Goal: Information Seeking & Learning: Check status

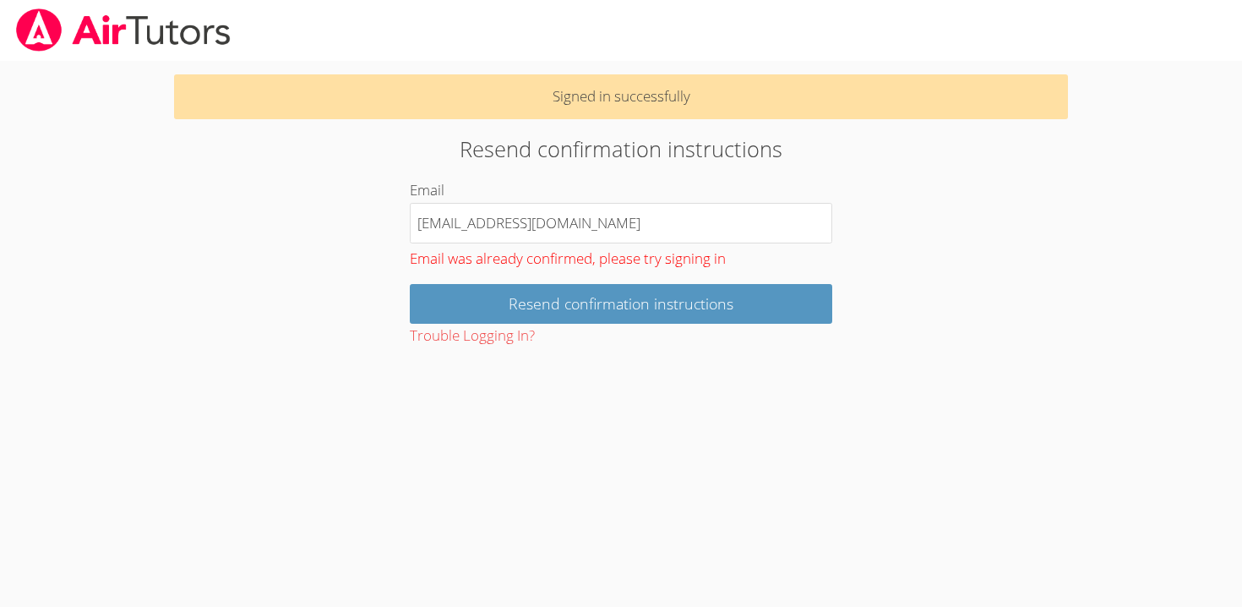
click at [167, 33] on img at bounding box center [123, 29] width 218 height 43
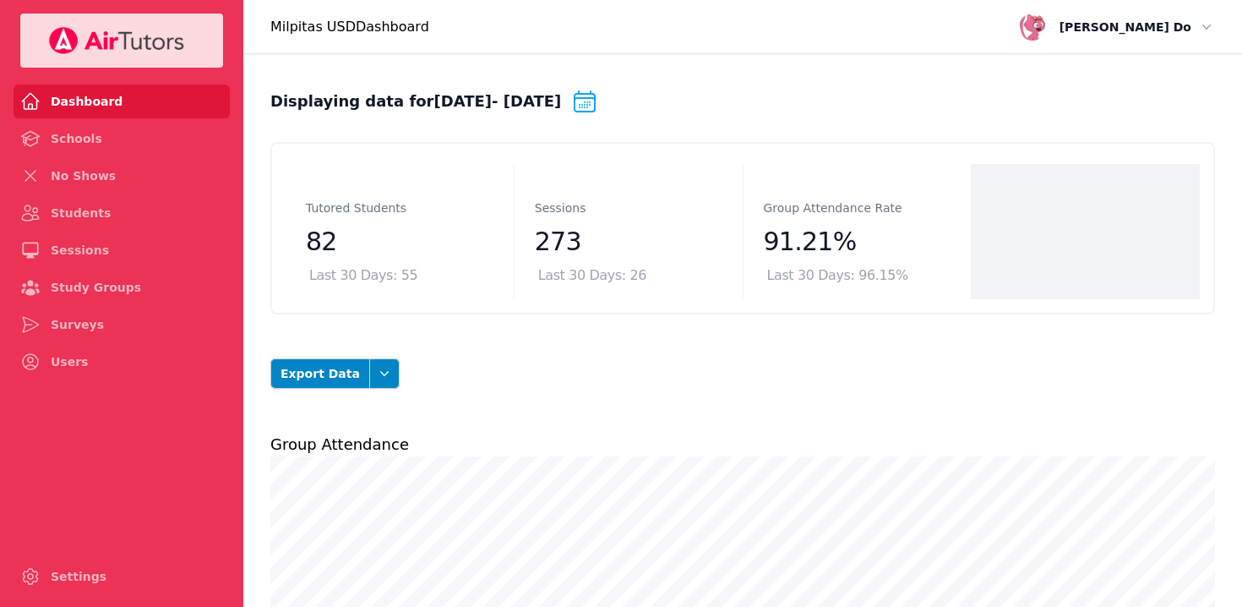
click at [1158, 25] on span "Chastain Do" at bounding box center [1126, 27] width 132 height 20
click at [1136, 96] on button "Logout" at bounding box center [1161, 96] width 108 height 27
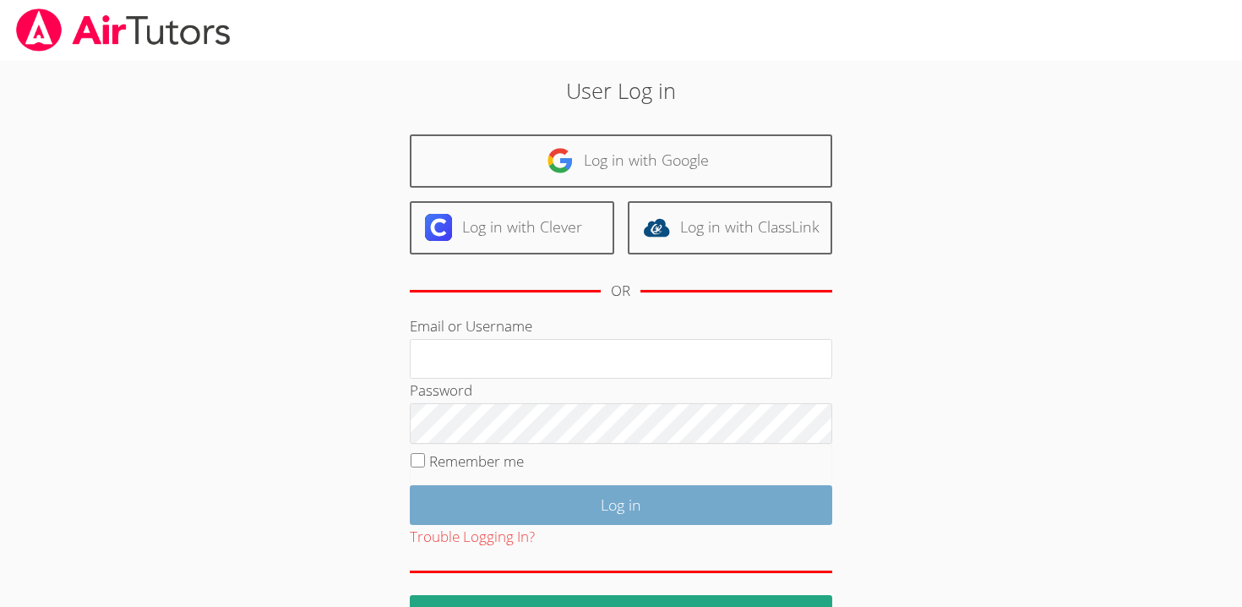
type input "[EMAIL_ADDRESS][DOMAIN_NAME]"
click at [574, 502] on input "Log in" at bounding box center [621, 505] width 422 height 40
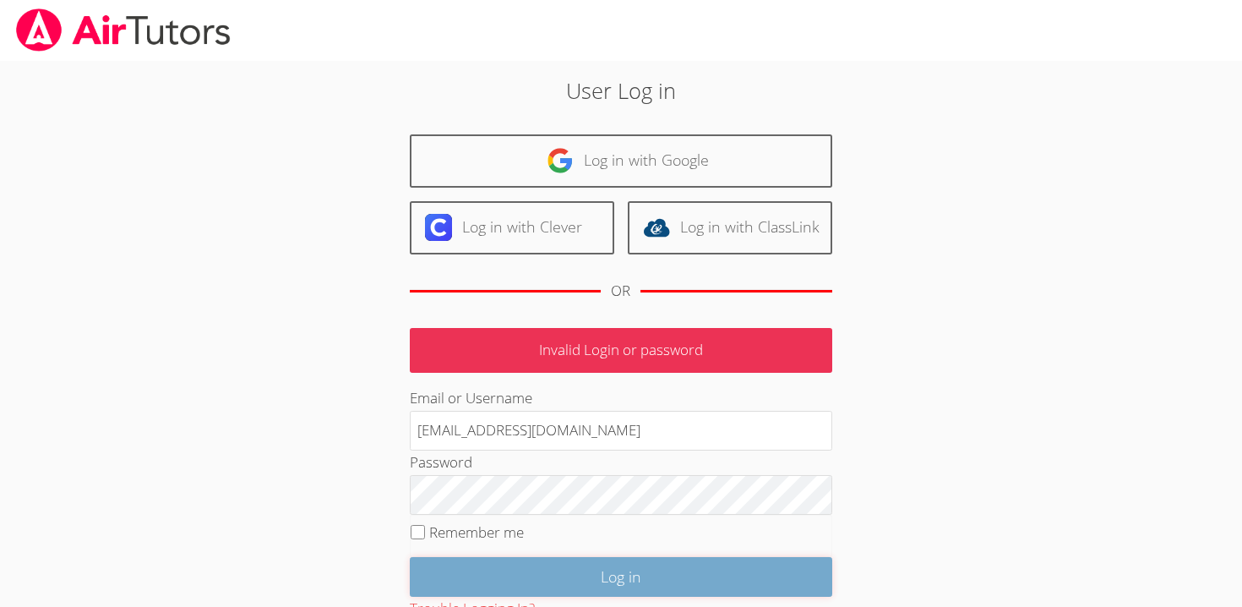
click at [606, 569] on input "Log in" at bounding box center [621, 577] width 422 height 40
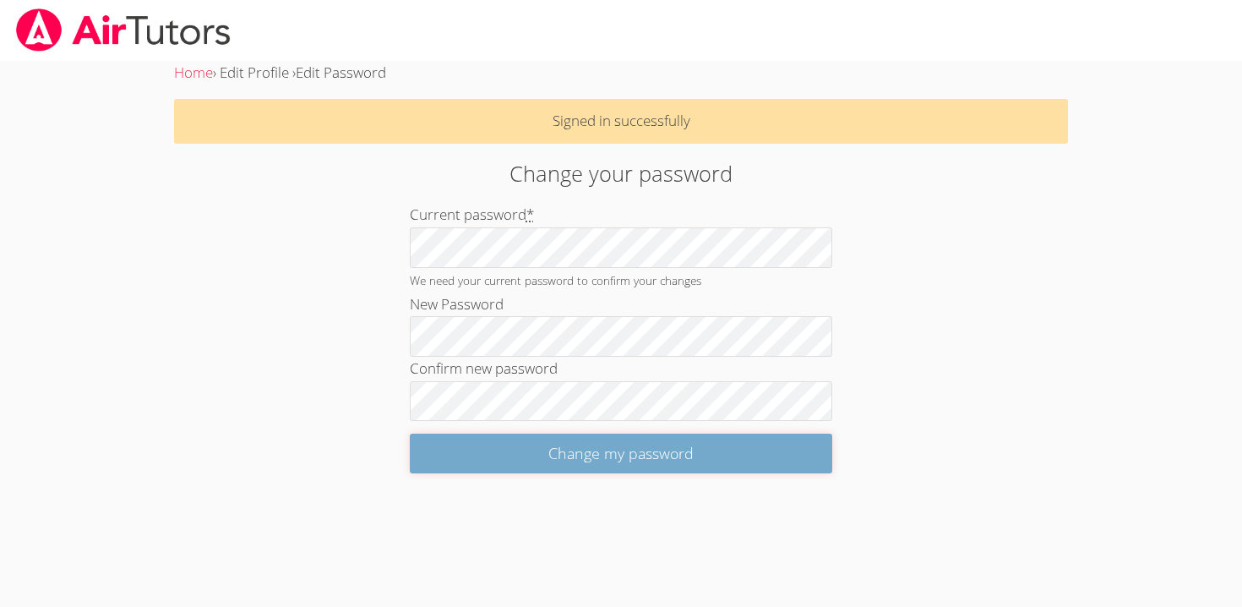
click at [613, 455] on input "Change my password" at bounding box center [621, 453] width 422 height 40
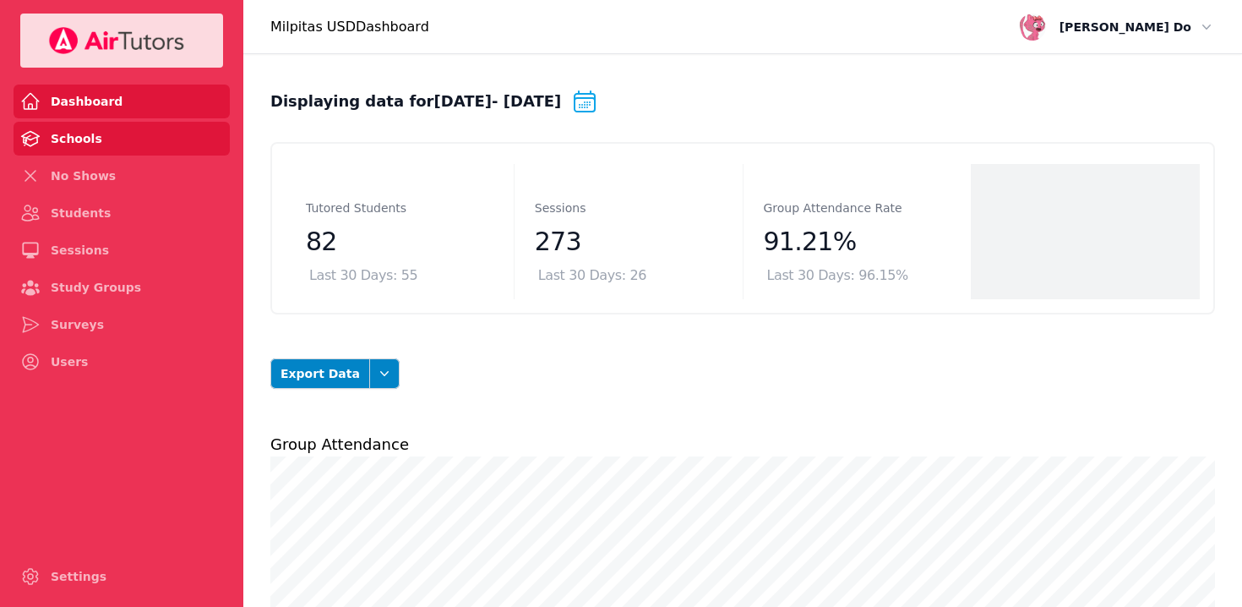
click at [80, 142] on link "Schools" at bounding box center [122, 139] width 216 height 34
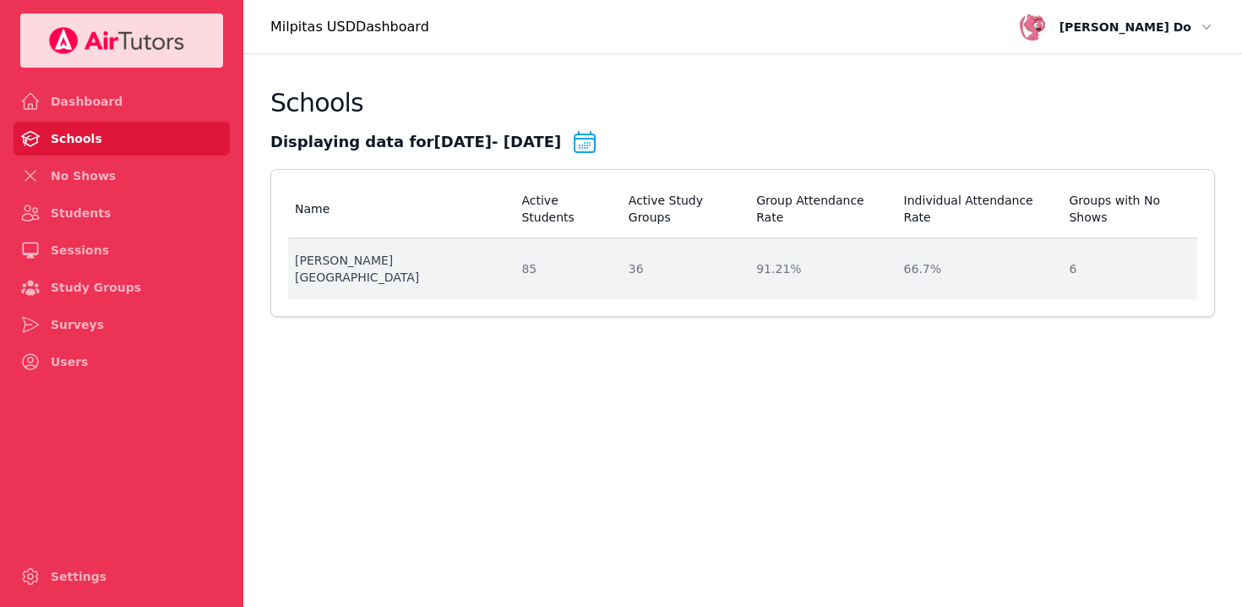
click at [387, 252] on div "[PERSON_NAME][GEOGRAPHIC_DATA]" at bounding box center [398, 269] width 206 height 34
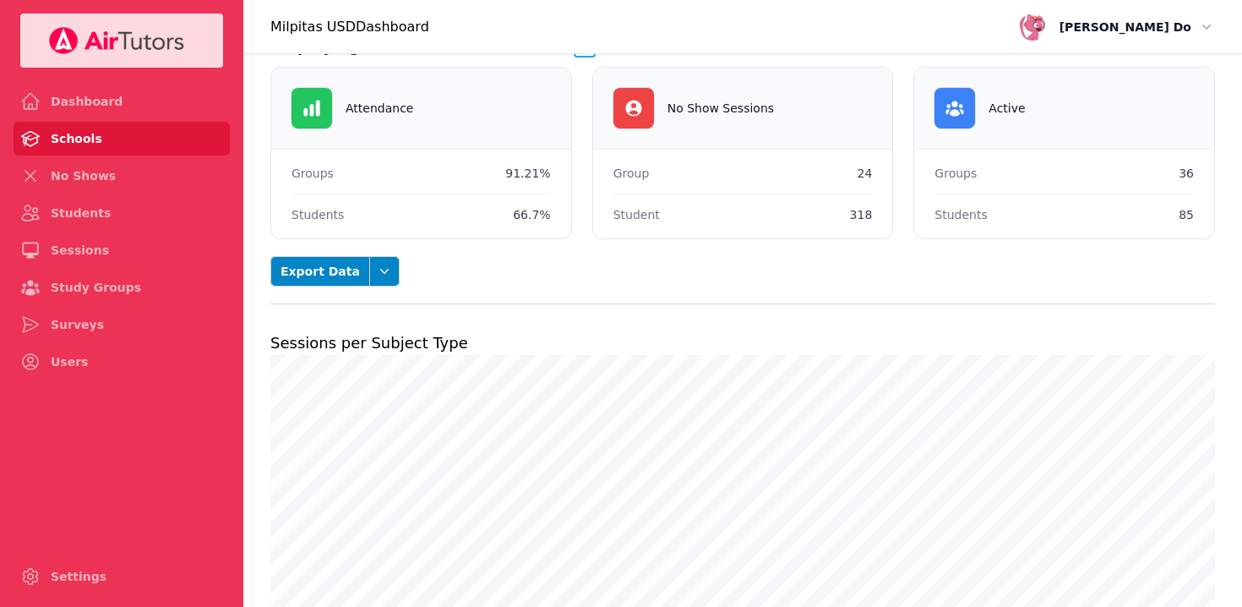
scroll to position [16, 0]
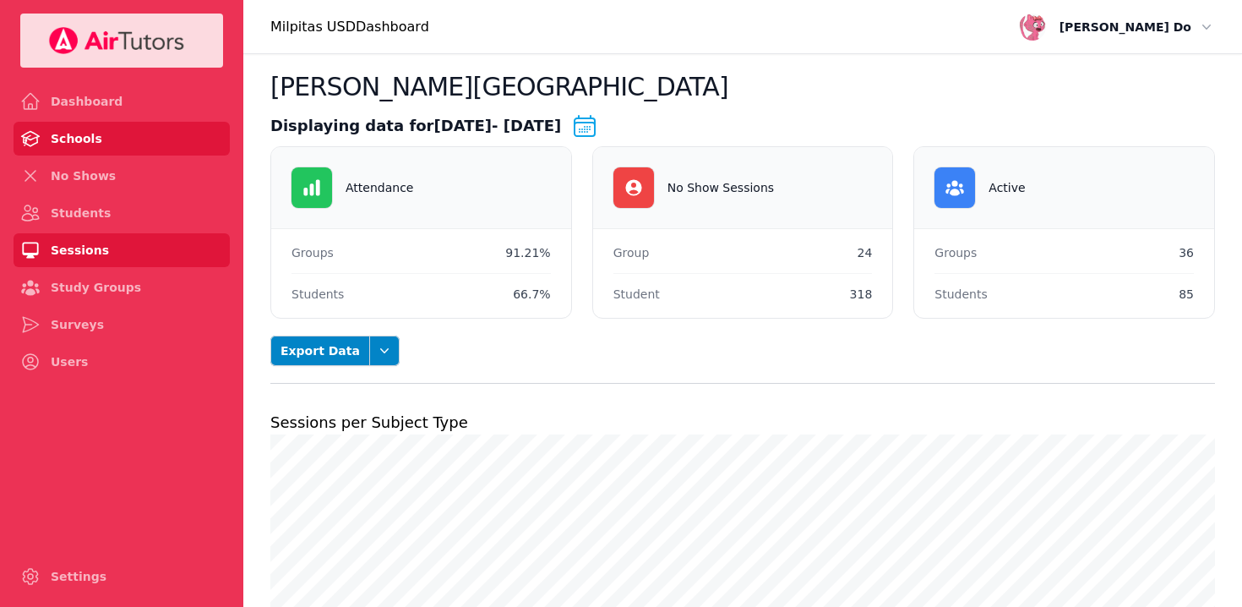
click at [59, 248] on link "Sessions" at bounding box center [122, 250] width 216 height 34
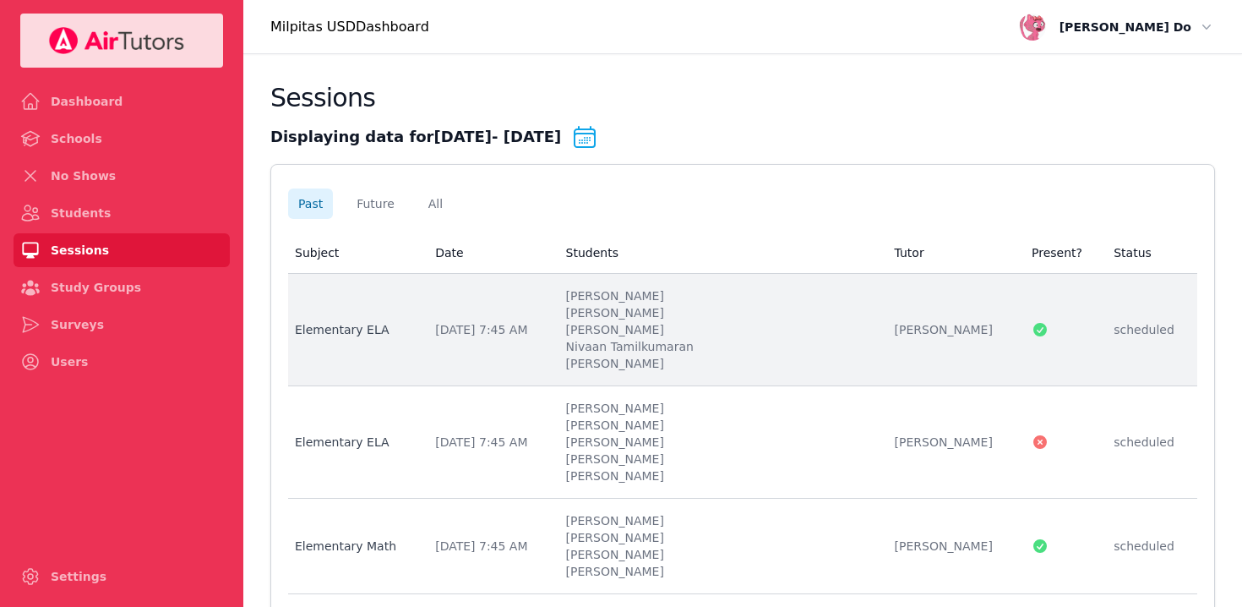
scroll to position [11, 0]
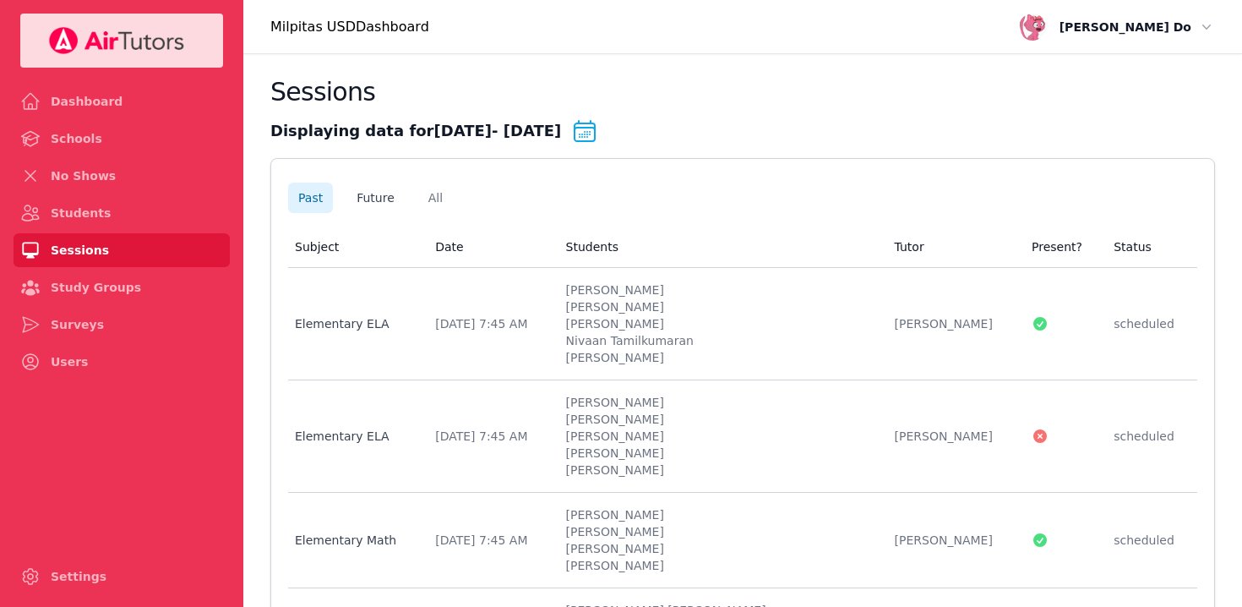
click at [373, 198] on button "Future" at bounding box center [375, 197] width 58 height 30
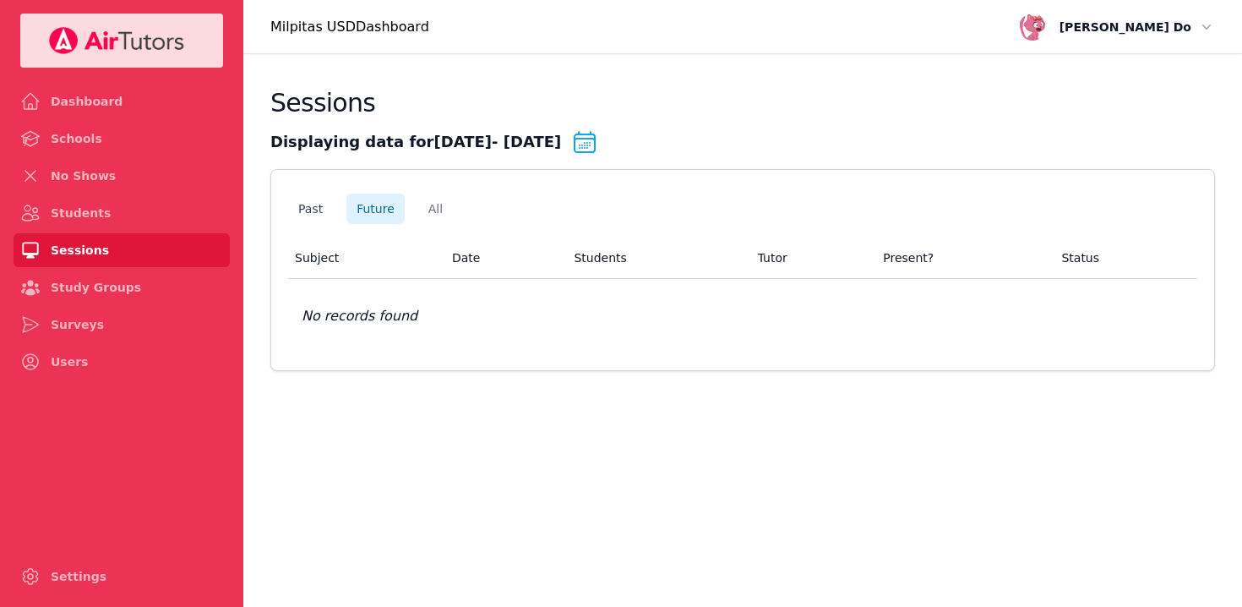
click at [312, 210] on button "Past" at bounding box center [310, 208] width 45 height 30
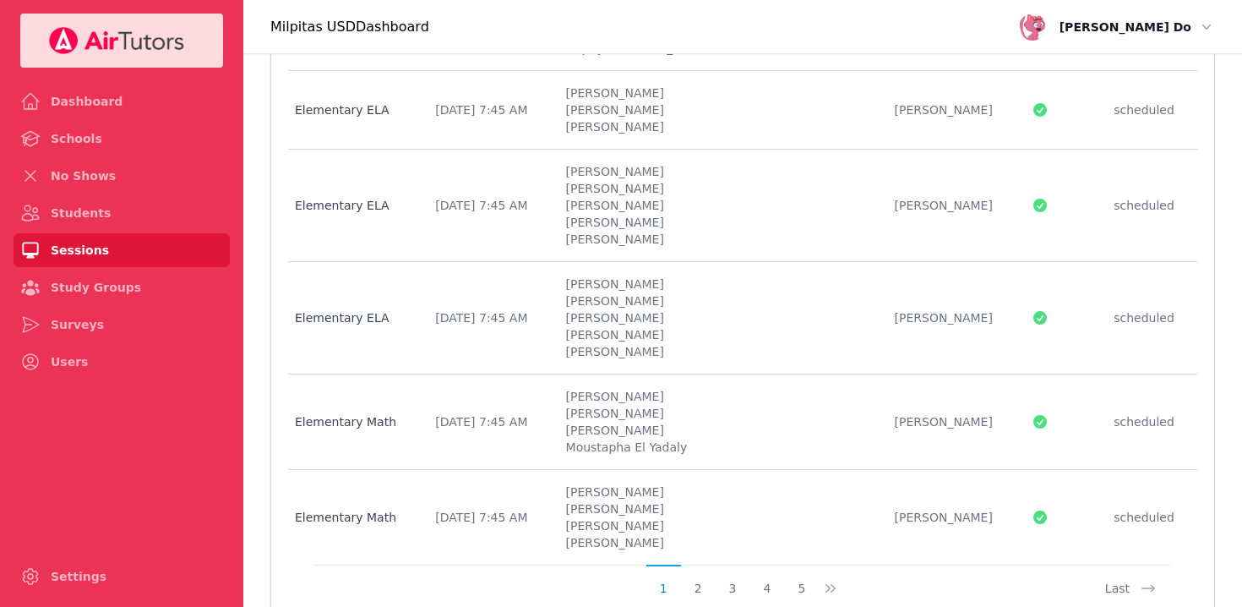
scroll to position [2230, 0]
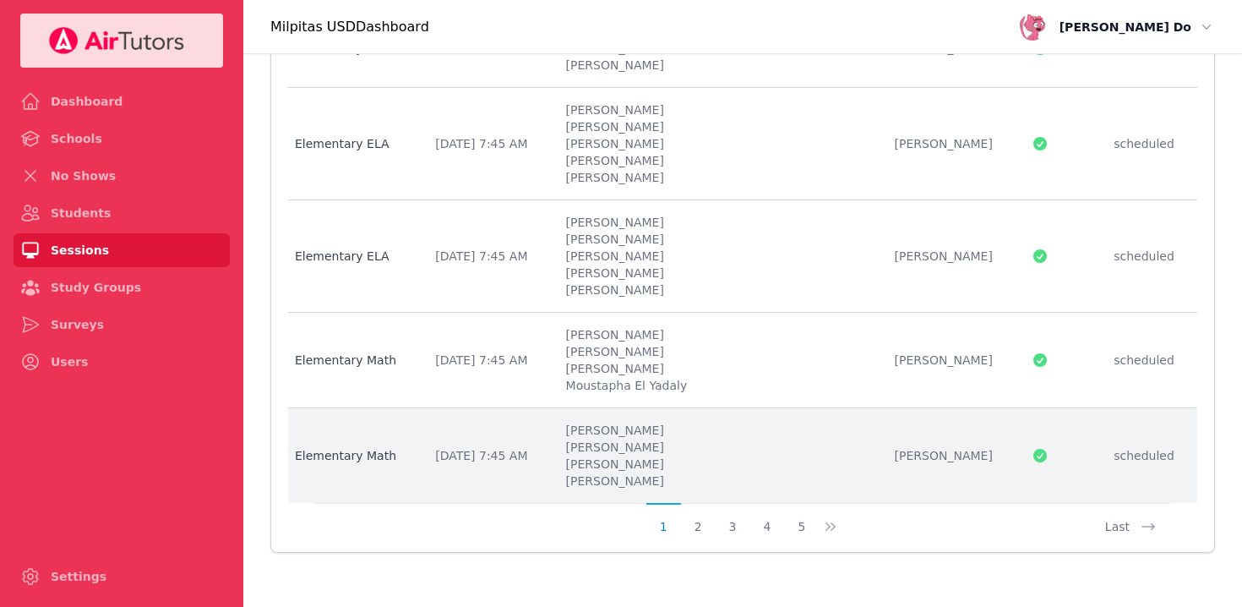
click at [686, 458] on li "[PERSON_NAME]" at bounding box center [720, 463] width 308 height 17
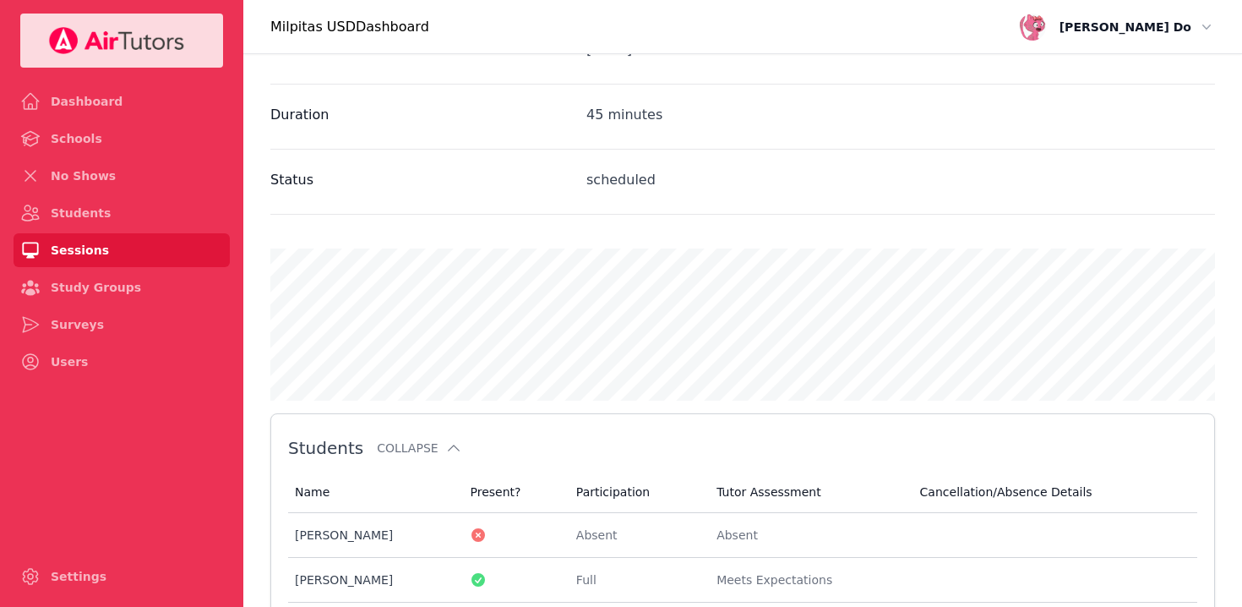
scroll to position [705, 0]
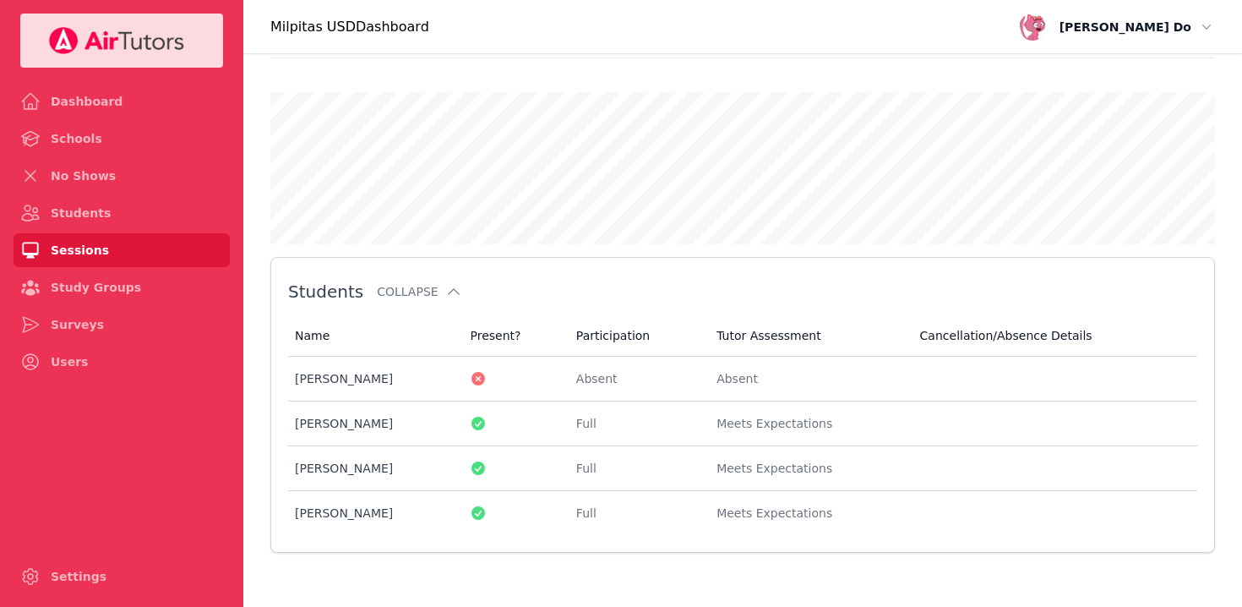
click at [76, 244] on link "Sessions" at bounding box center [122, 250] width 216 height 34
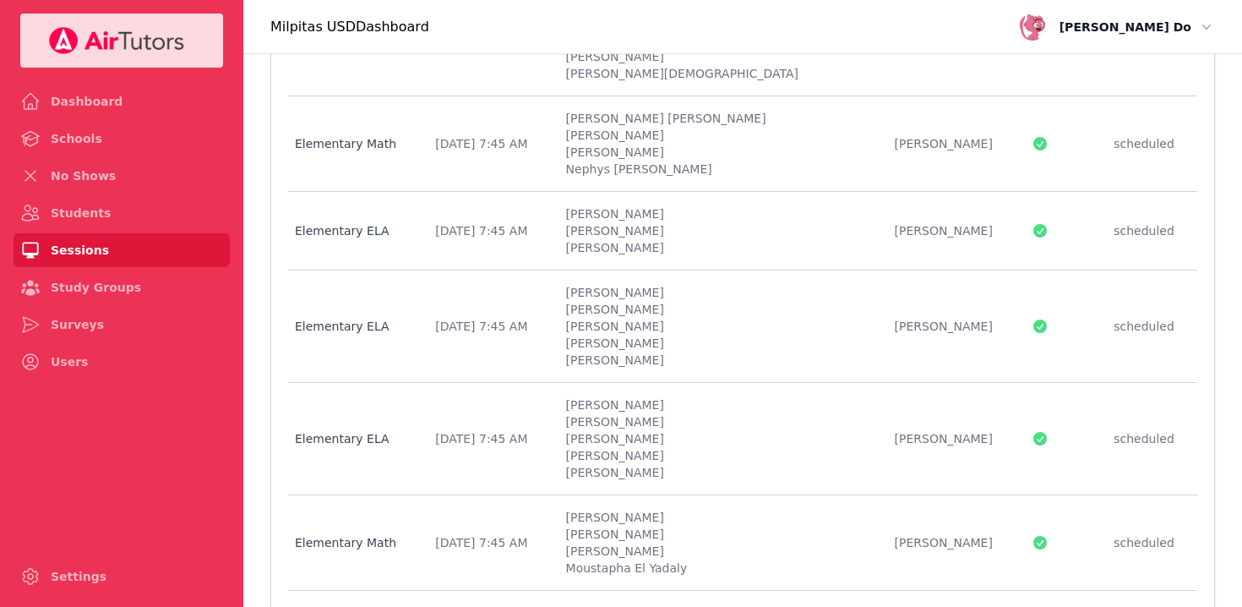
scroll to position [2230, 0]
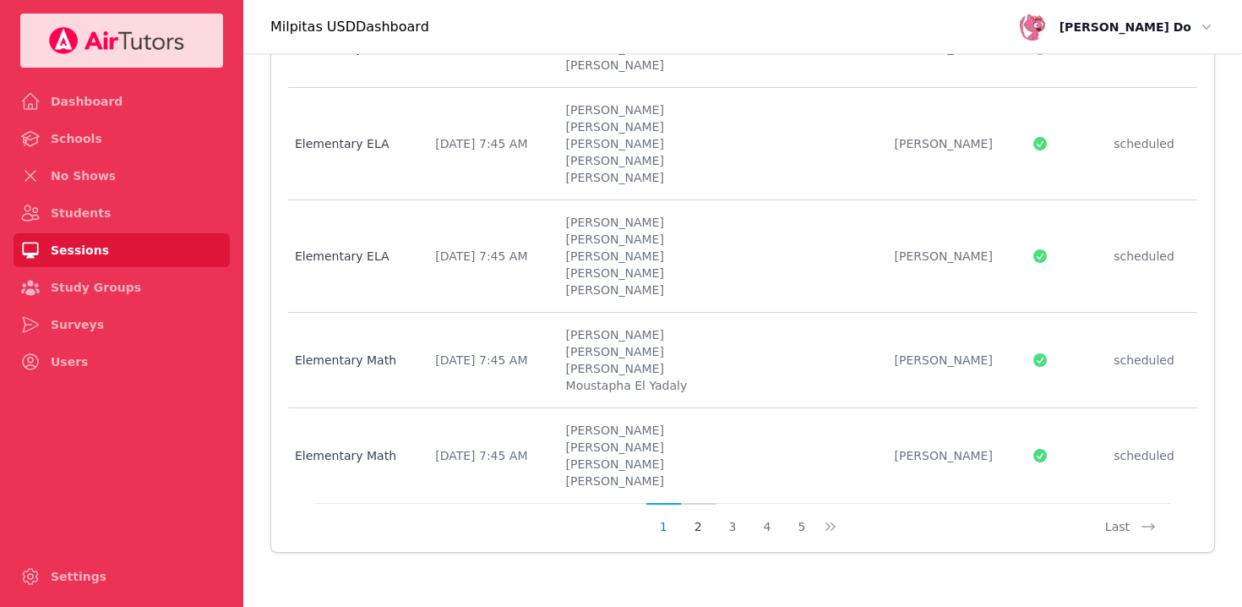
click at [698, 526] on button "2" at bounding box center [698, 519] width 35 height 32
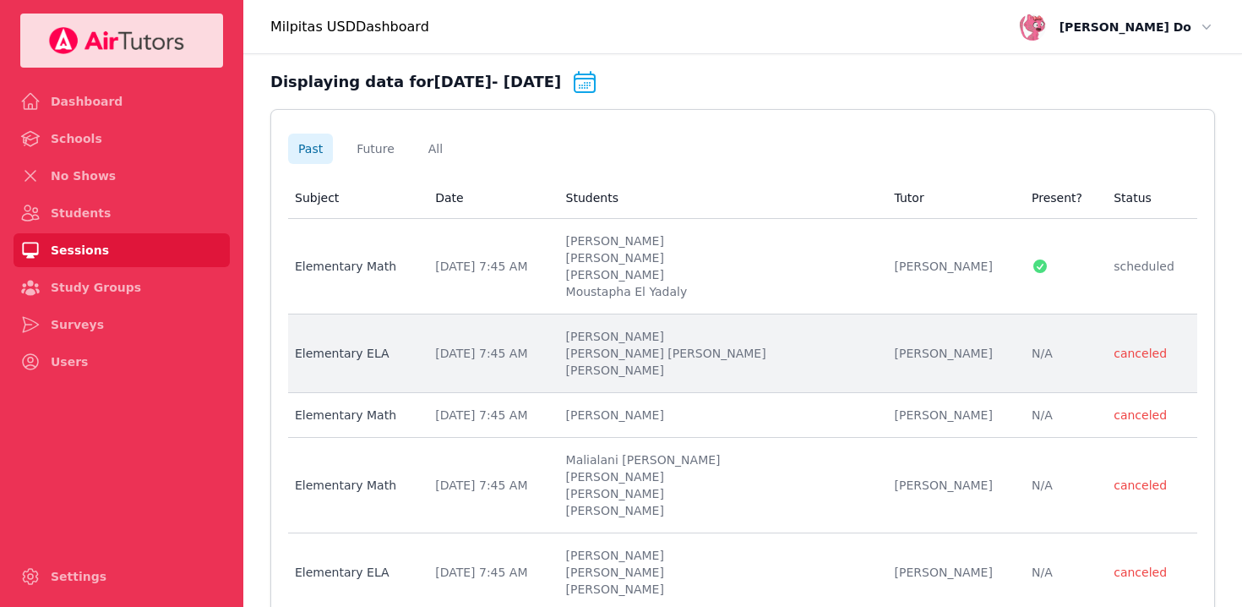
scroll to position [0, 0]
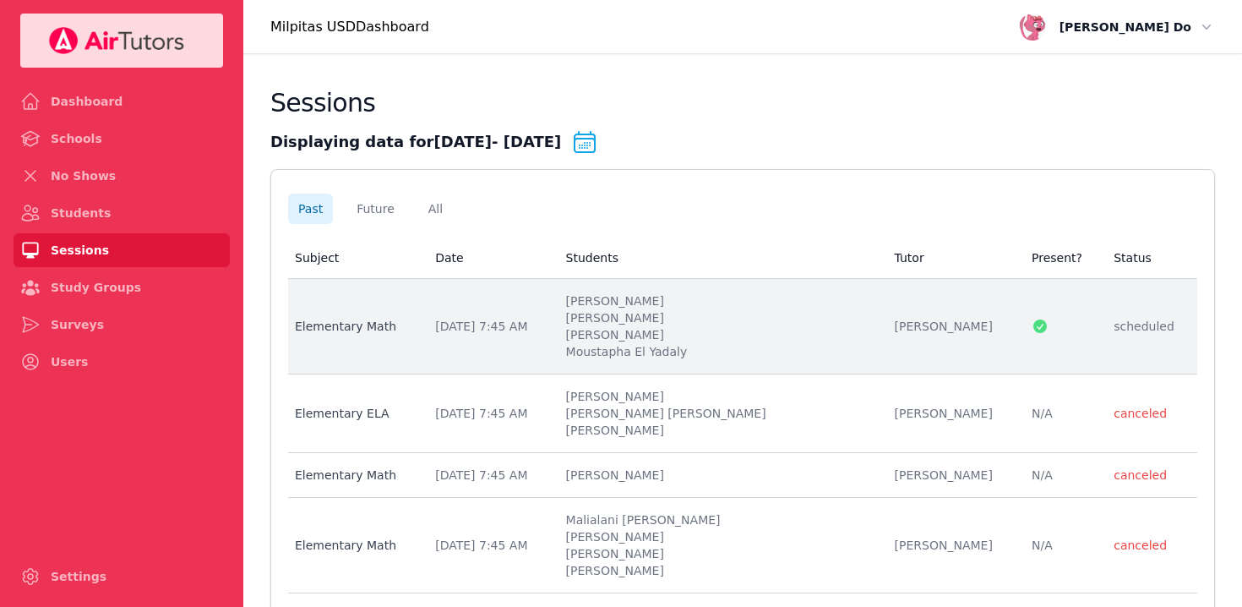
click at [673, 335] on li "[PERSON_NAME]" at bounding box center [720, 334] width 308 height 17
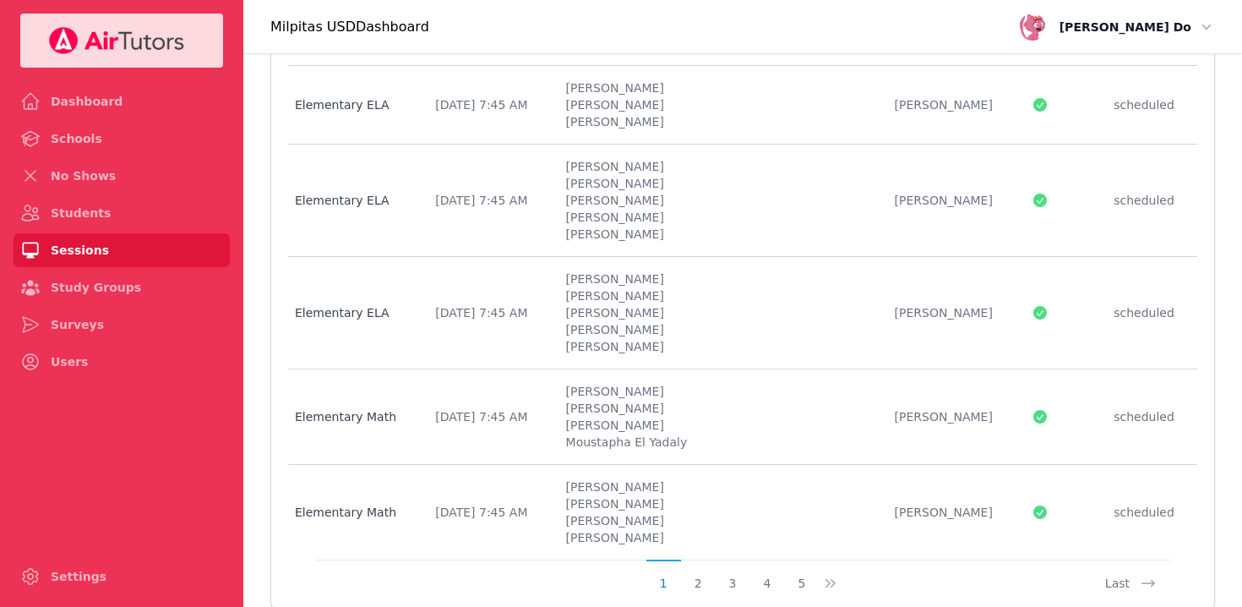
scroll to position [2230, 0]
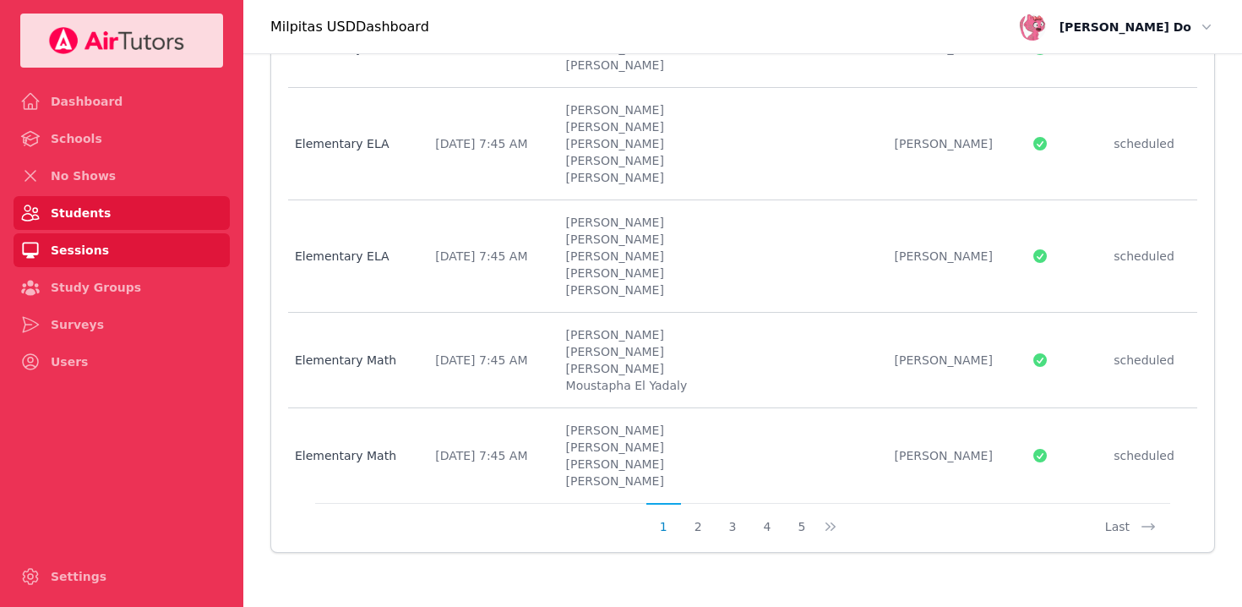
click at [68, 214] on link "Students" at bounding box center [122, 213] width 216 height 34
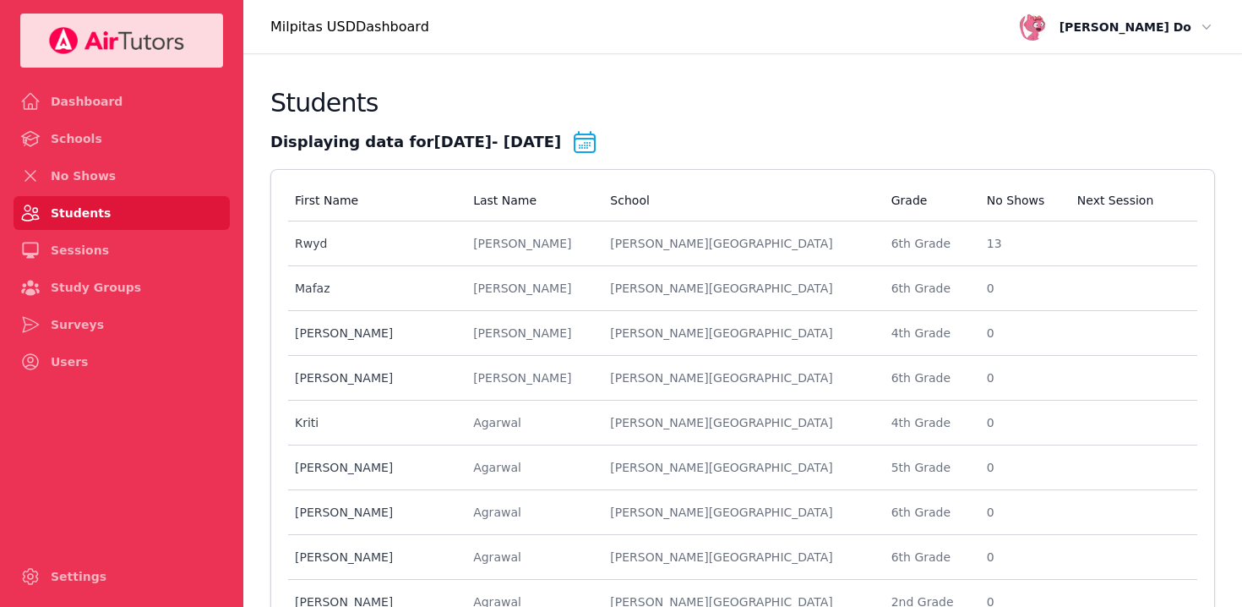
click at [598, 143] on icon at bounding box center [584, 141] width 27 height 27
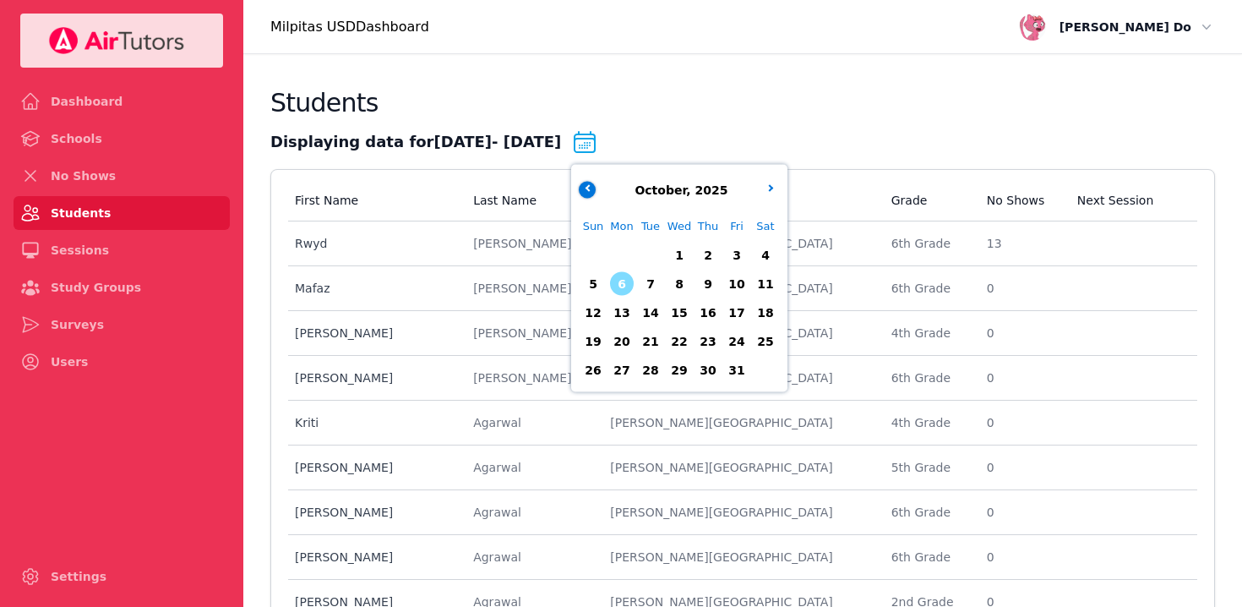
click at [592, 187] on icon "button" at bounding box center [589, 187] width 7 height 7
click at [662, 340] on span "23" at bounding box center [651, 342] width 24 height 24
click at [774, 186] on icon "button" at bounding box center [770, 187] width 7 height 7
click at [749, 256] on span "3" at bounding box center [737, 255] width 24 height 24
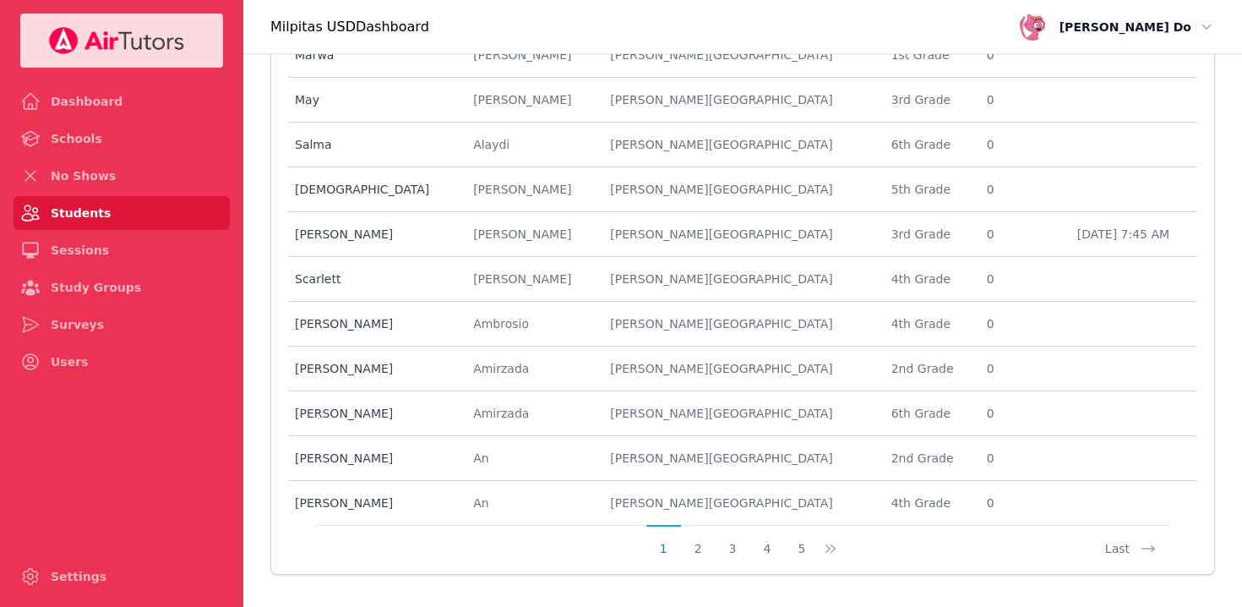
scroll to position [837, 0]
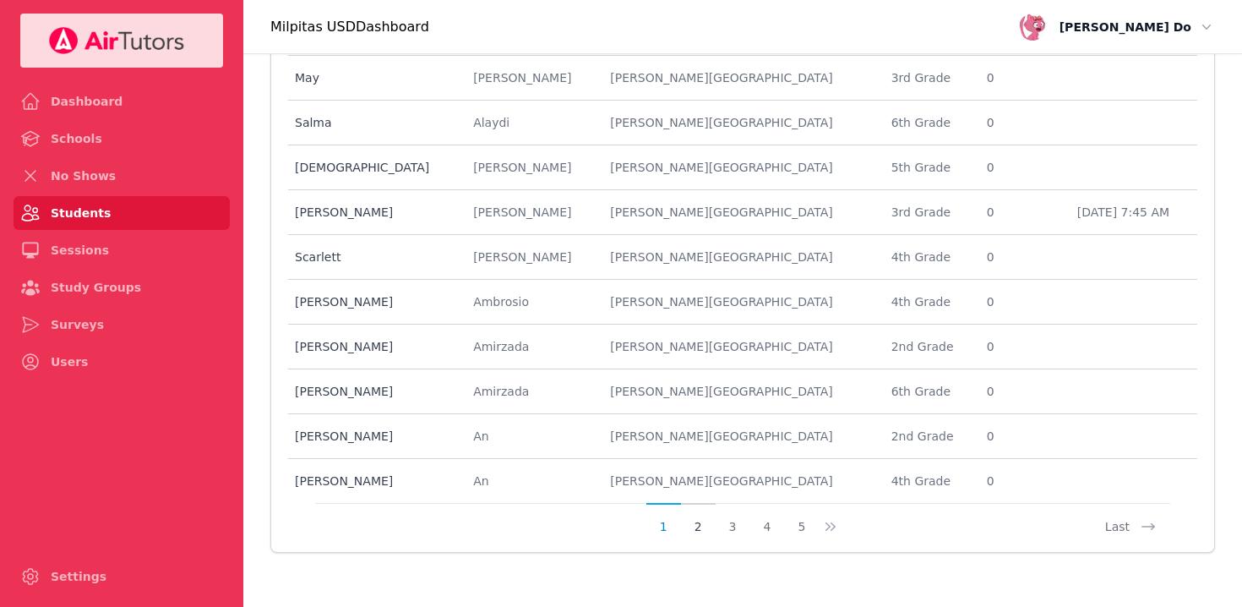
click at [702, 528] on button "2" at bounding box center [698, 519] width 35 height 32
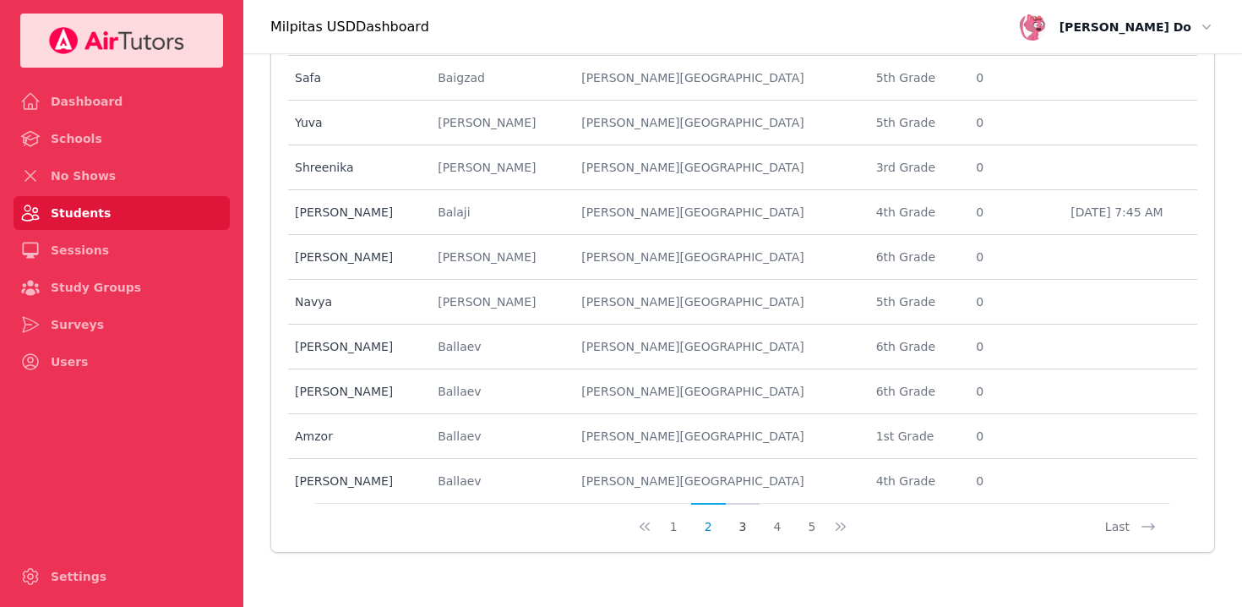
click at [743, 526] on button "3" at bounding box center [743, 519] width 35 height 32
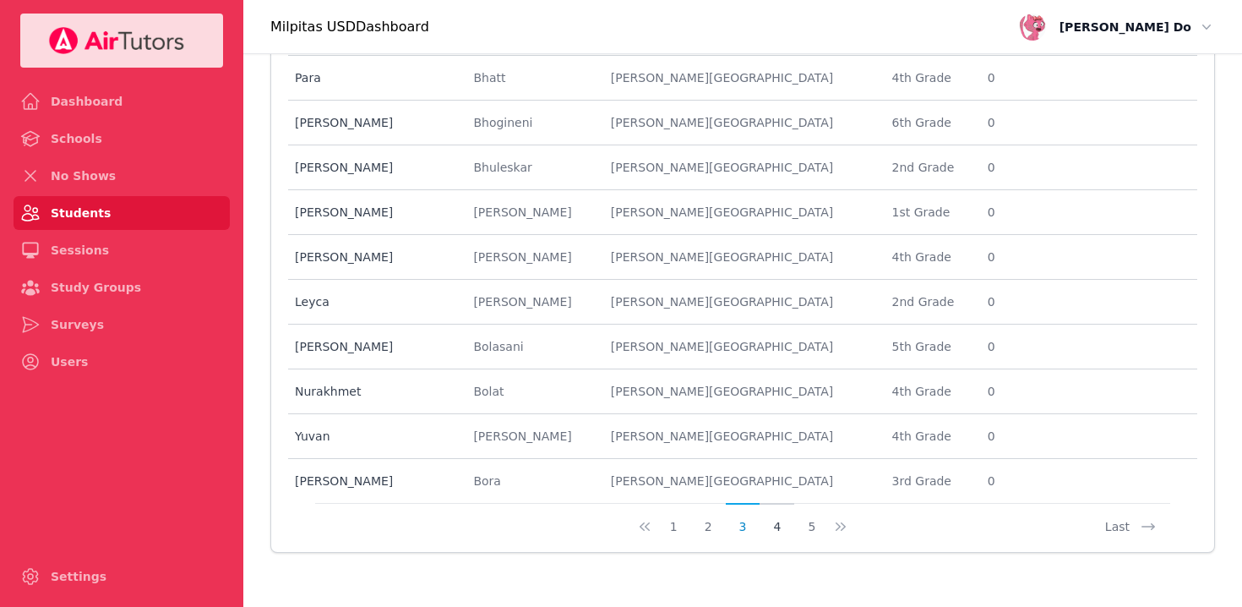
click at [776, 524] on button "4" at bounding box center [777, 519] width 35 height 32
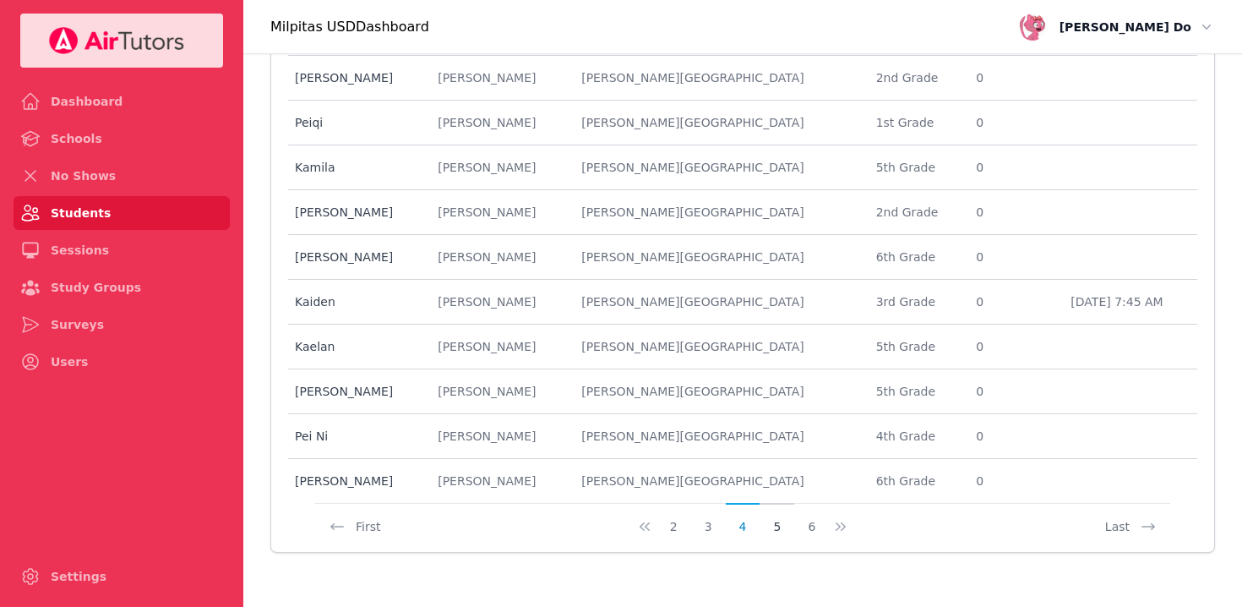
click at [773, 526] on button "5" at bounding box center [777, 519] width 35 height 32
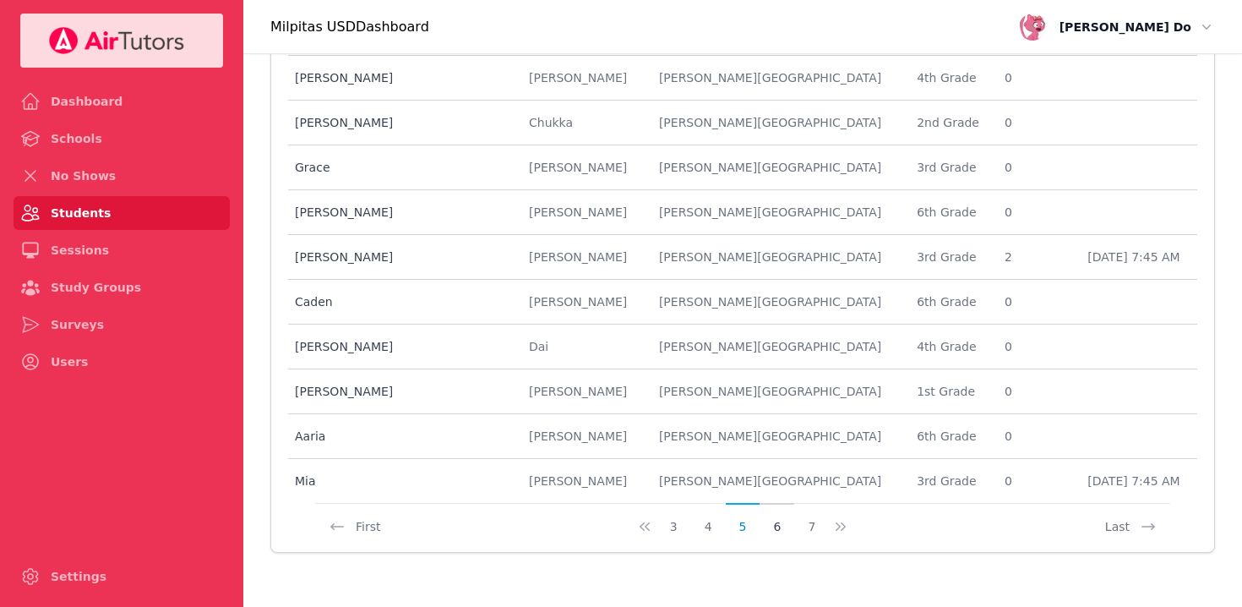
click at [777, 524] on button "6" at bounding box center [777, 519] width 35 height 32
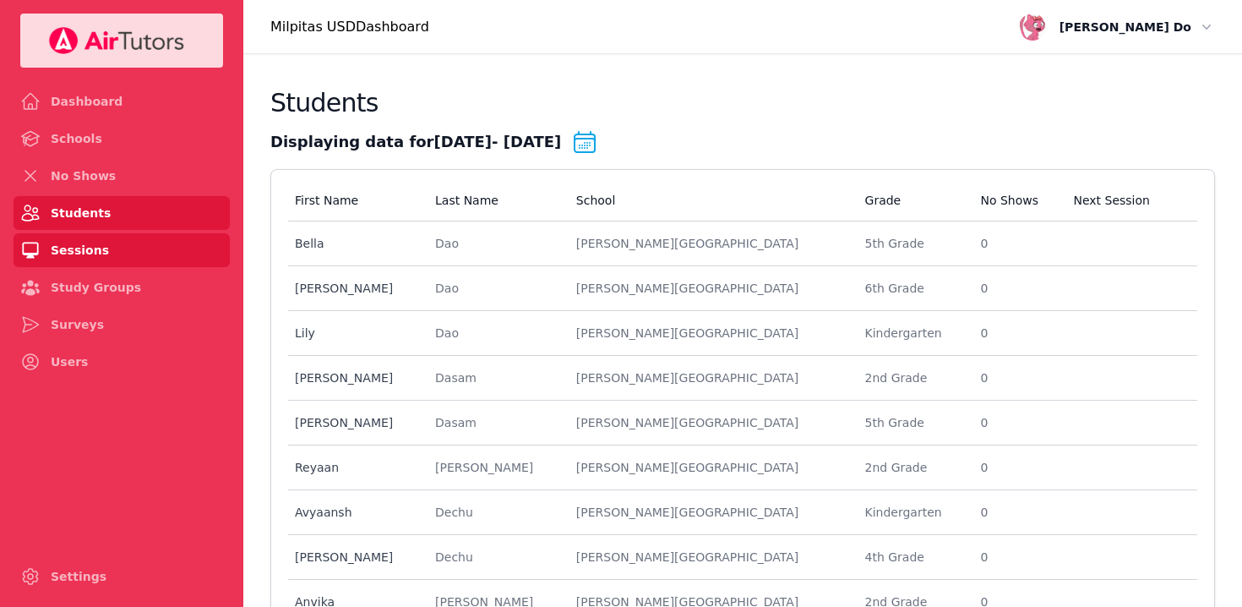
click at [79, 249] on link "Sessions" at bounding box center [122, 250] width 216 height 34
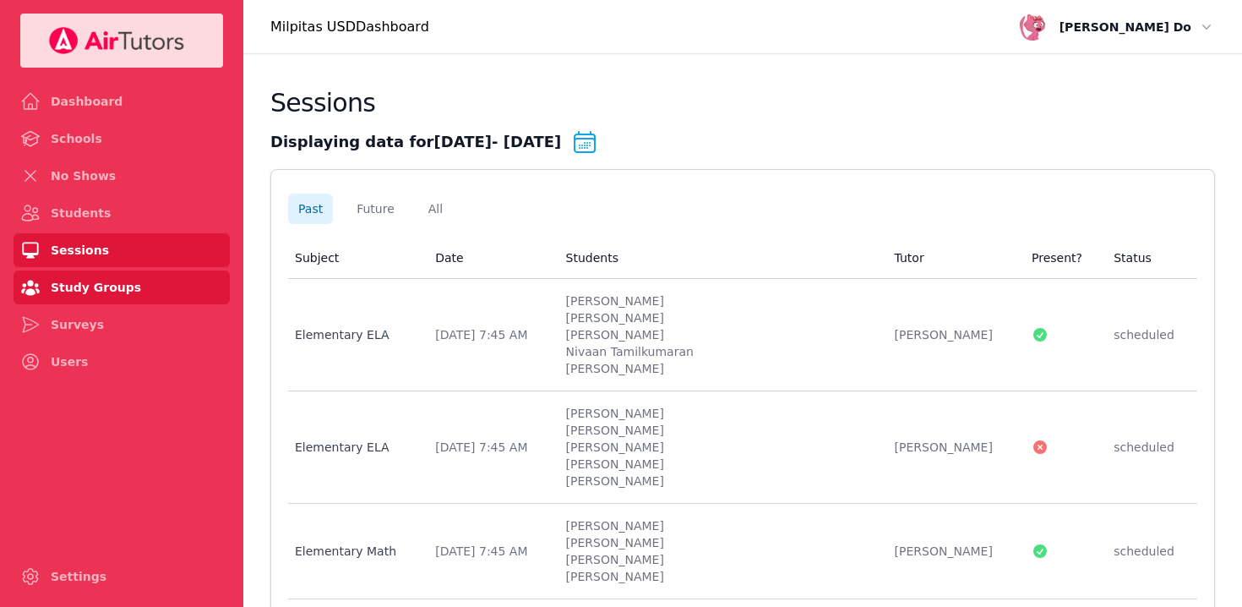
click at [110, 286] on link "Study Groups" at bounding box center [122, 287] width 216 height 34
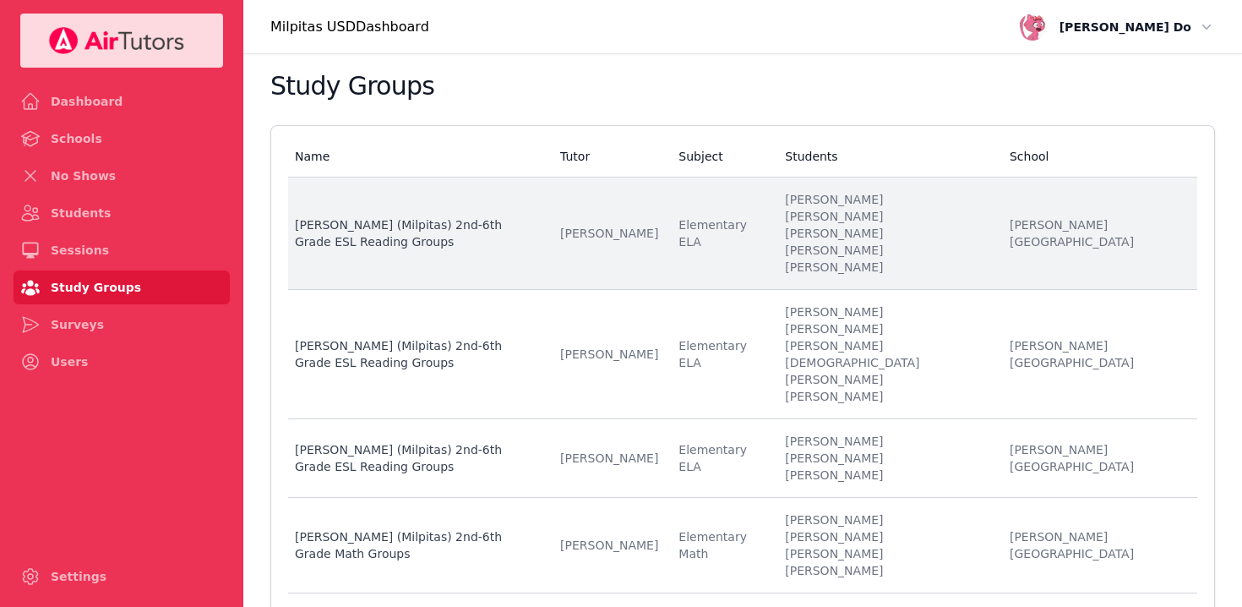
scroll to position [23, 0]
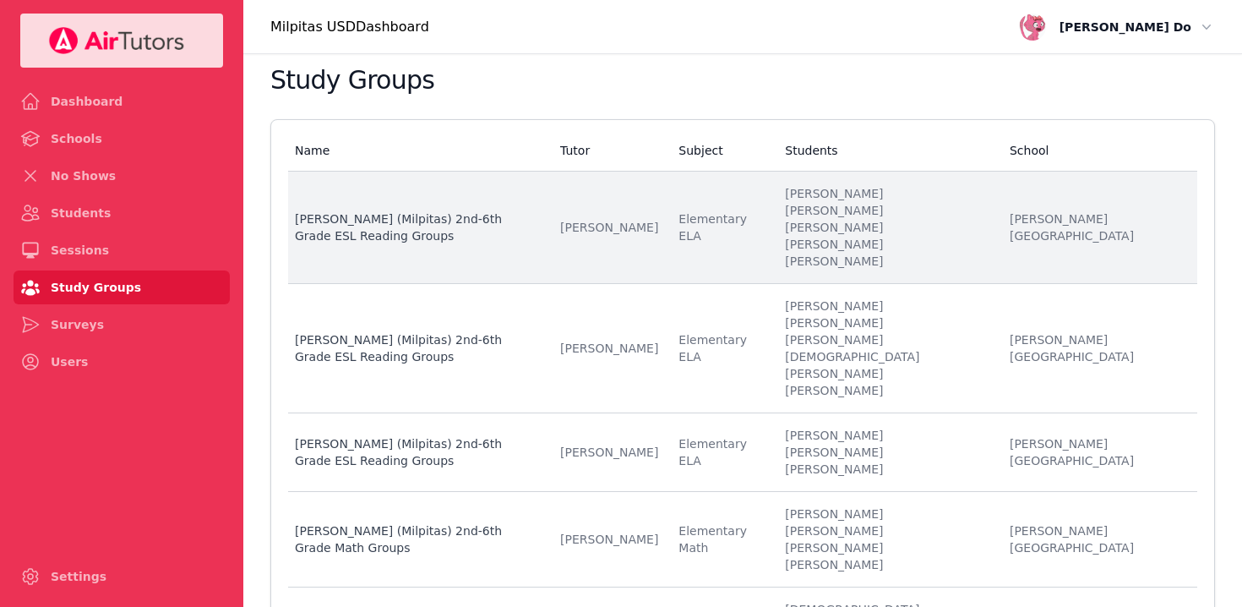
click at [907, 228] on li "[PERSON_NAME]" at bounding box center [887, 227] width 204 height 17
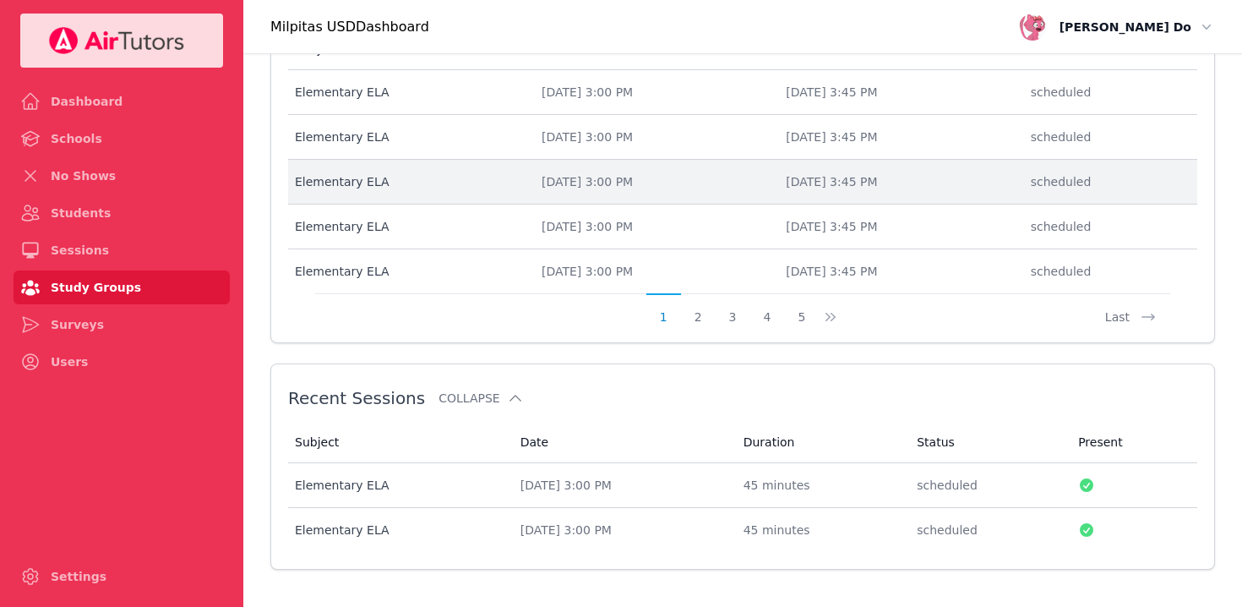
scroll to position [891, 0]
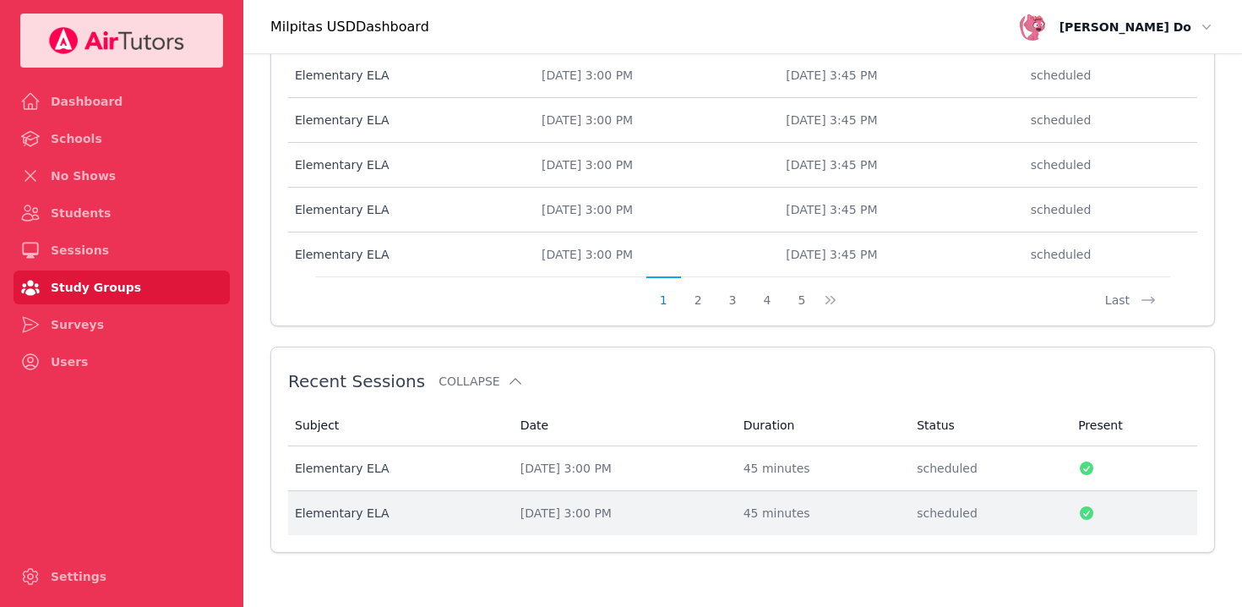
click at [533, 504] on td "Date [DATE] 3:00 PM" at bounding box center [621, 513] width 223 height 44
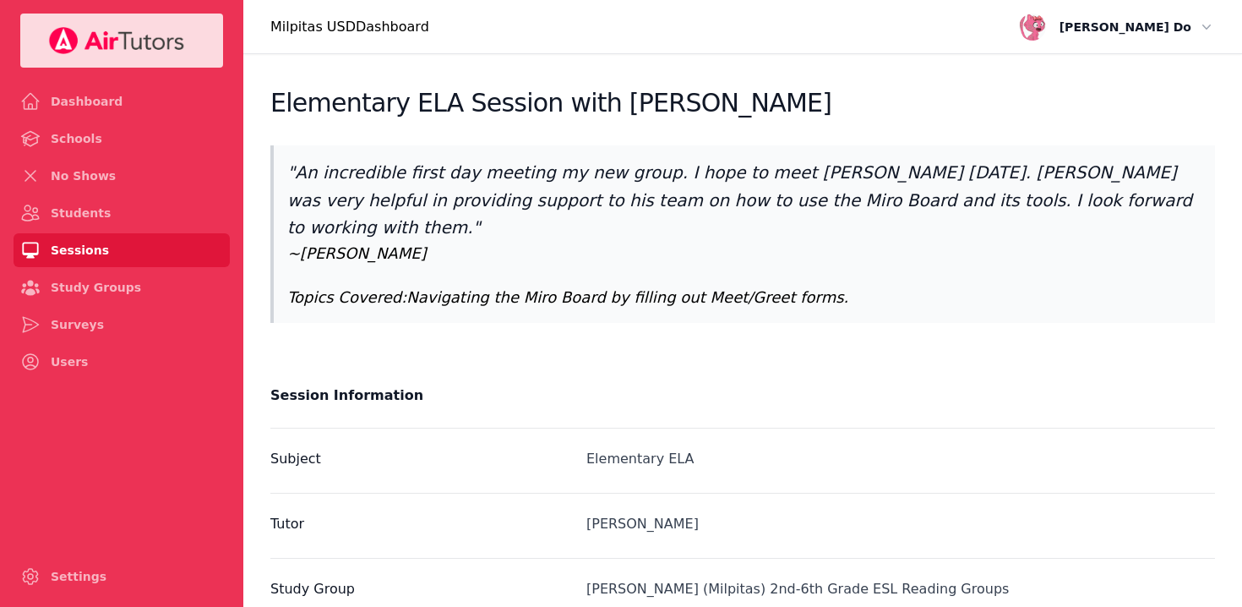
click at [62, 245] on link "Sessions" at bounding box center [122, 250] width 216 height 34
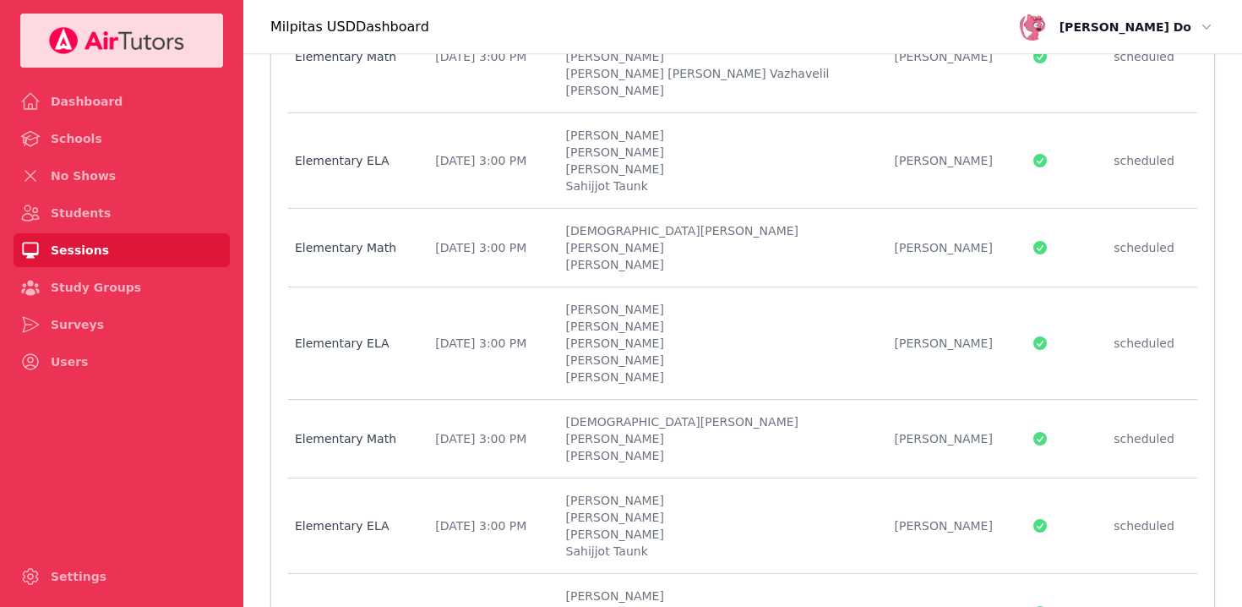
scroll to position [887, 0]
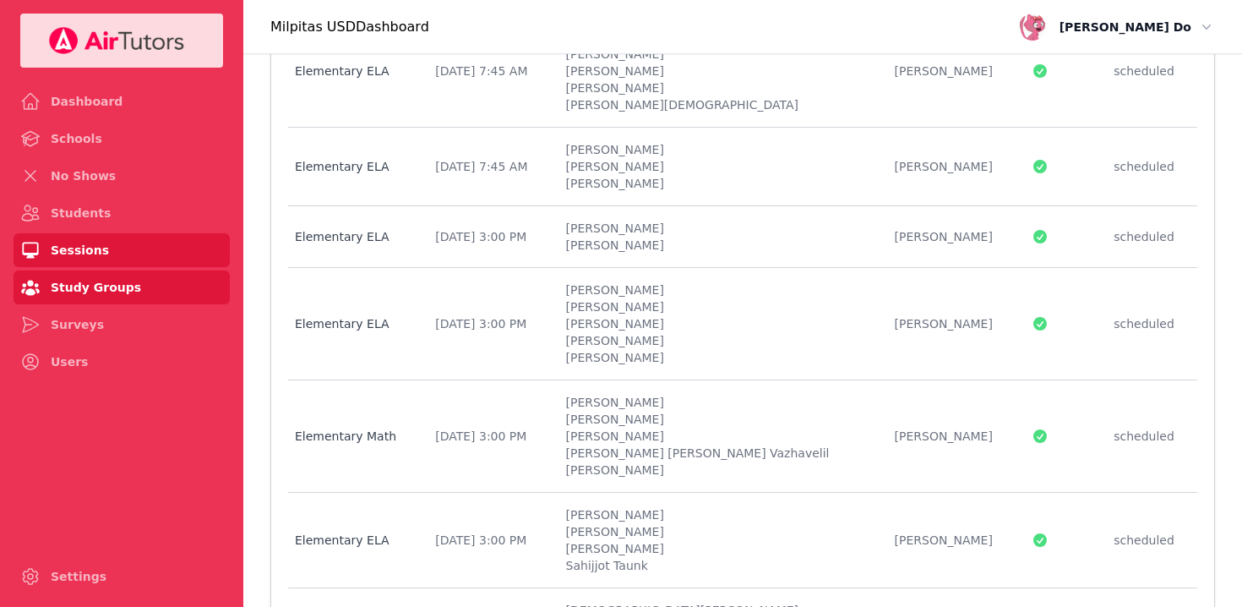
click at [118, 282] on link "Study Groups" at bounding box center [122, 287] width 216 height 34
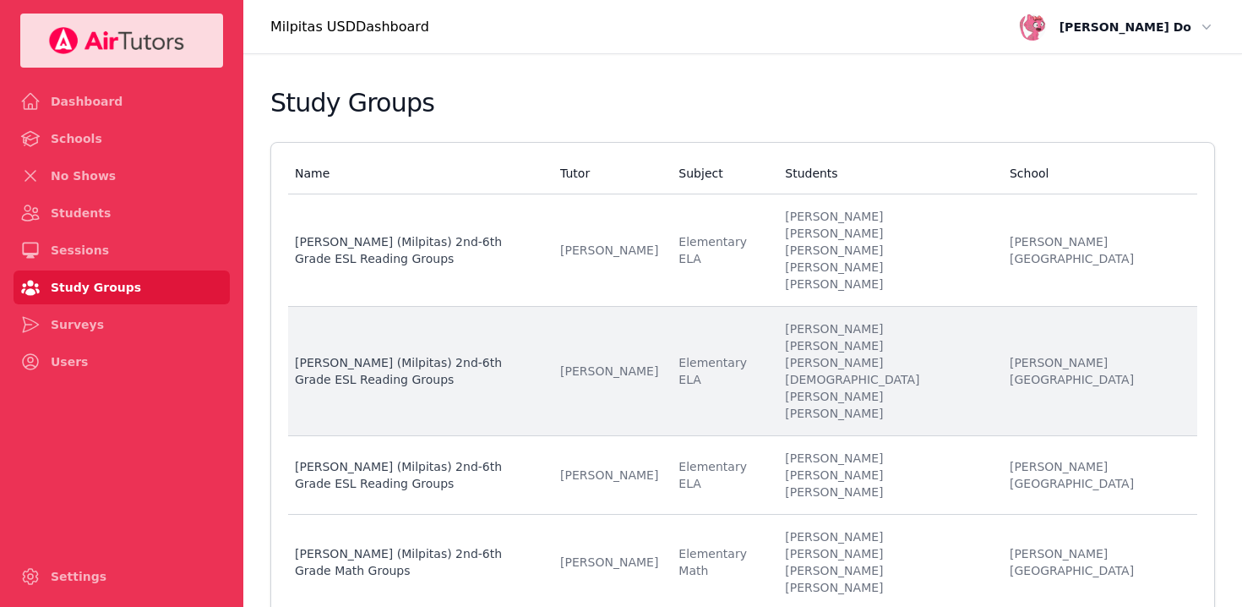
click at [922, 347] on li "[PERSON_NAME]" at bounding box center [887, 345] width 204 height 17
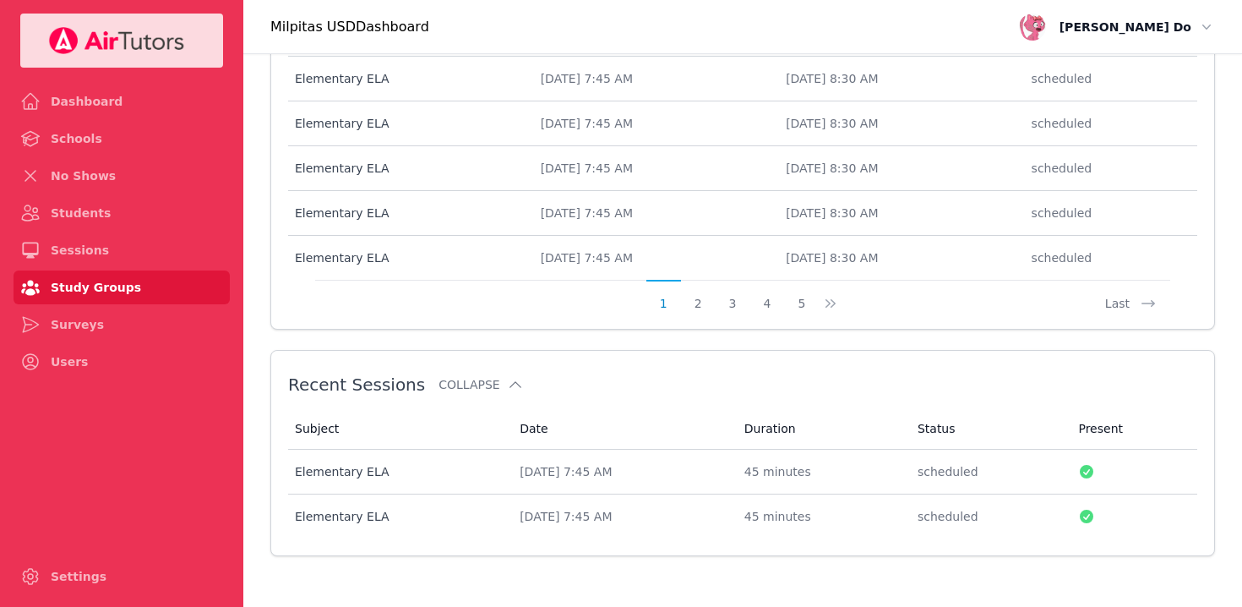
scroll to position [889, 0]
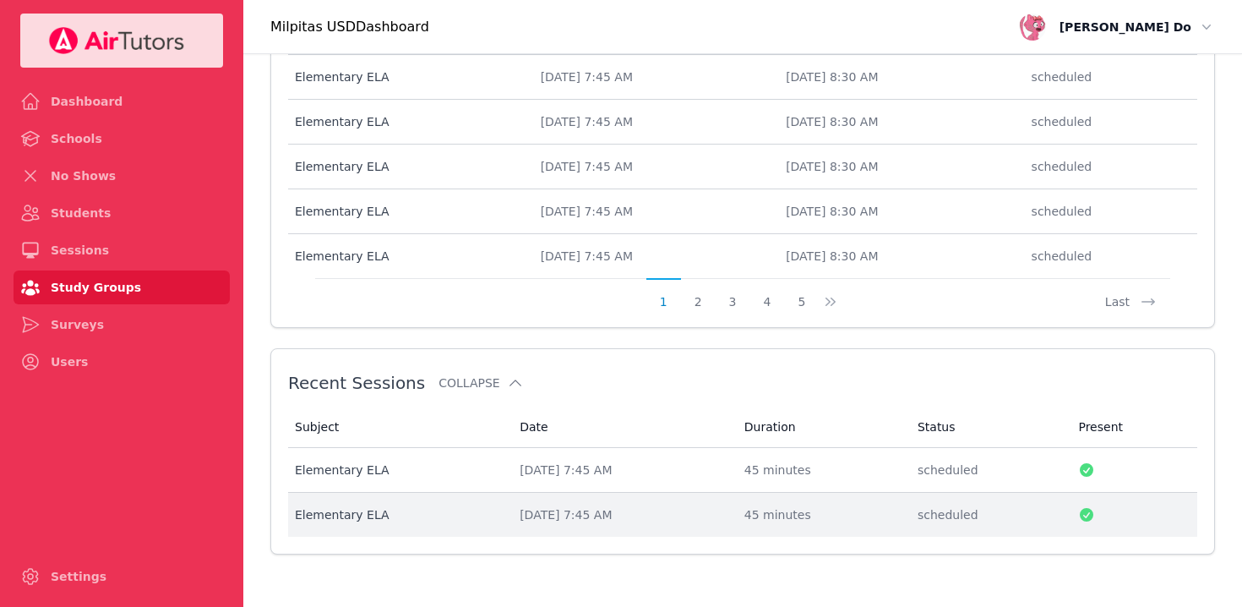
click at [533, 509] on div "[DATE] 7:45 AM" at bounding box center [622, 514] width 204 height 17
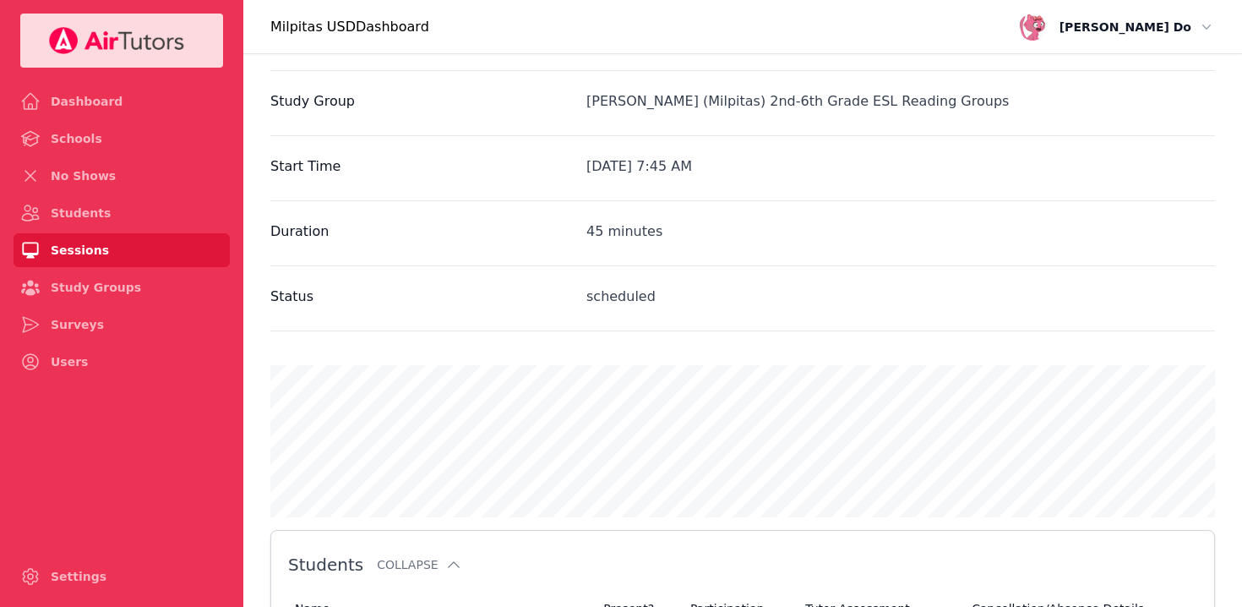
scroll to position [750, 0]
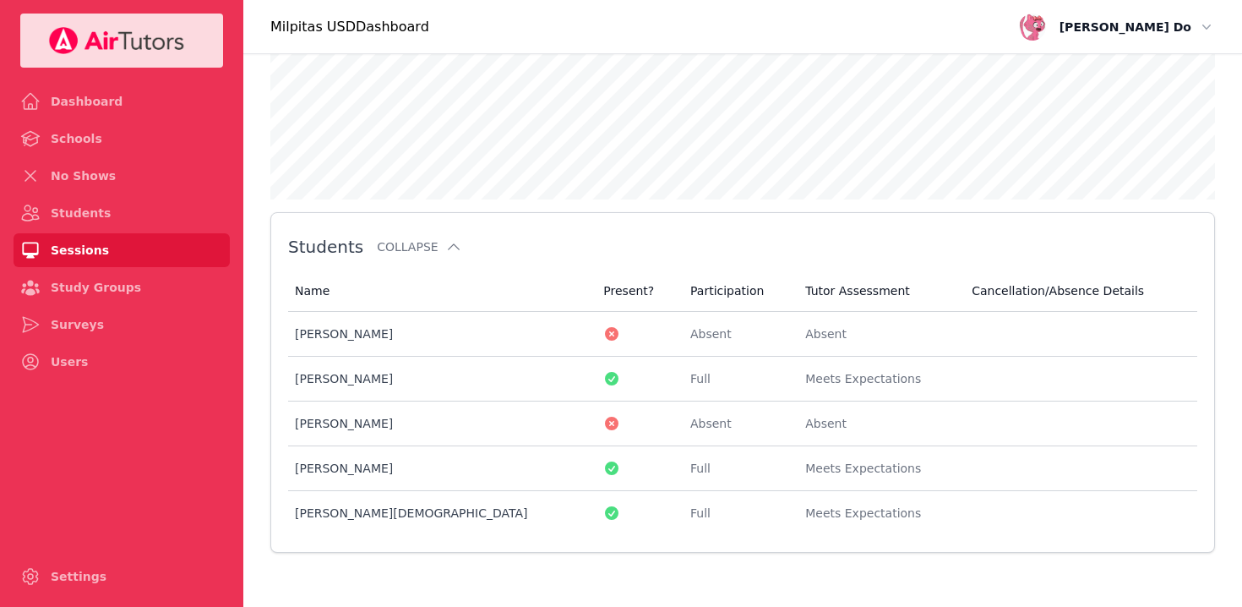
click at [74, 248] on link "Sessions" at bounding box center [122, 250] width 216 height 34
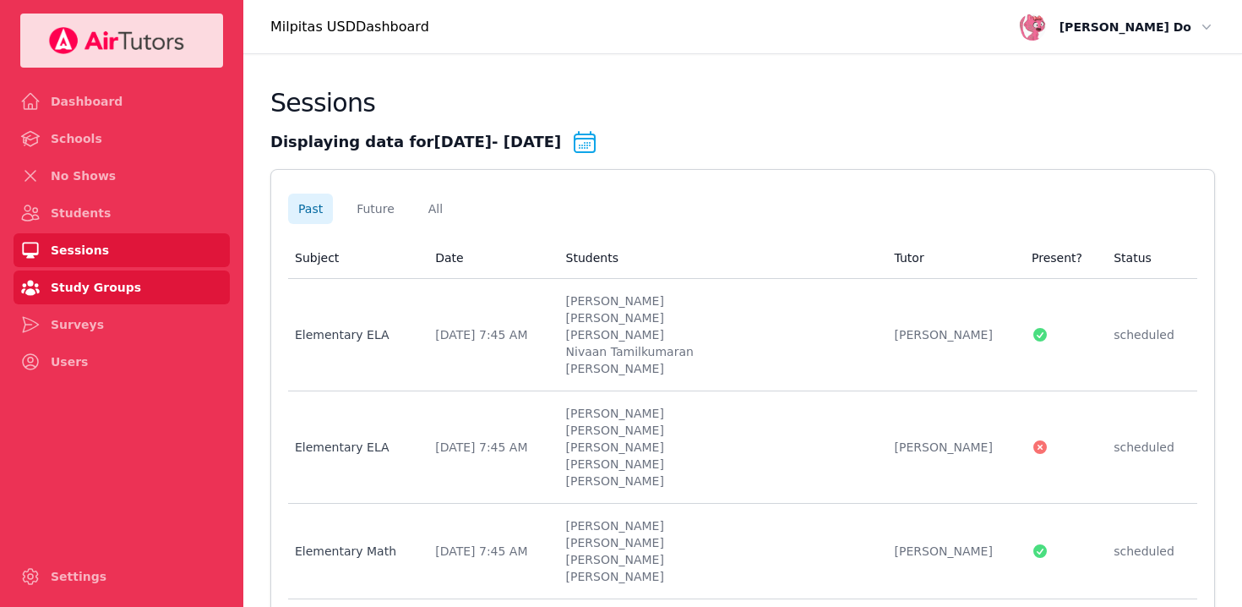
click at [81, 291] on link "Study Groups" at bounding box center [122, 287] width 216 height 34
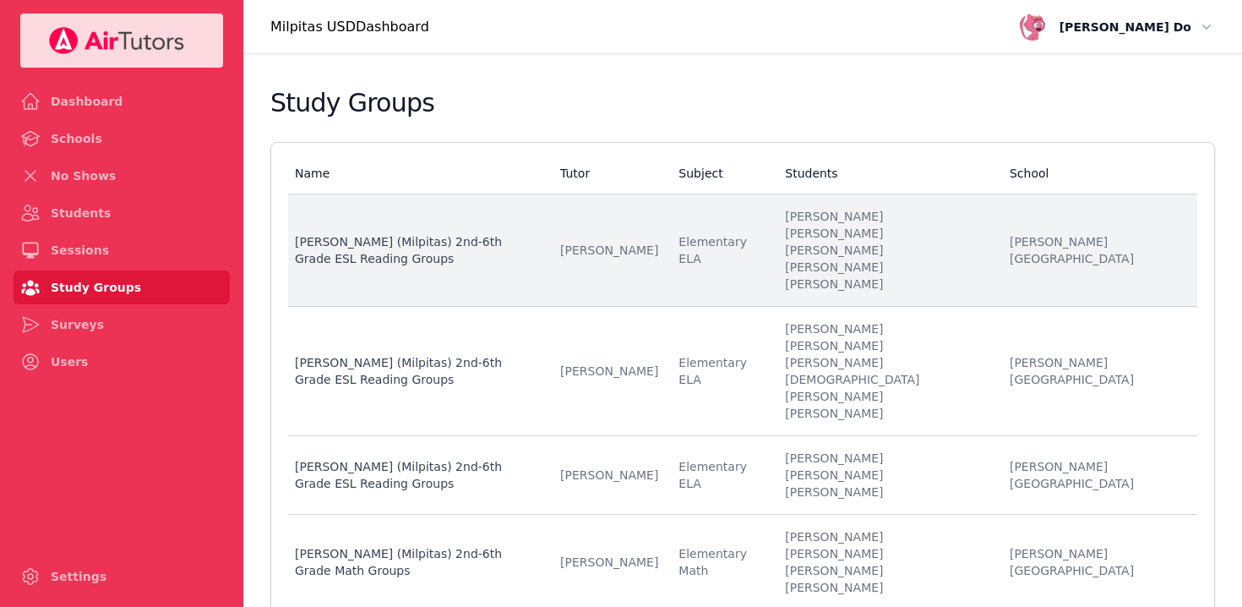
click at [550, 280] on td "Name [PERSON_NAME] (Milpitas) 2nd-6th Grade ESL Reading Groups" at bounding box center [419, 250] width 262 height 112
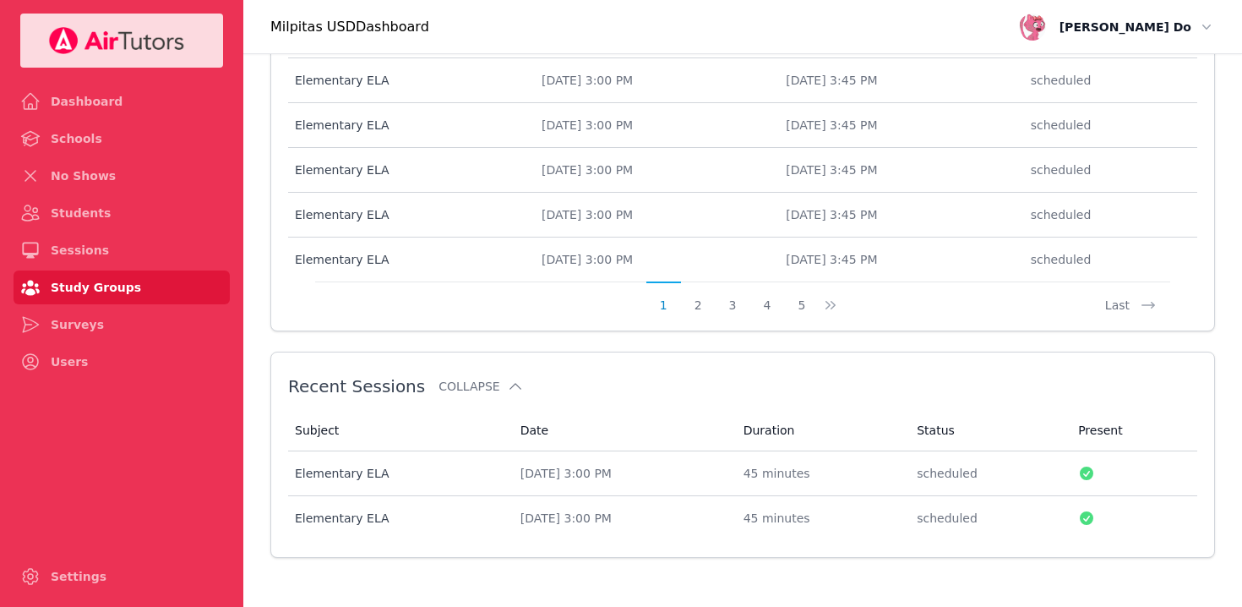
scroll to position [891, 0]
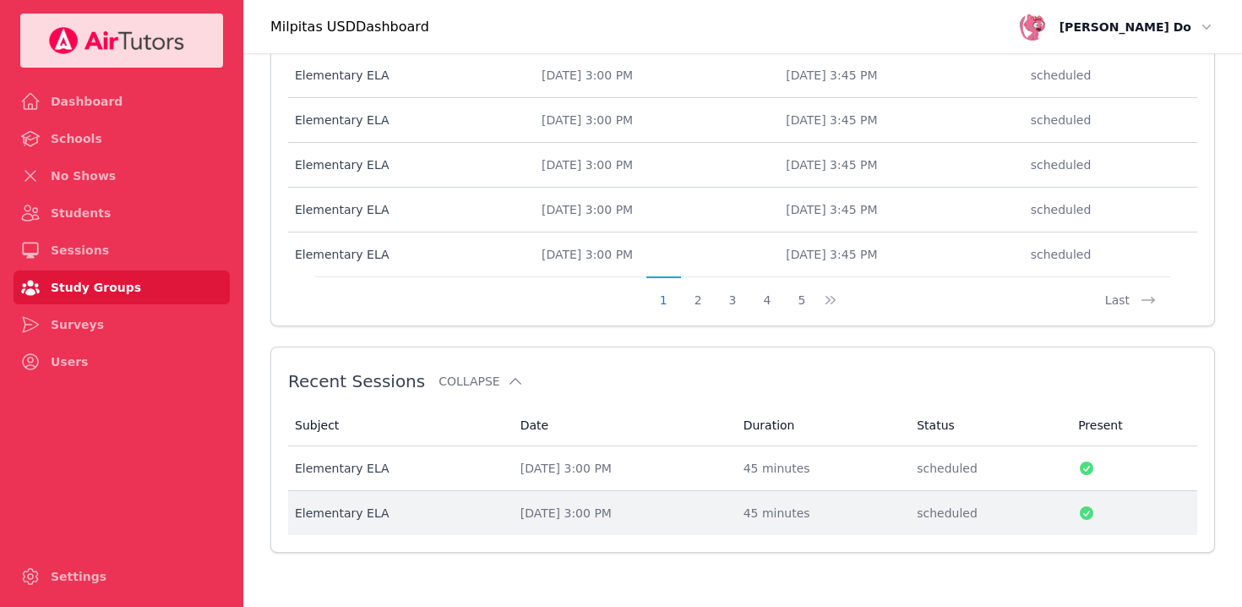
click at [552, 510] on div "[DATE] 3:00 PM" at bounding box center [621, 512] width 203 height 17
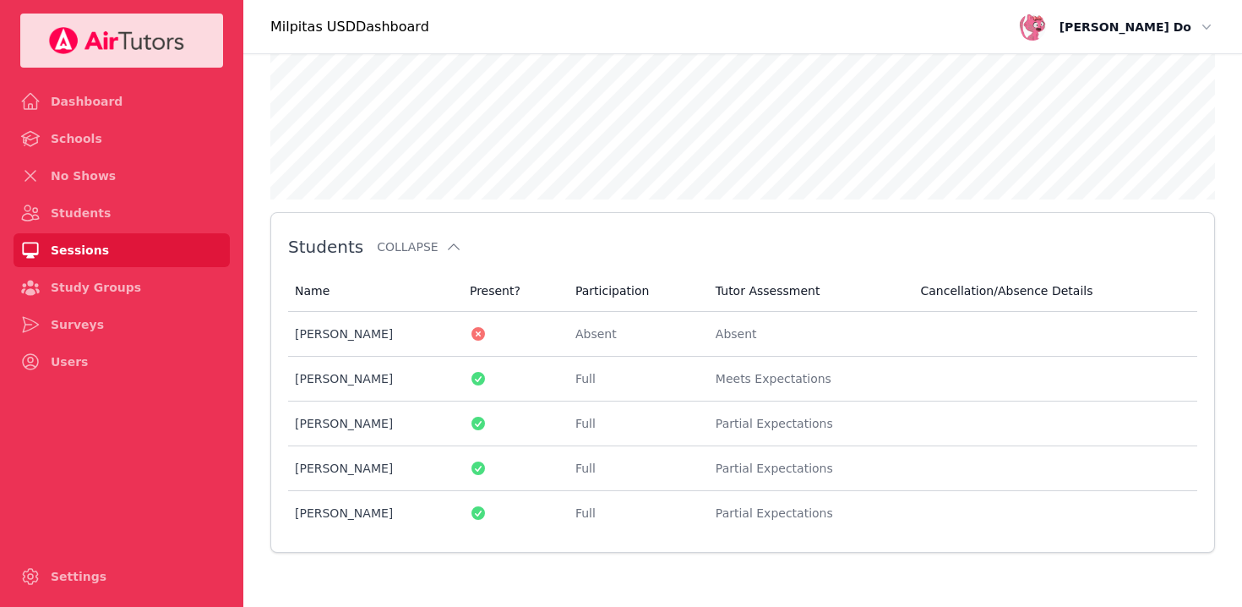
scroll to position [777, 0]
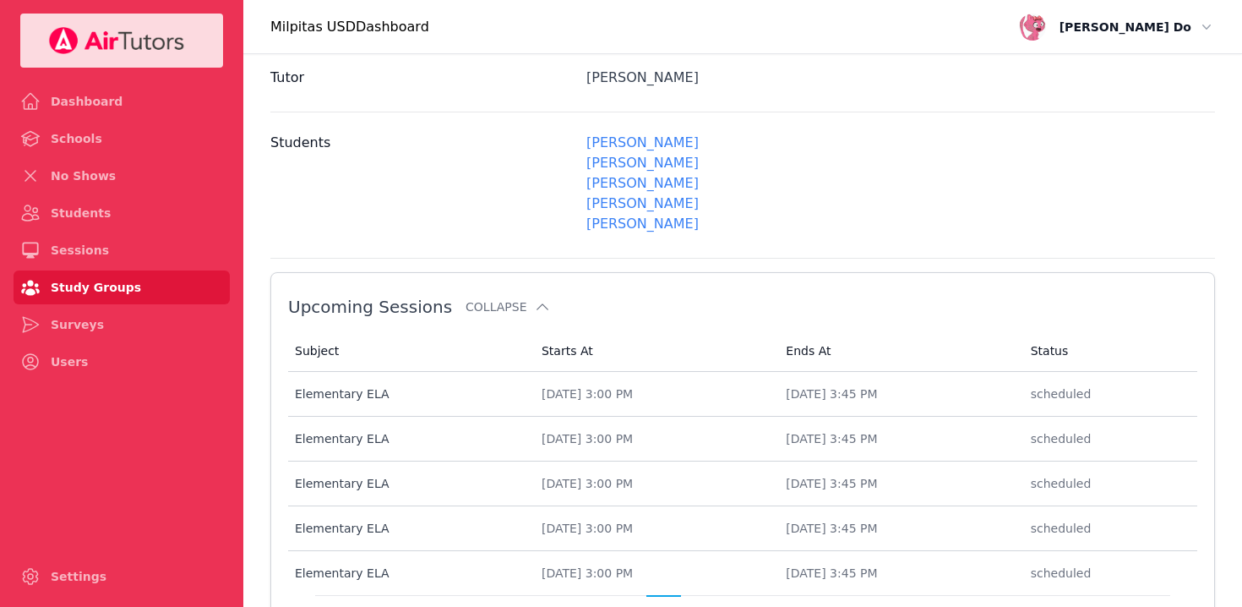
scroll to position [580, 0]
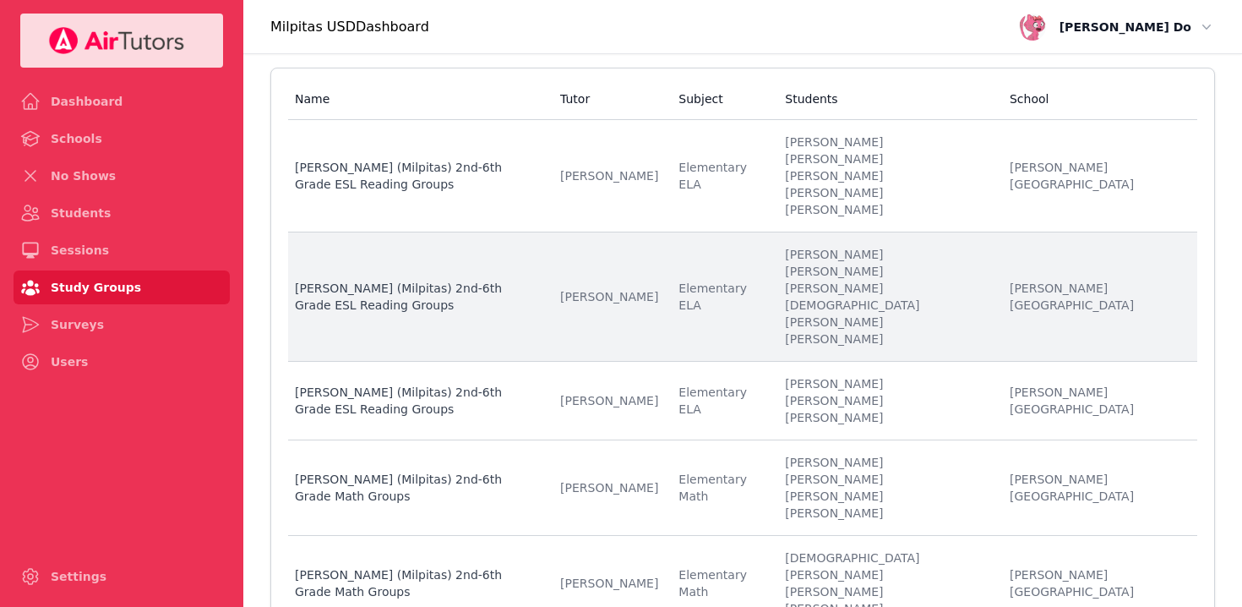
scroll to position [77, 0]
click at [921, 389] on li "[PERSON_NAME]" at bounding box center [887, 397] width 204 height 17
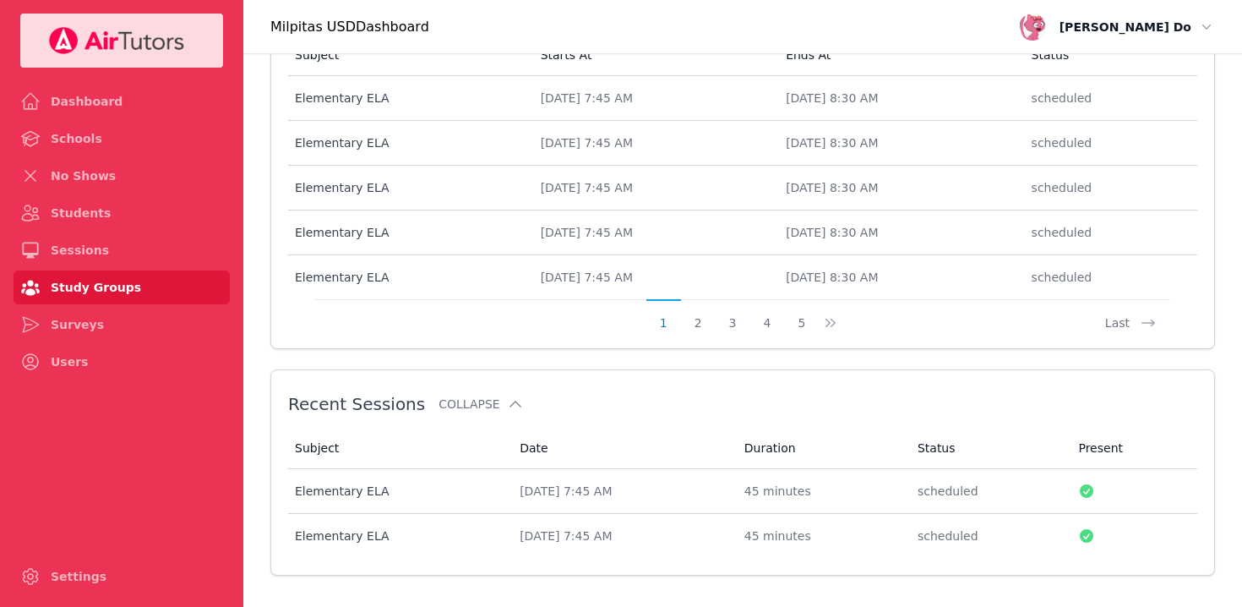
scroll to position [850, 0]
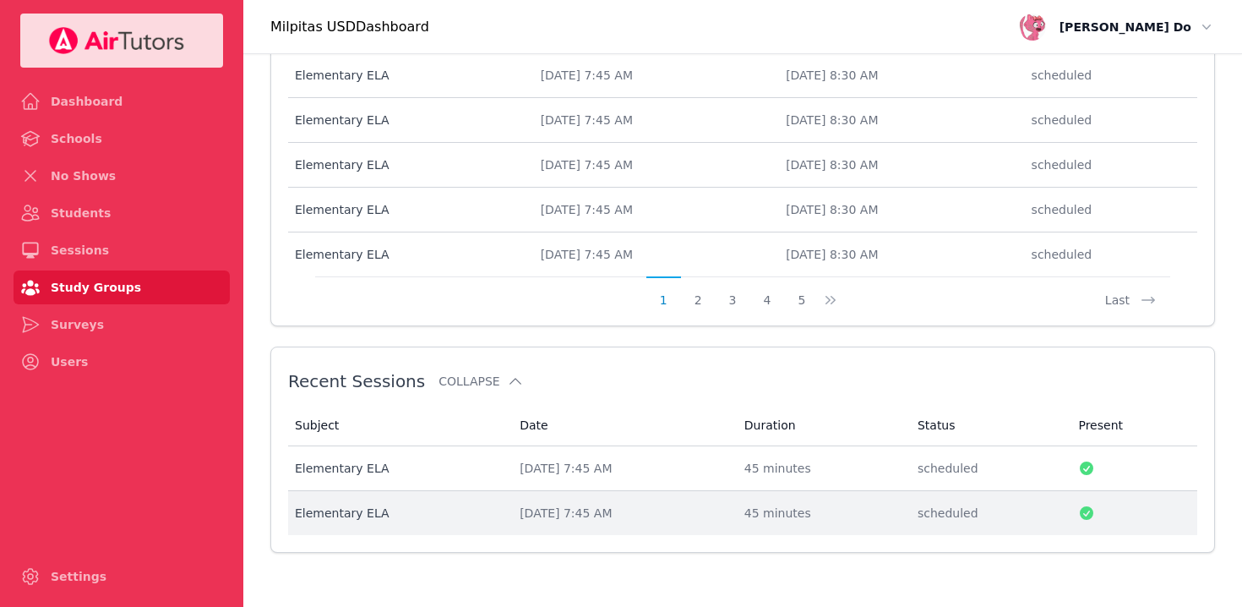
click at [560, 515] on div "[DATE] 7:45 AM" at bounding box center [622, 512] width 204 height 17
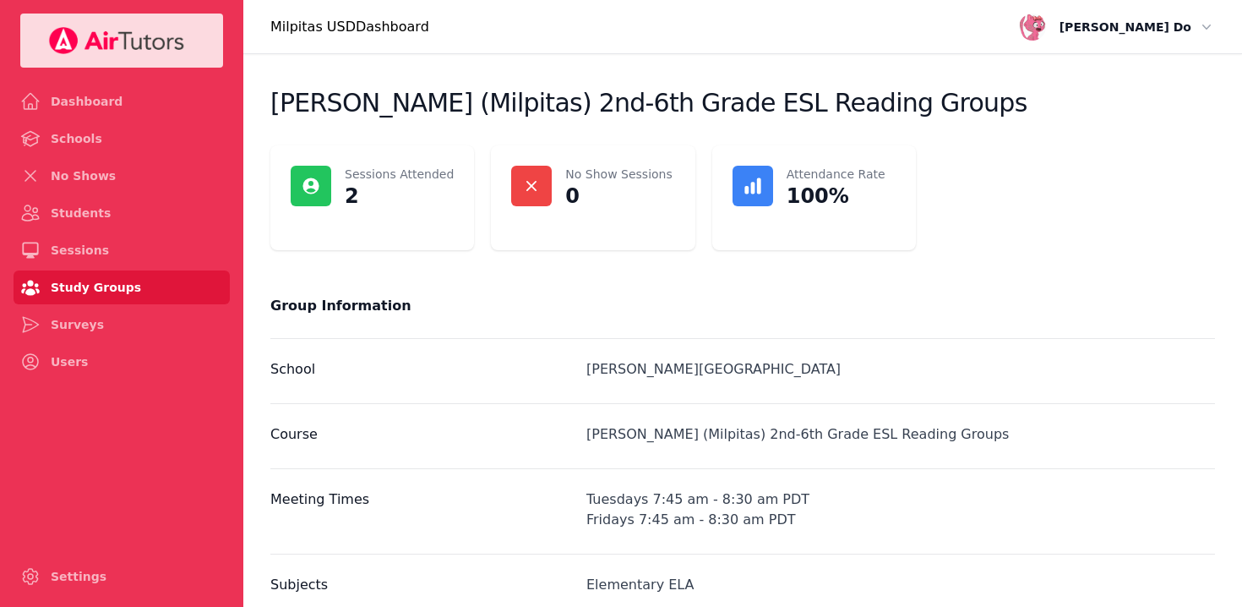
scroll to position [850, 0]
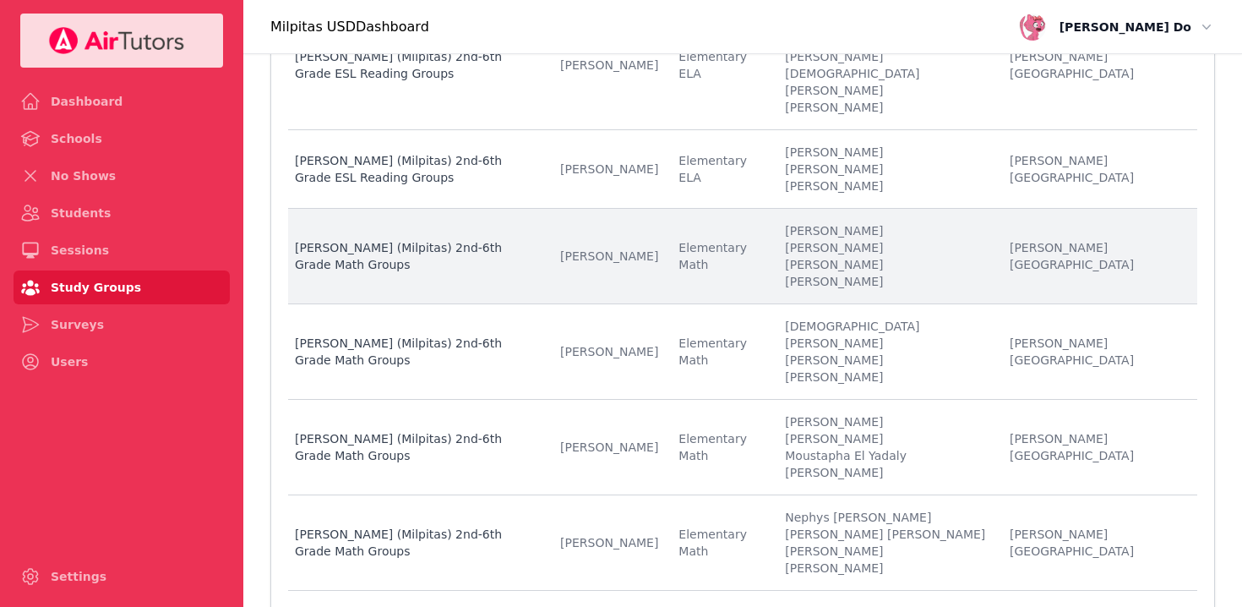
scroll to position [320, 0]
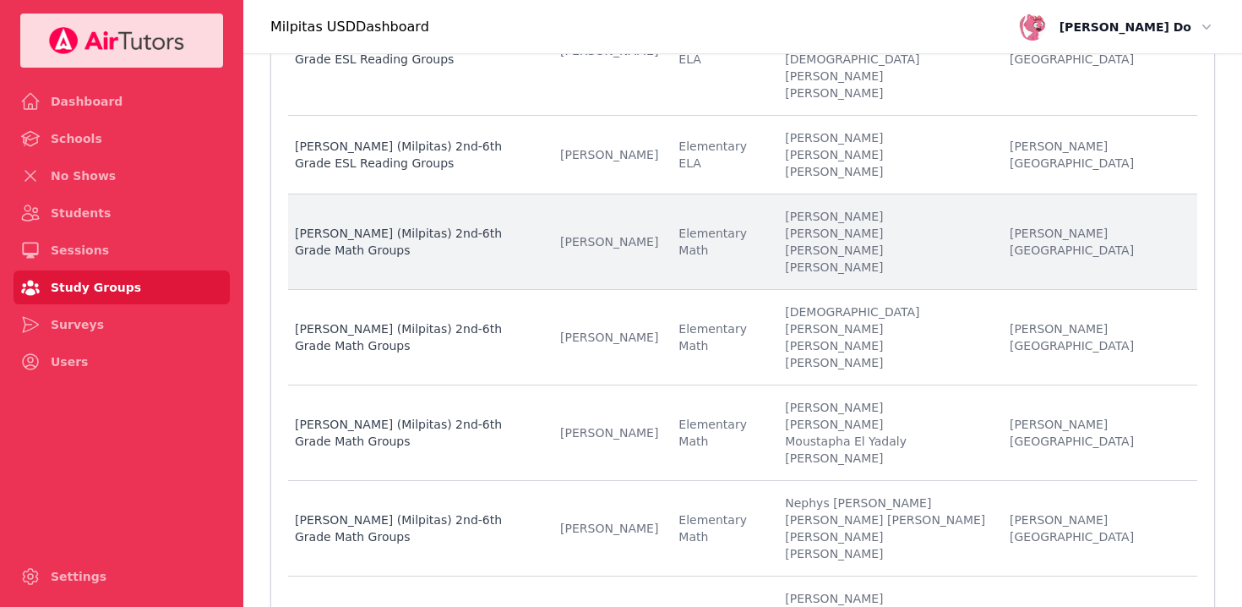
click at [887, 208] on li "[PERSON_NAME]" at bounding box center [887, 216] width 204 height 17
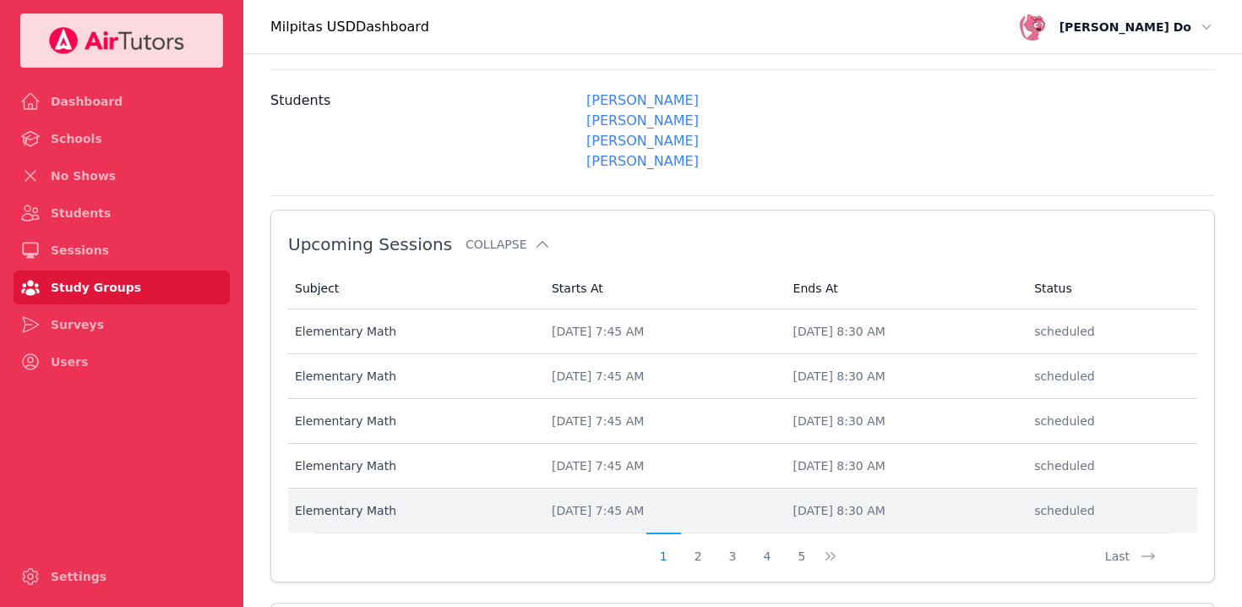
scroll to position [870, 0]
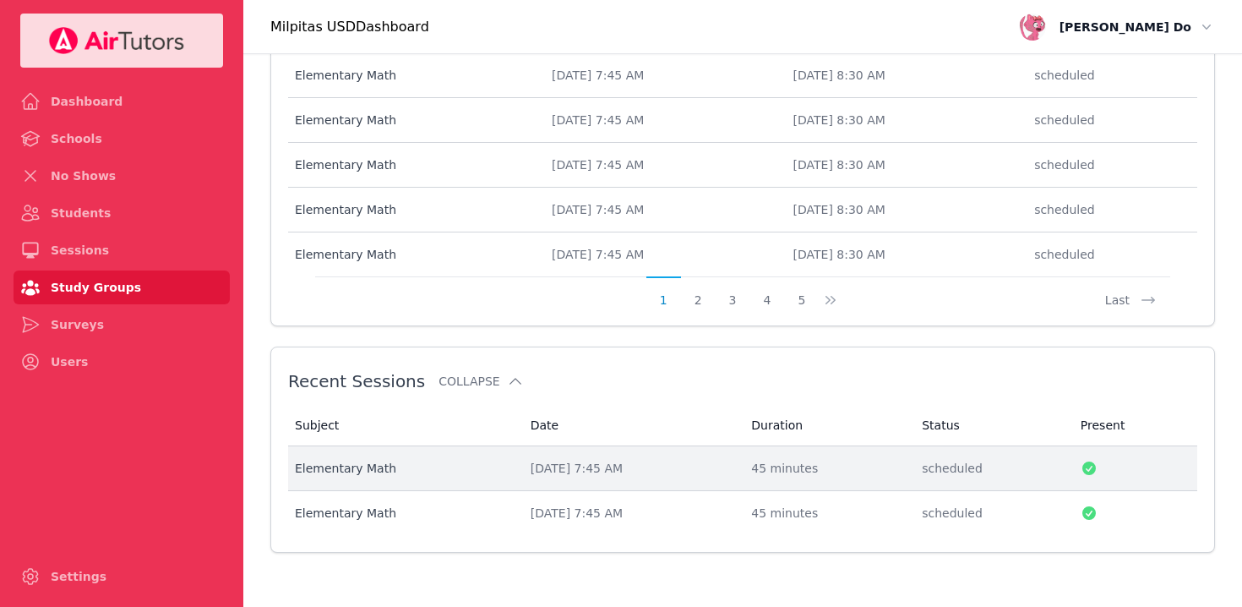
click at [543, 469] on div "[DATE] 7:45 AM" at bounding box center [631, 468] width 201 height 17
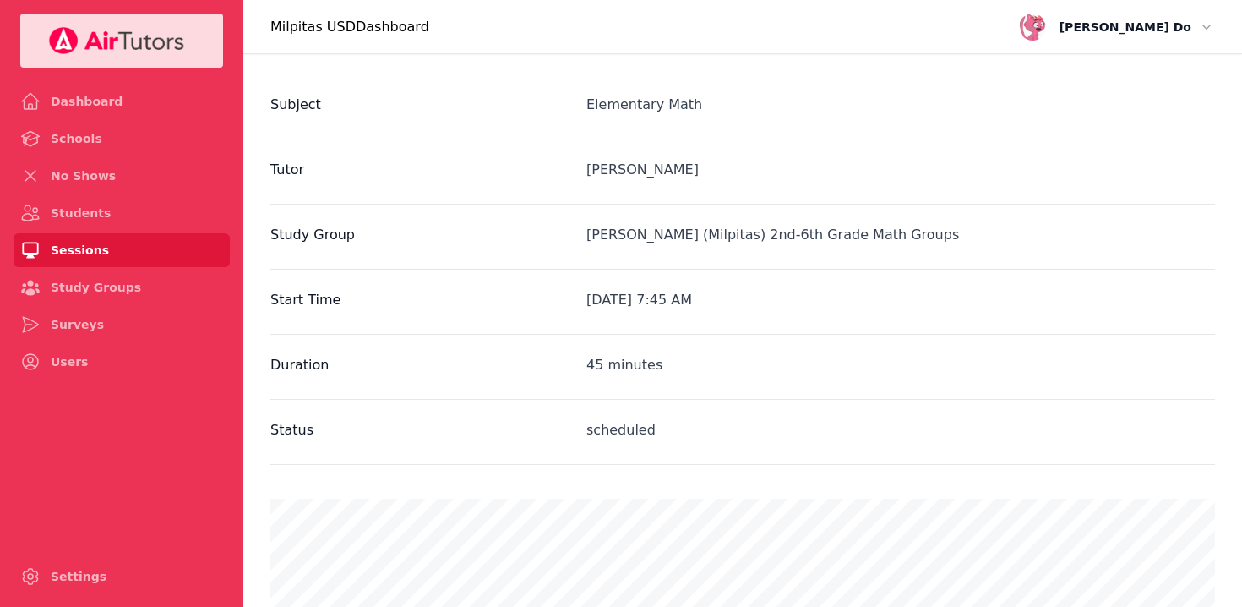
scroll to position [24, 0]
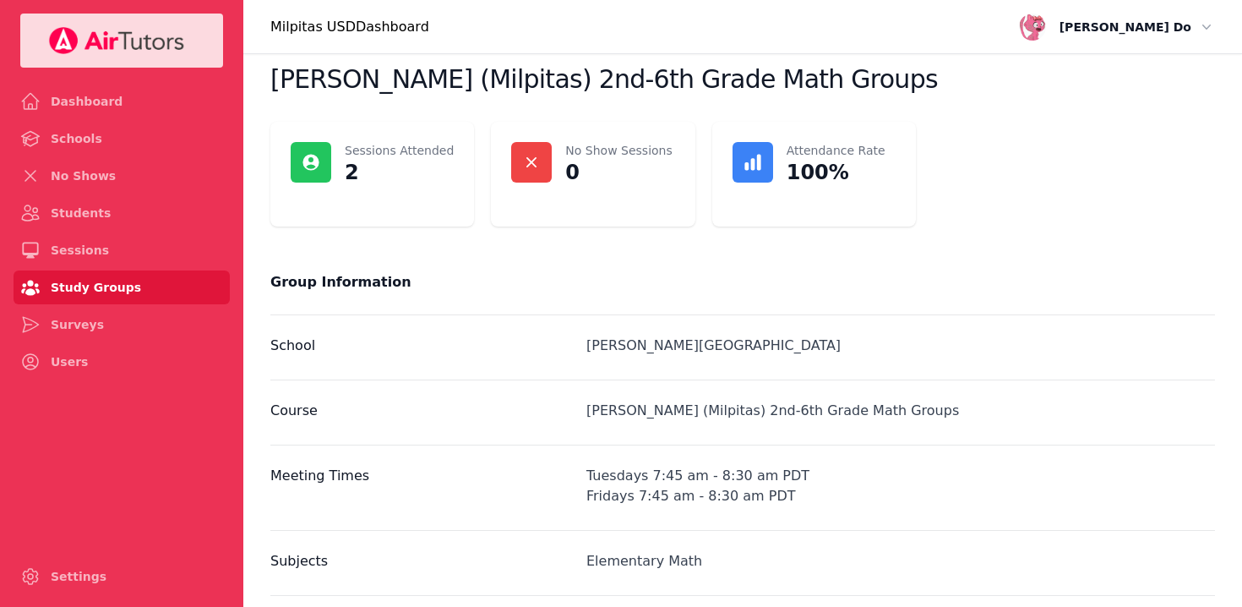
scroll to position [870, 0]
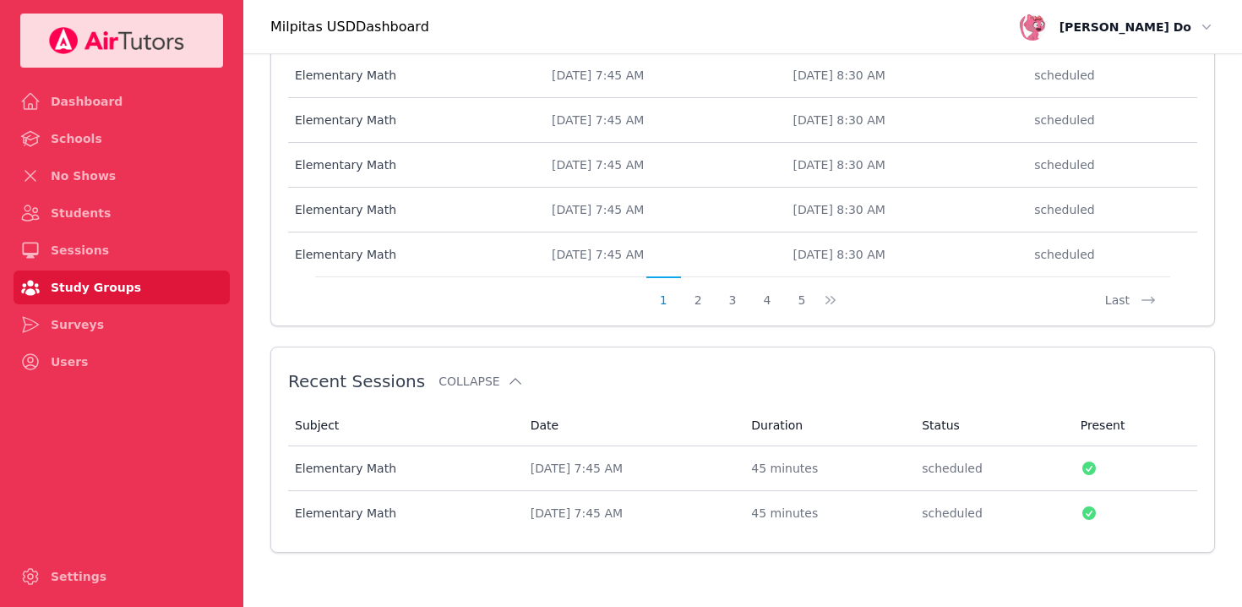
click at [79, 282] on link "Study Groups" at bounding box center [122, 287] width 216 height 34
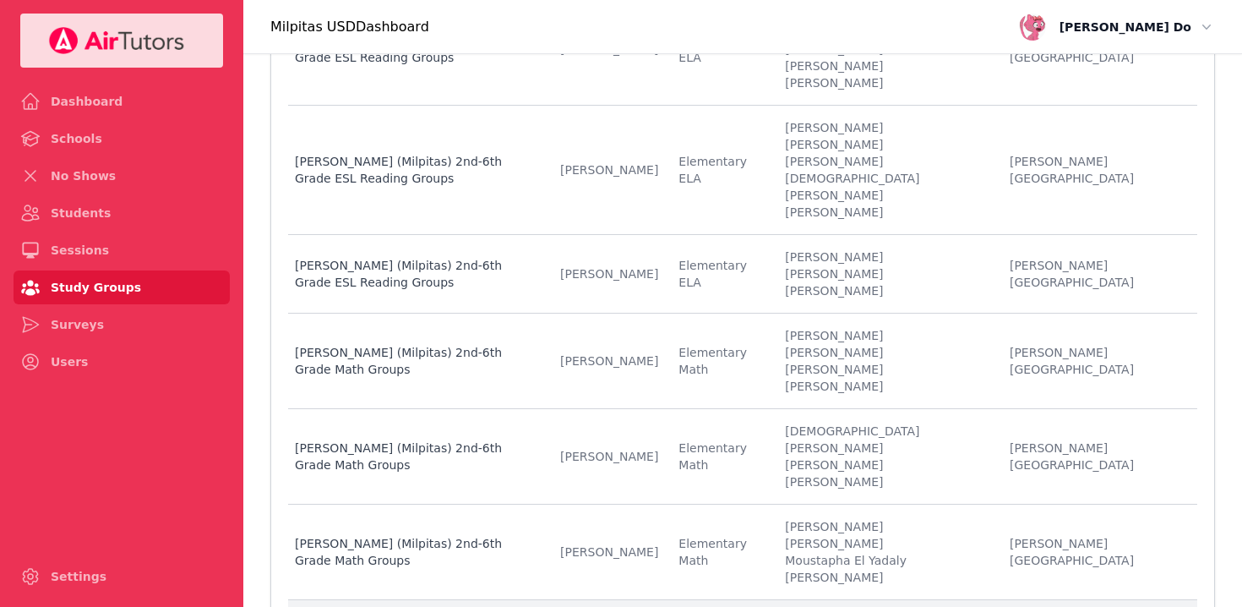
scroll to position [226, 0]
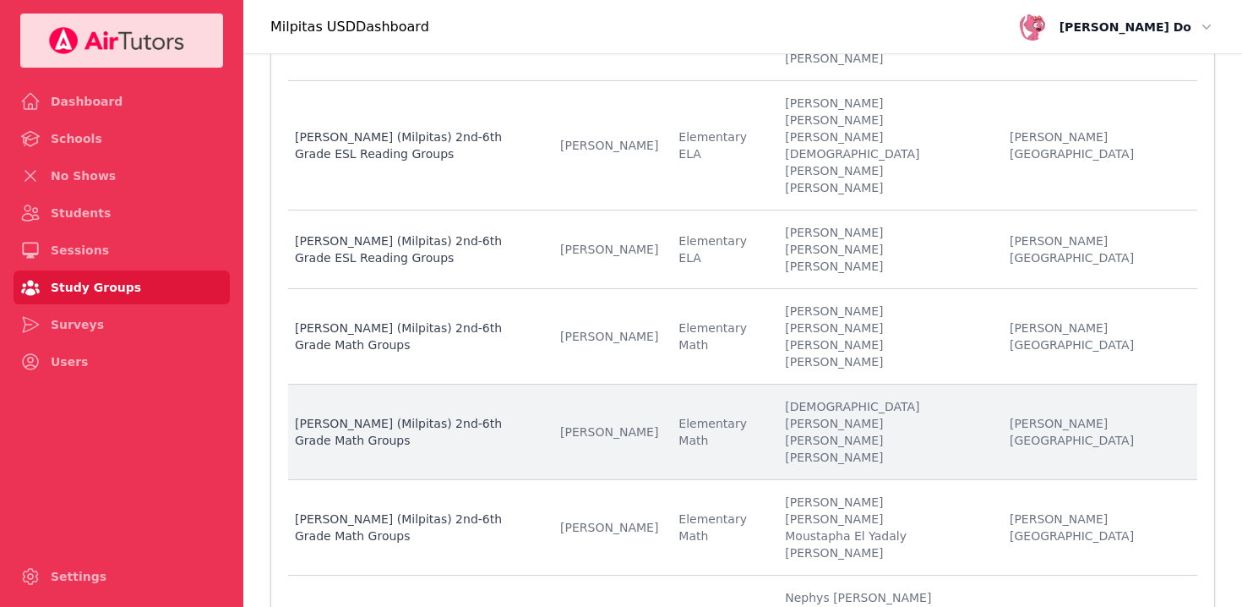
click at [900, 432] on li "[PERSON_NAME]" at bounding box center [887, 440] width 204 height 17
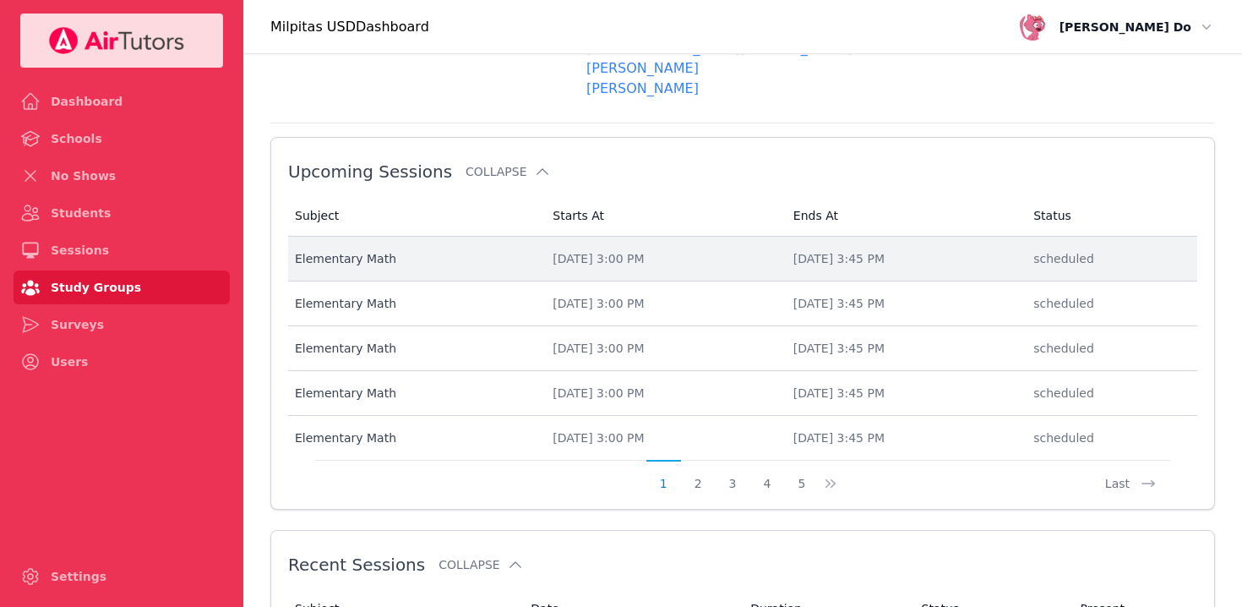
scroll to position [850, 0]
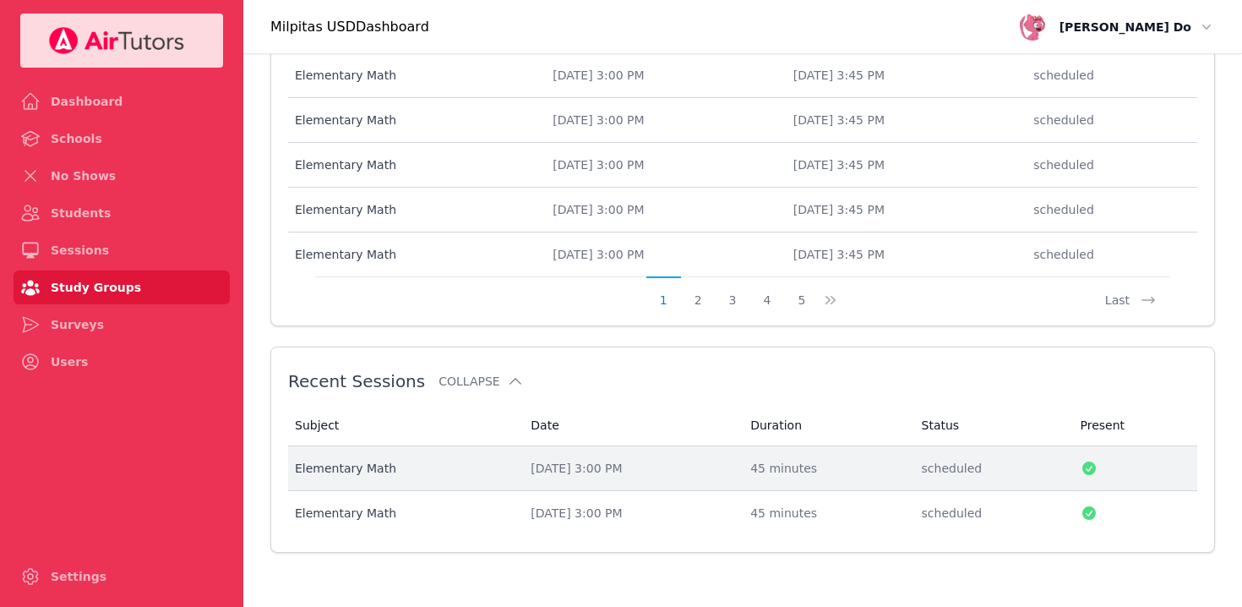
click at [567, 467] on div "[DATE] 3:00 PM" at bounding box center [630, 468] width 199 height 17
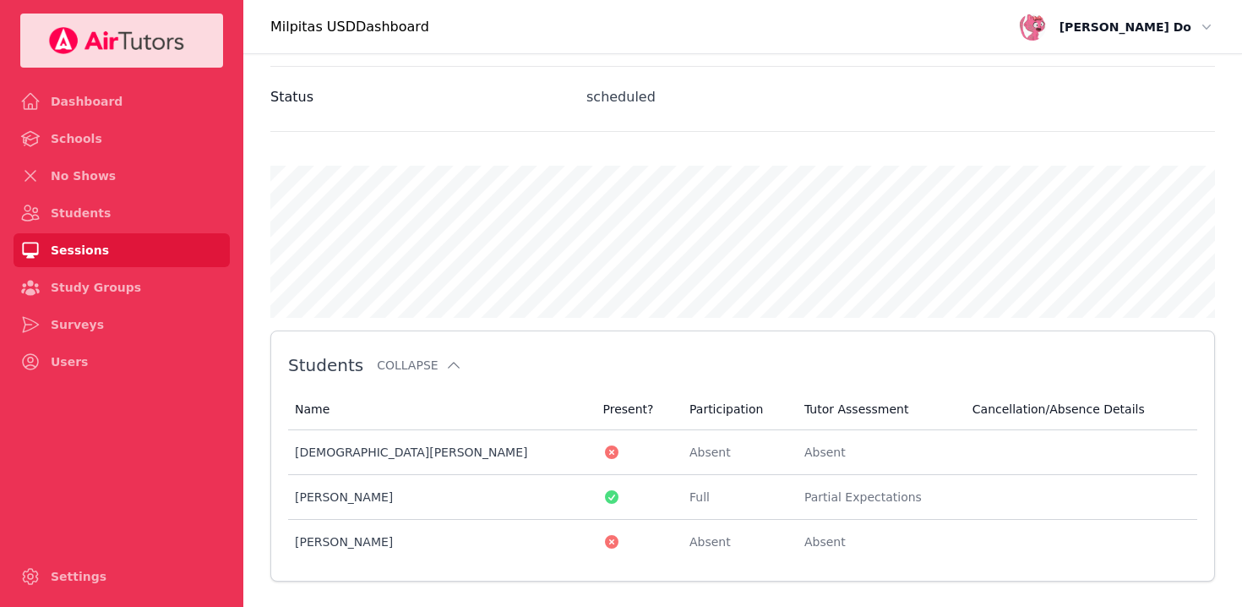
scroll to position [743, 0]
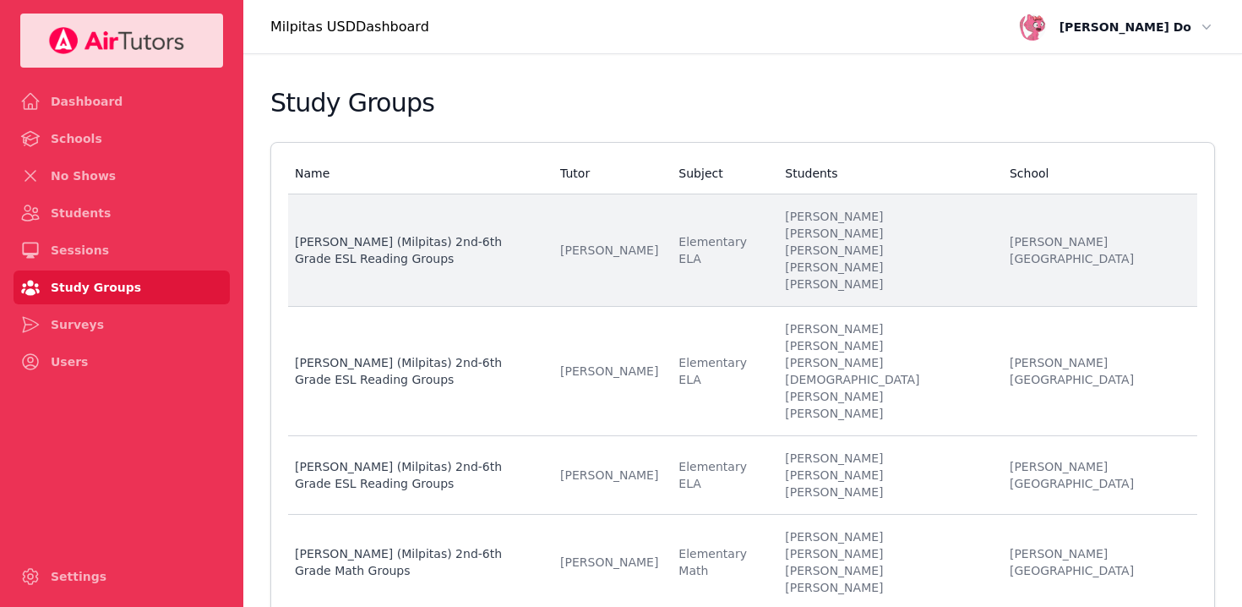
click at [902, 249] on li "[PERSON_NAME]" at bounding box center [887, 250] width 204 height 17
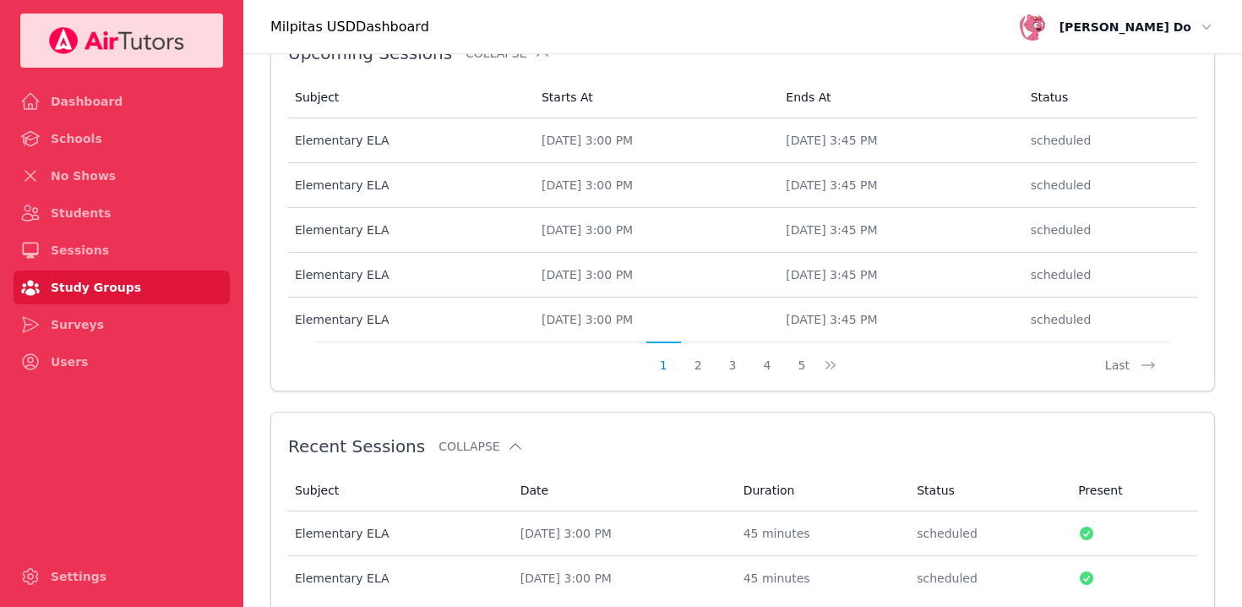
scroll to position [891, 0]
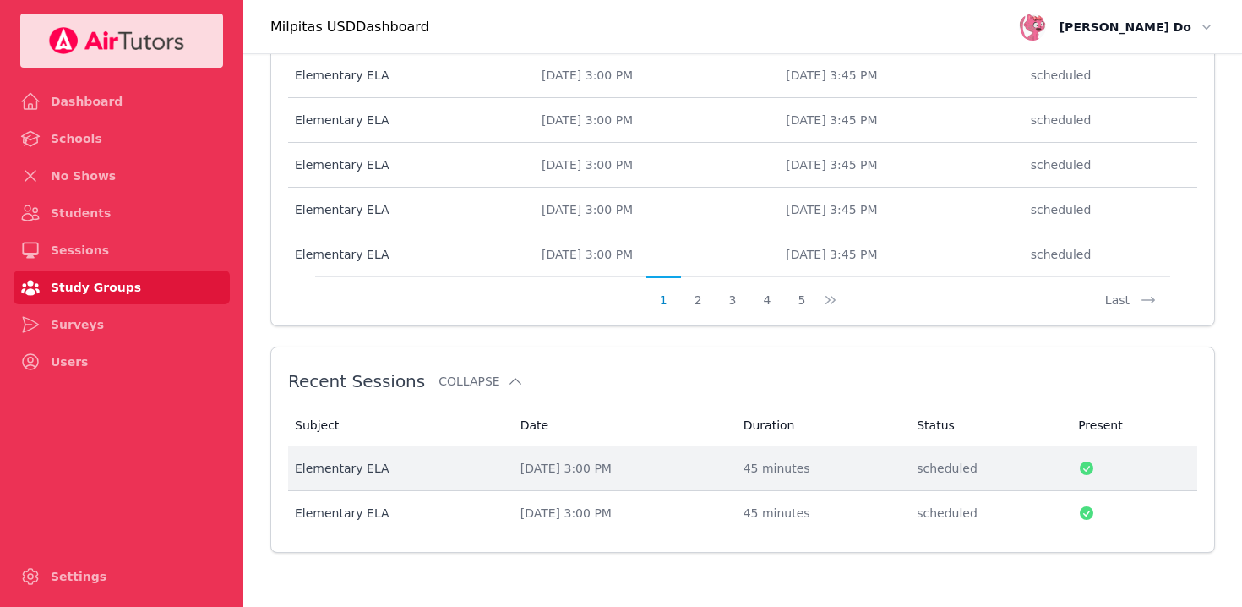
click at [548, 471] on div "[DATE] 3:00 PM" at bounding box center [621, 468] width 203 height 17
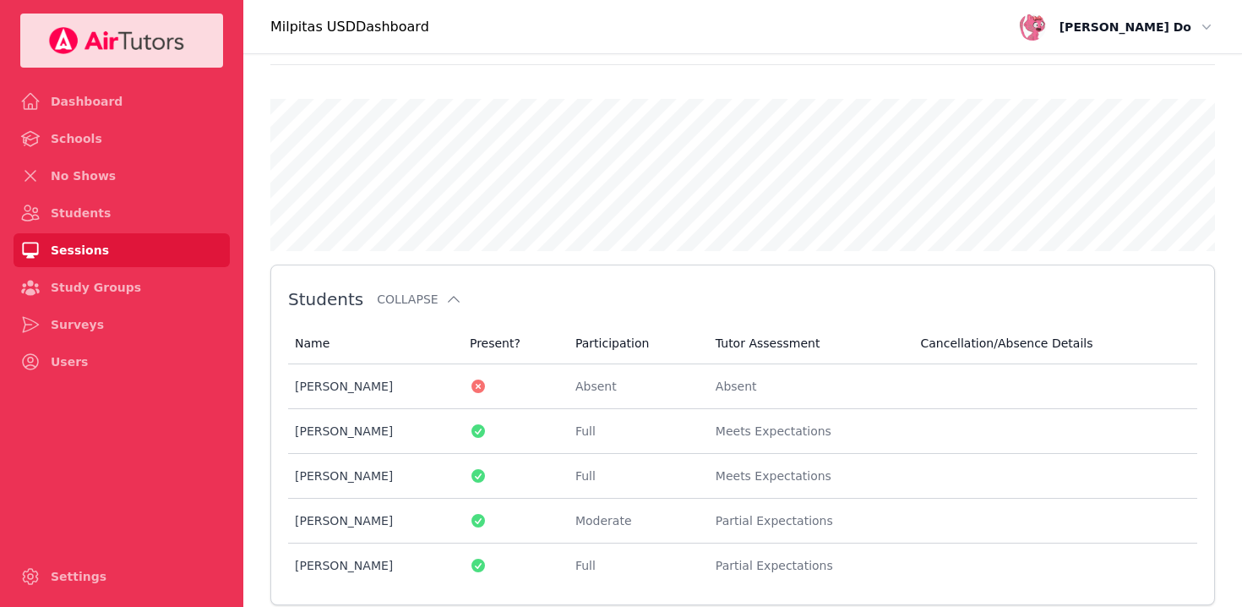
scroll to position [828, 0]
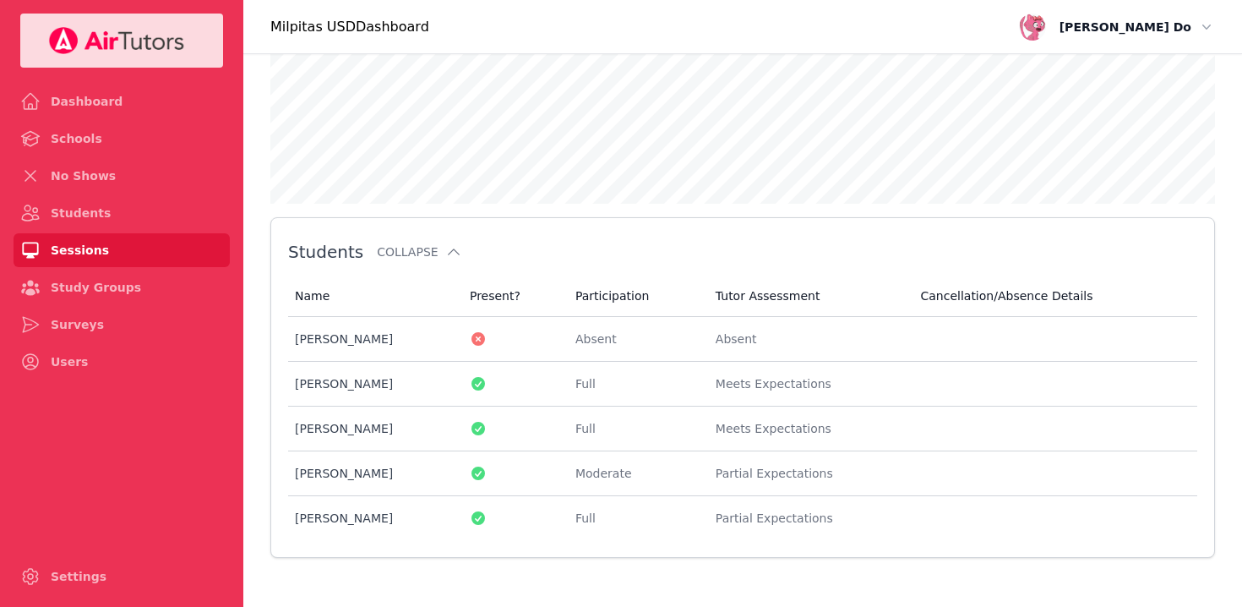
scroll to position [891, 0]
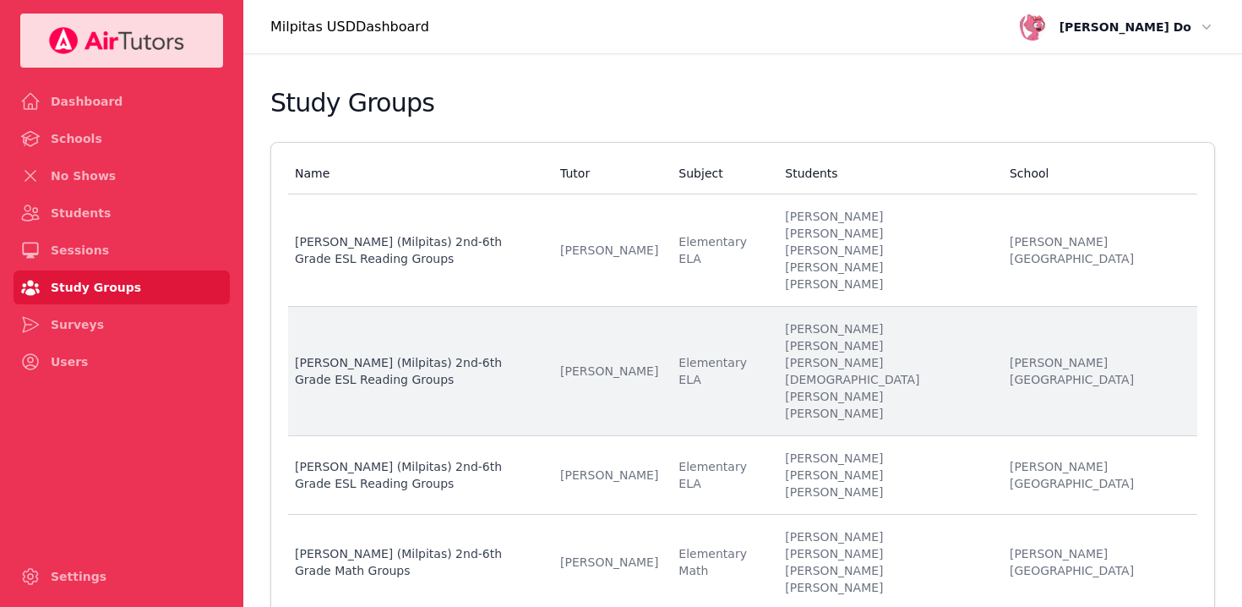
click at [902, 357] on li "[PERSON_NAME][DEMOGRAPHIC_DATA]" at bounding box center [887, 371] width 204 height 34
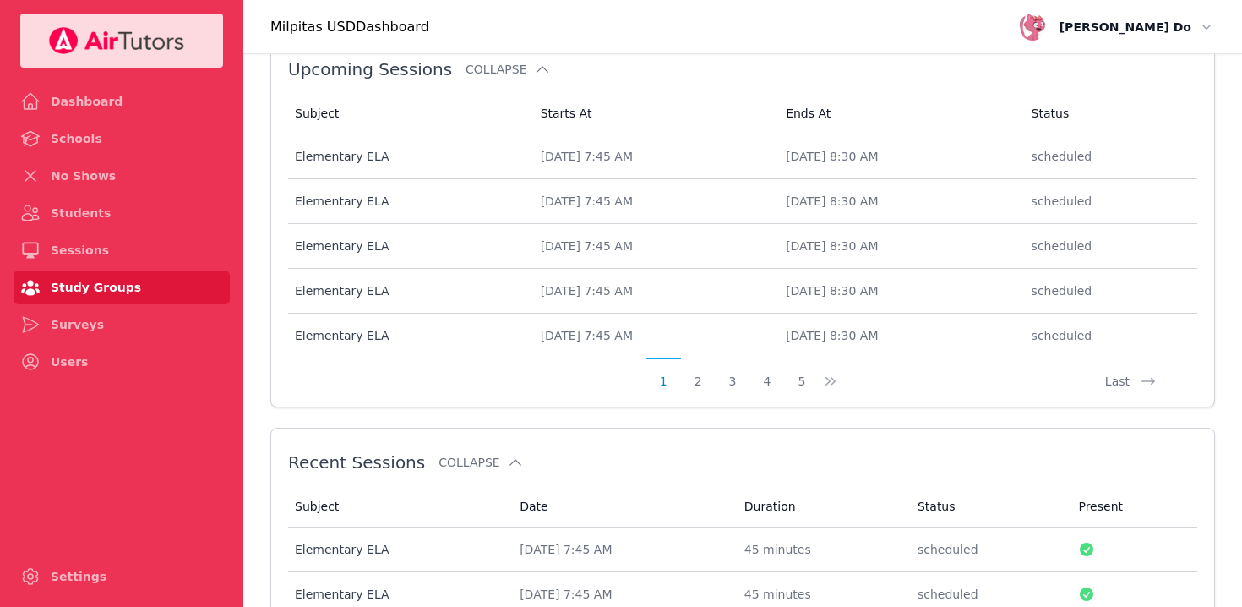
scroll to position [891, 0]
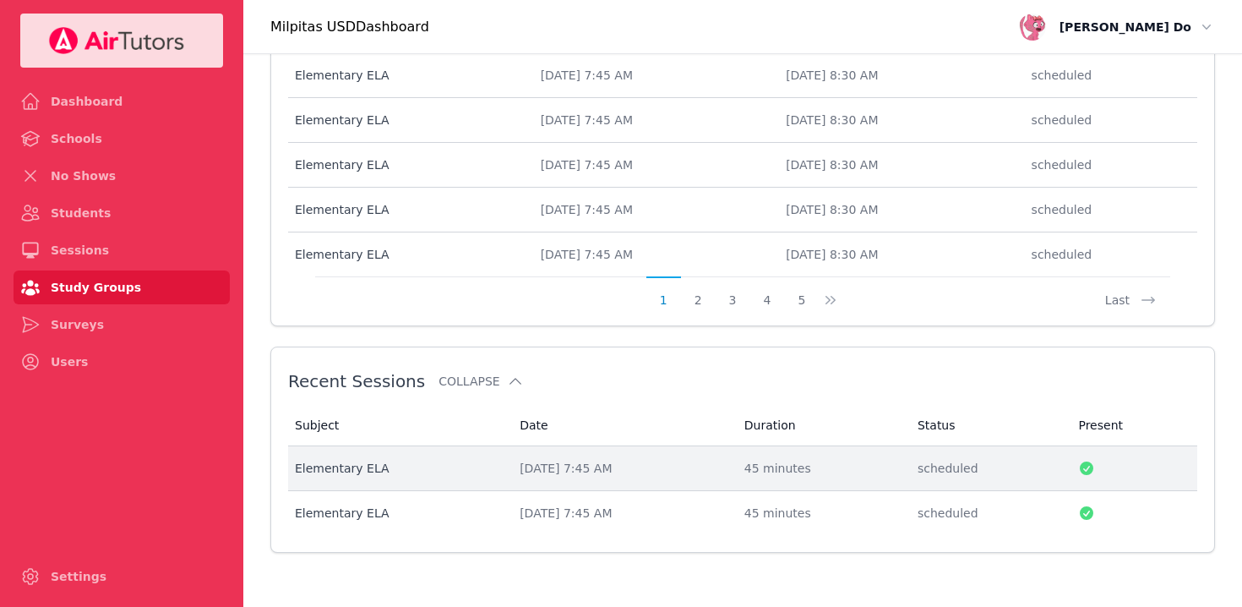
click at [596, 471] on div "[DATE] 7:45 AM" at bounding box center [622, 468] width 204 height 17
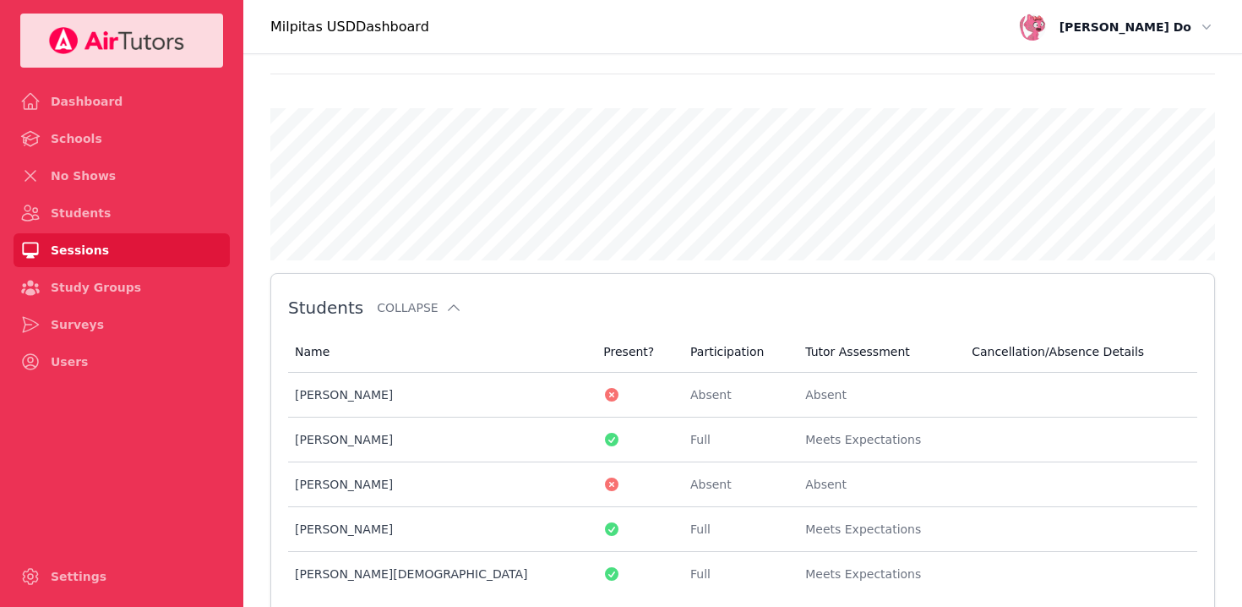
scroll to position [774, 0]
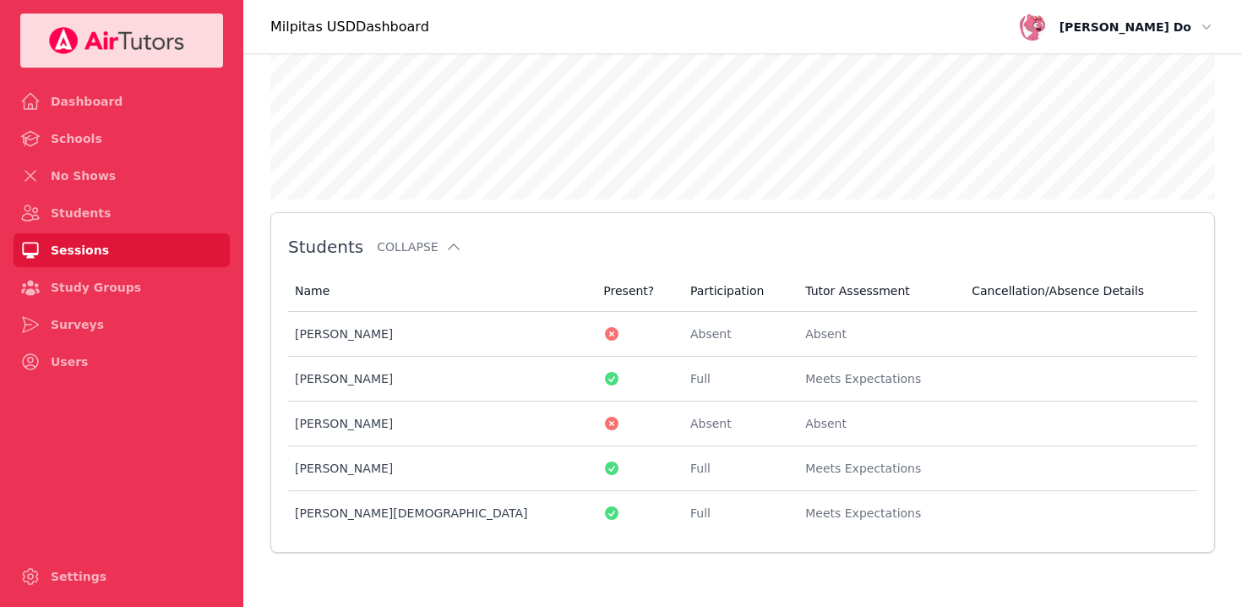
scroll to position [891, 0]
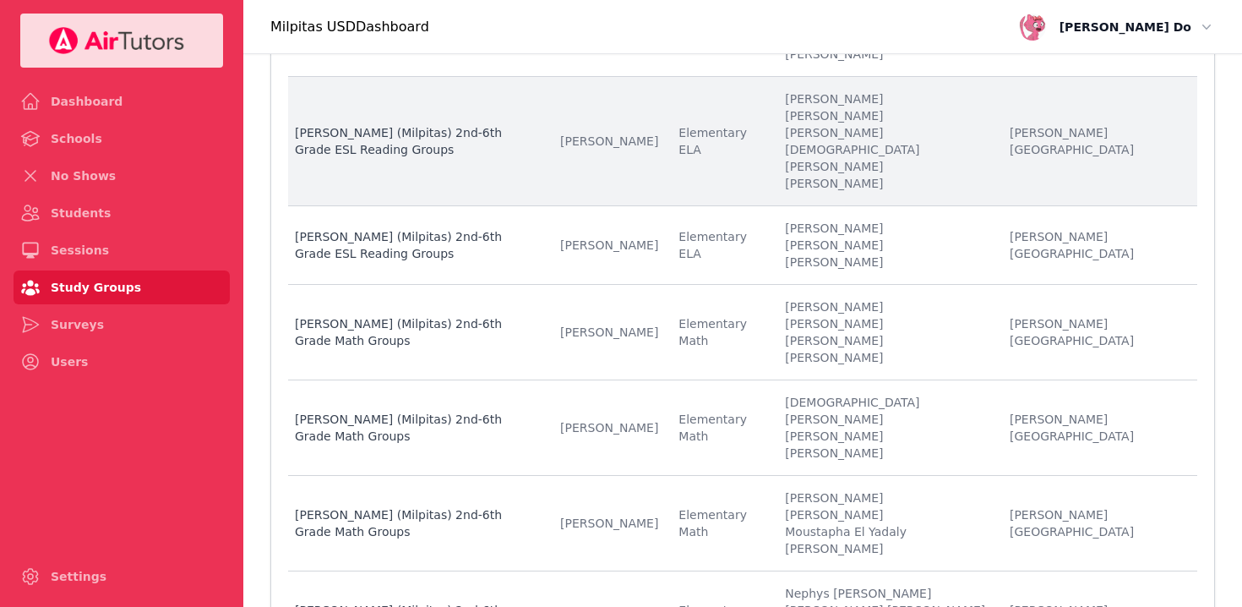
scroll to position [232, 0]
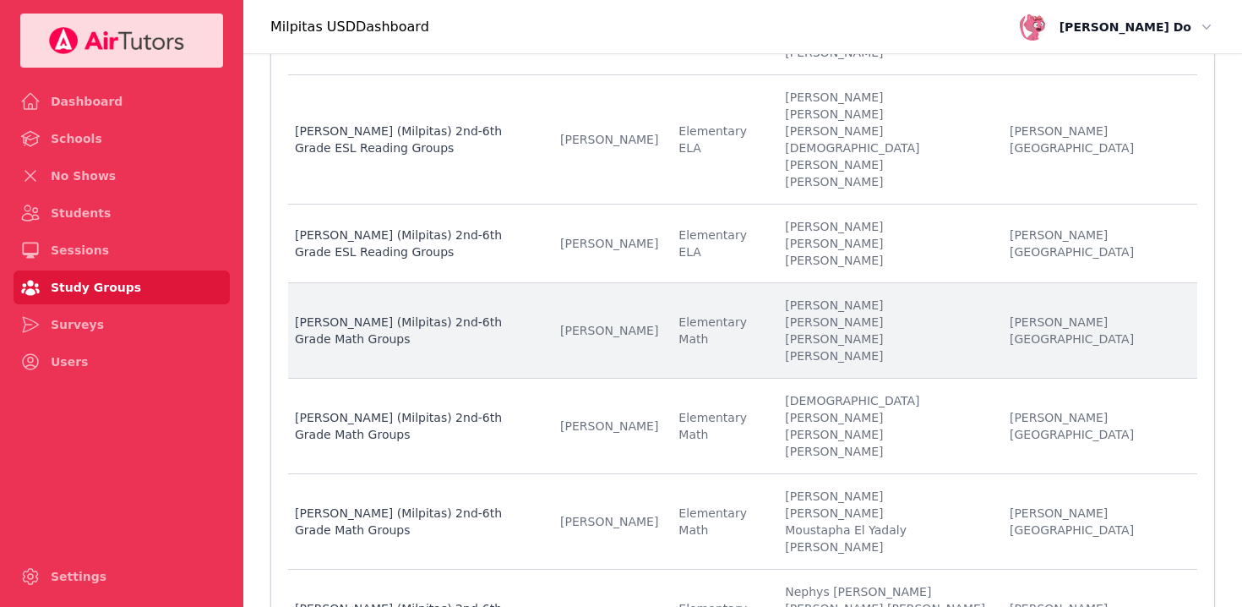
click at [902, 330] on li "[PERSON_NAME]" at bounding box center [887, 338] width 204 height 17
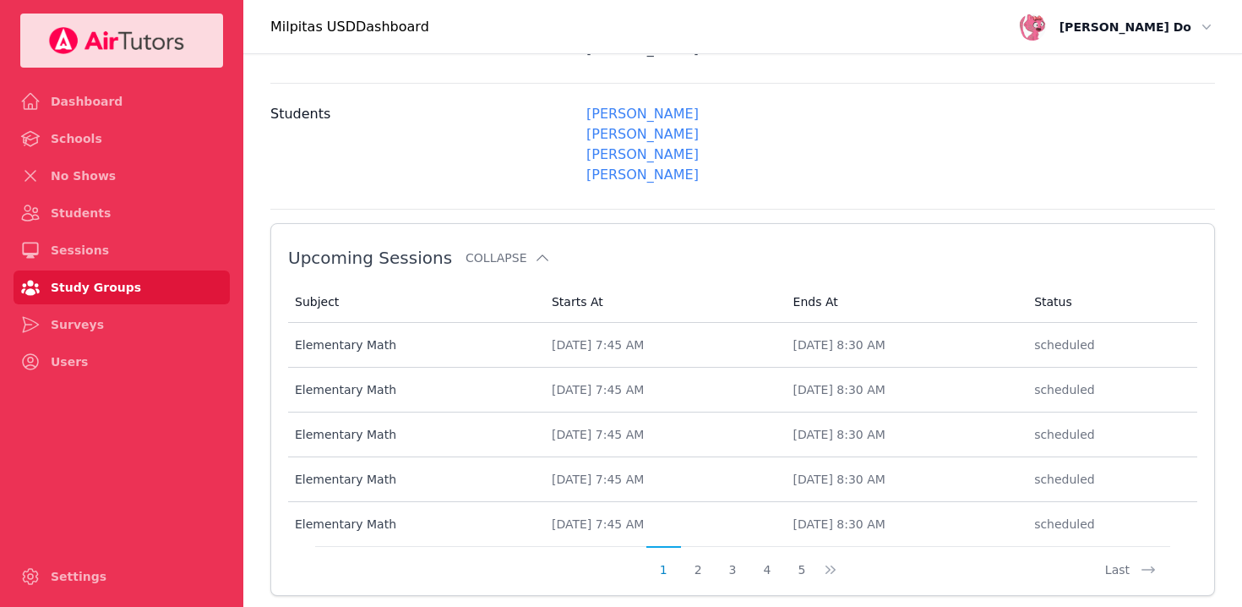
scroll to position [870, 0]
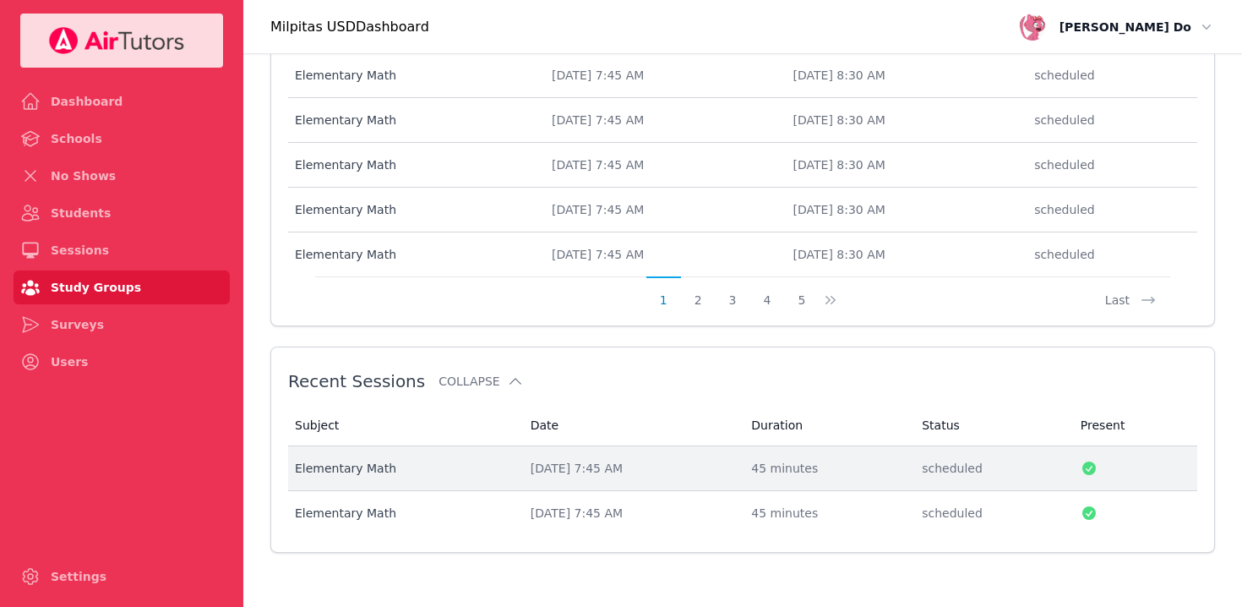
click at [584, 467] on div "[DATE] 7:45 AM" at bounding box center [631, 468] width 201 height 17
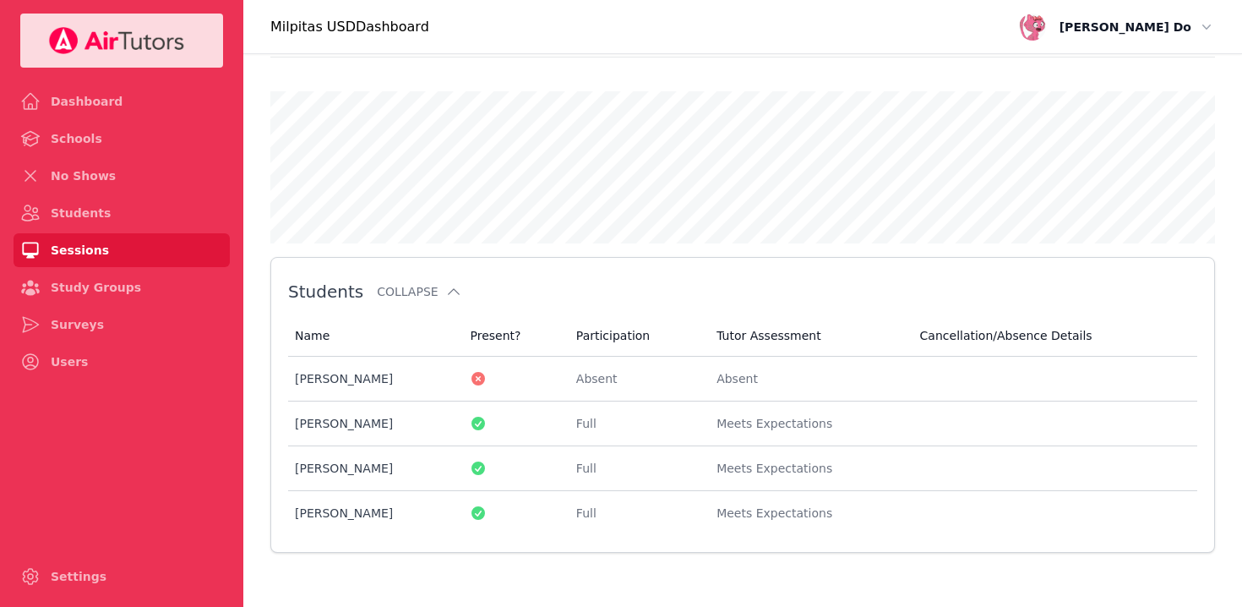
scroll to position [733, 0]
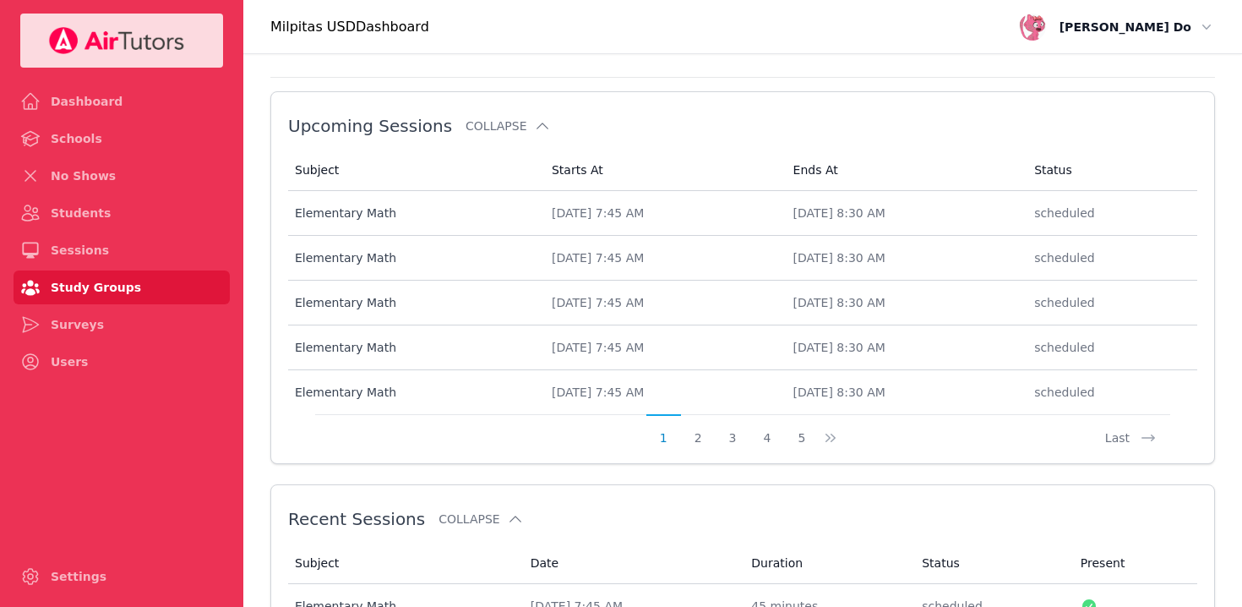
scroll to position [870, 0]
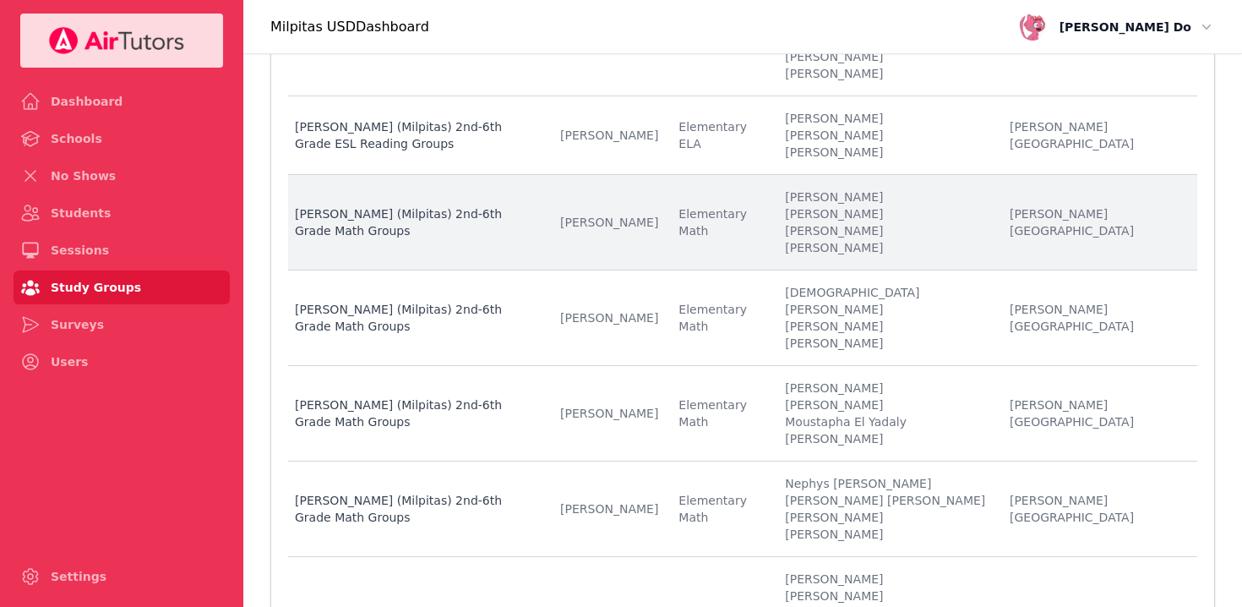
scroll to position [349, 0]
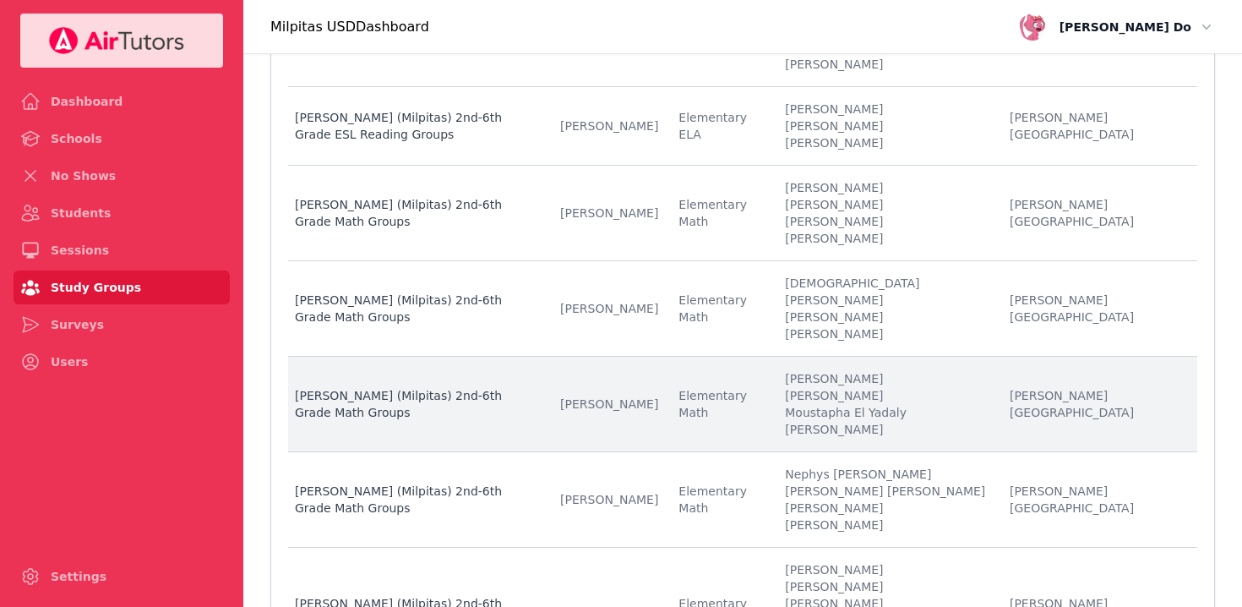
click at [904, 404] on li "Moustapha El Yadaly" at bounding box center [887, 412] width 204 height 17
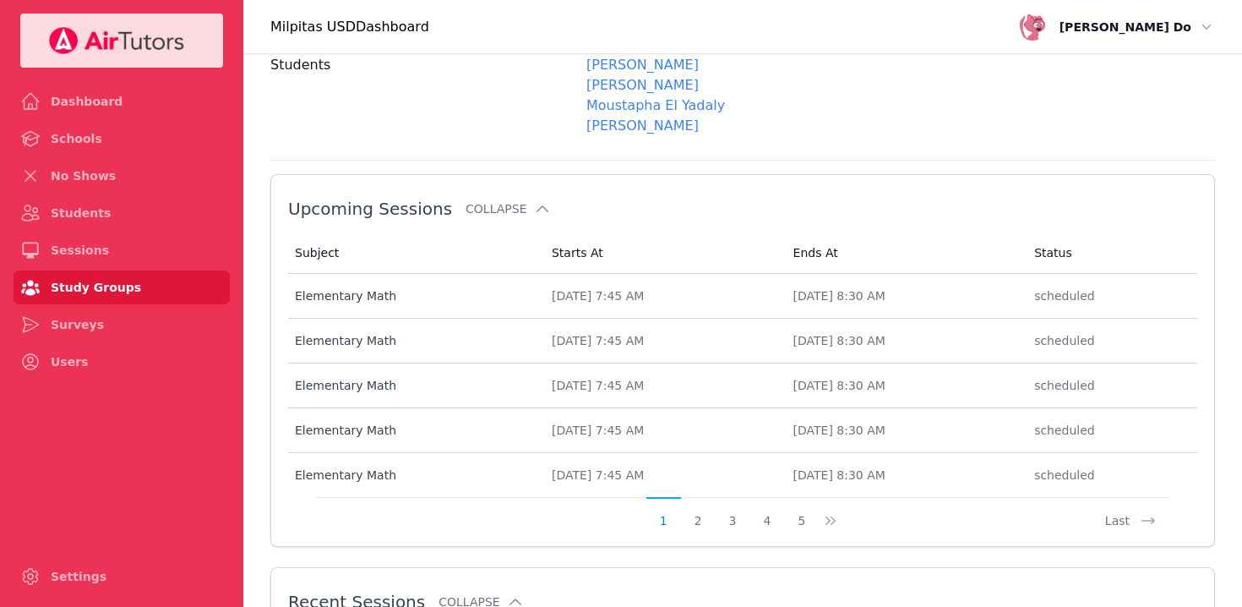
scroll to position [870, 0]
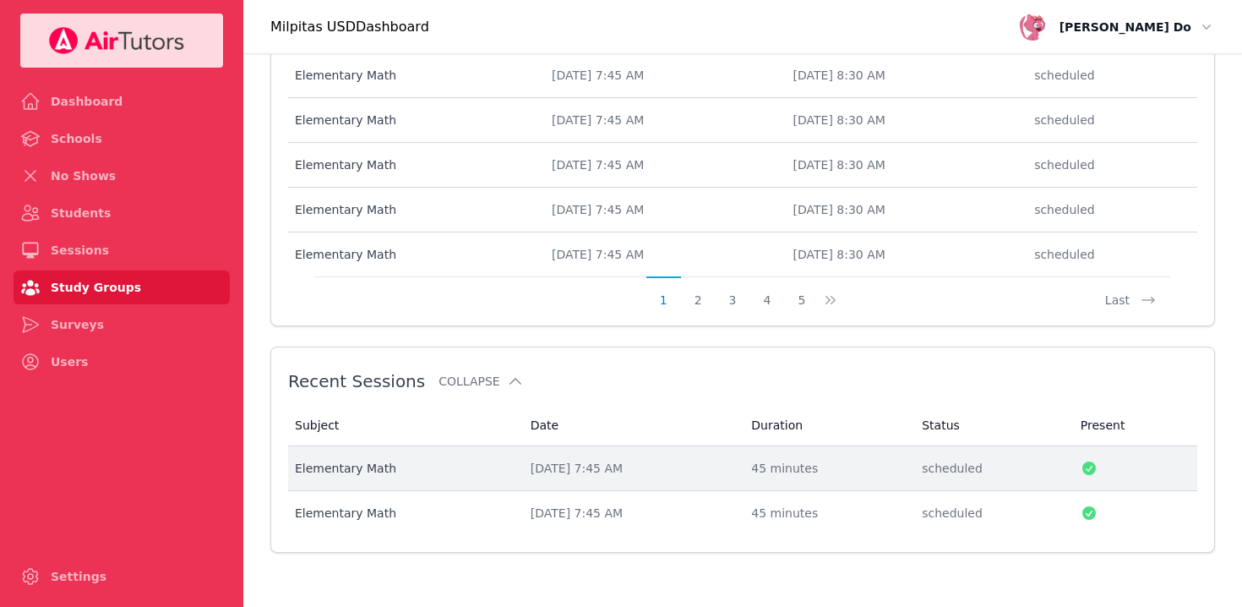
click at [531, 472] on div "[DATE] 7:45 AM" at bounding box center [631, 468] width 201 height 17
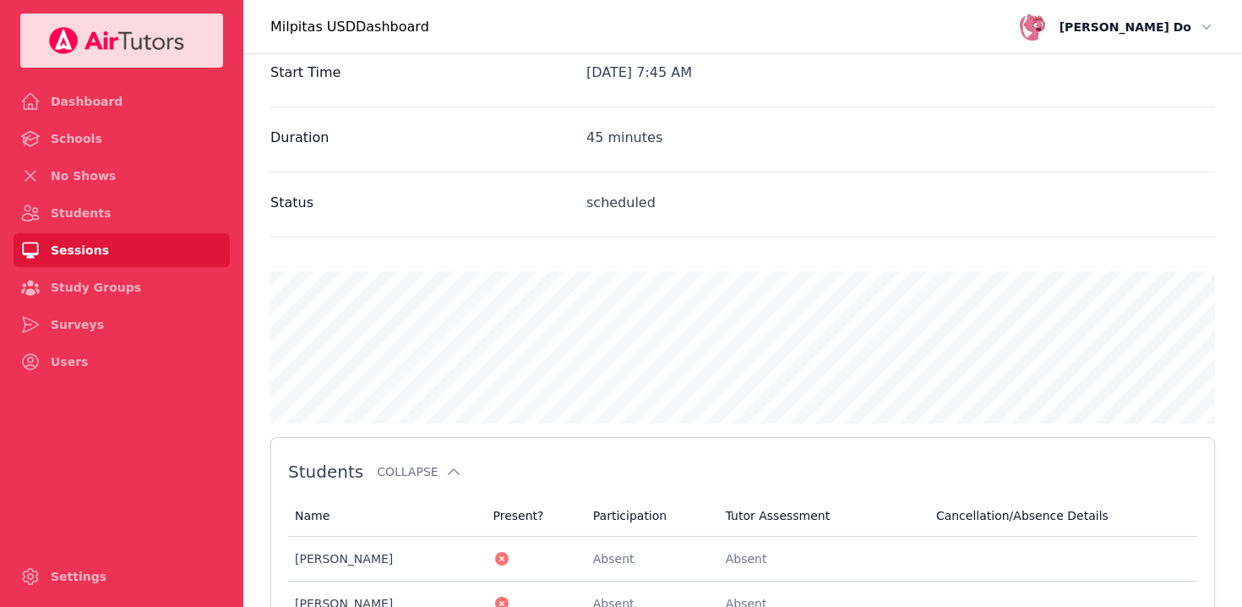
scroll to position [733, 0]
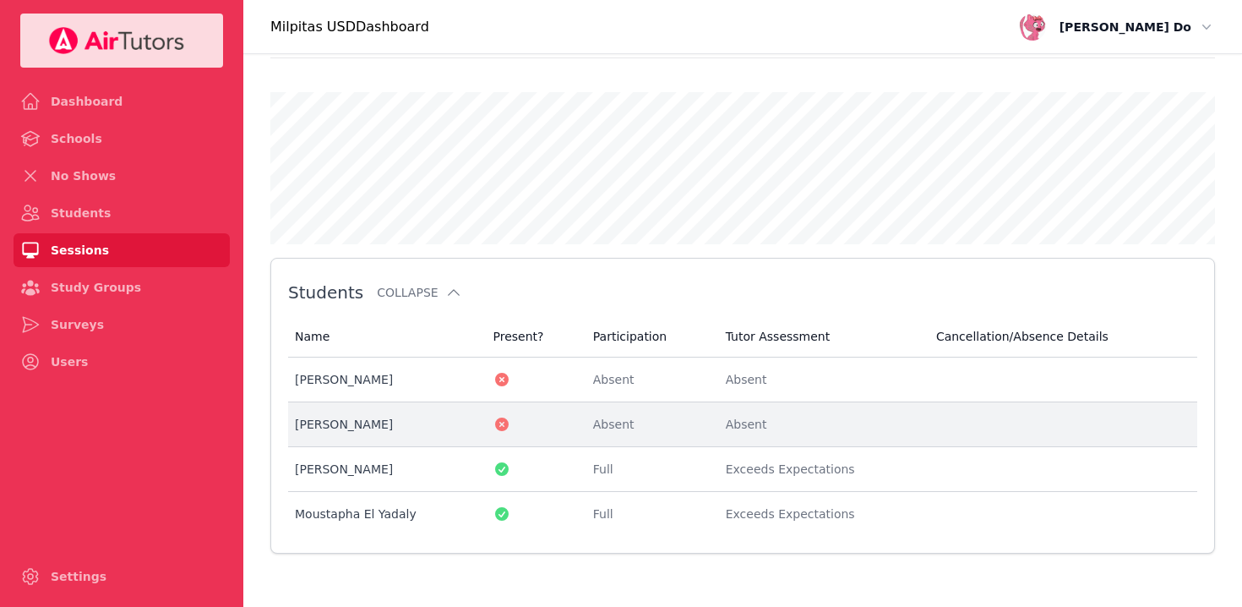
click at [368, 416] on div "[PERSON_NAME]" at bounding box center [384, 424] width 178 height 17
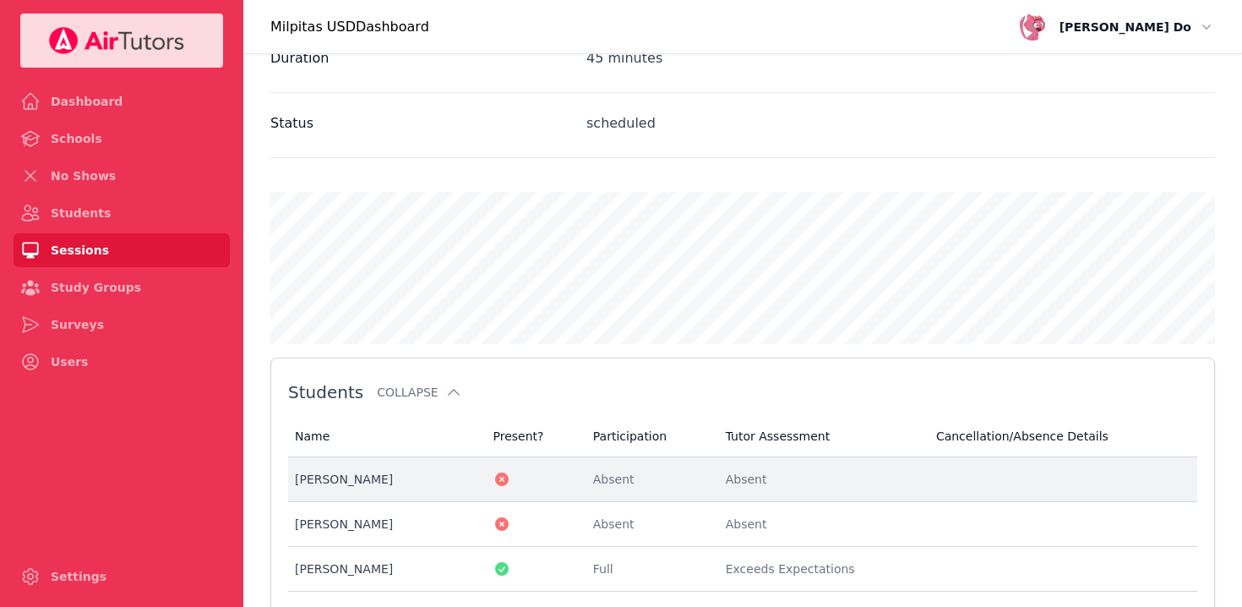
scroll to position [733, 0]
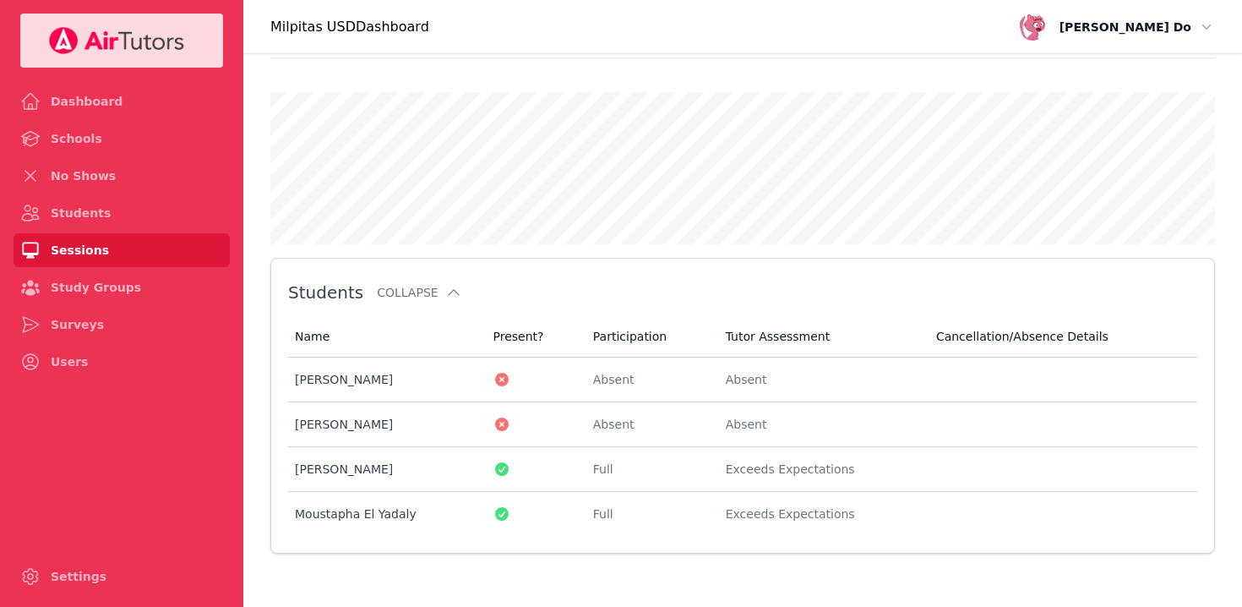
scroll to position [870, 0]
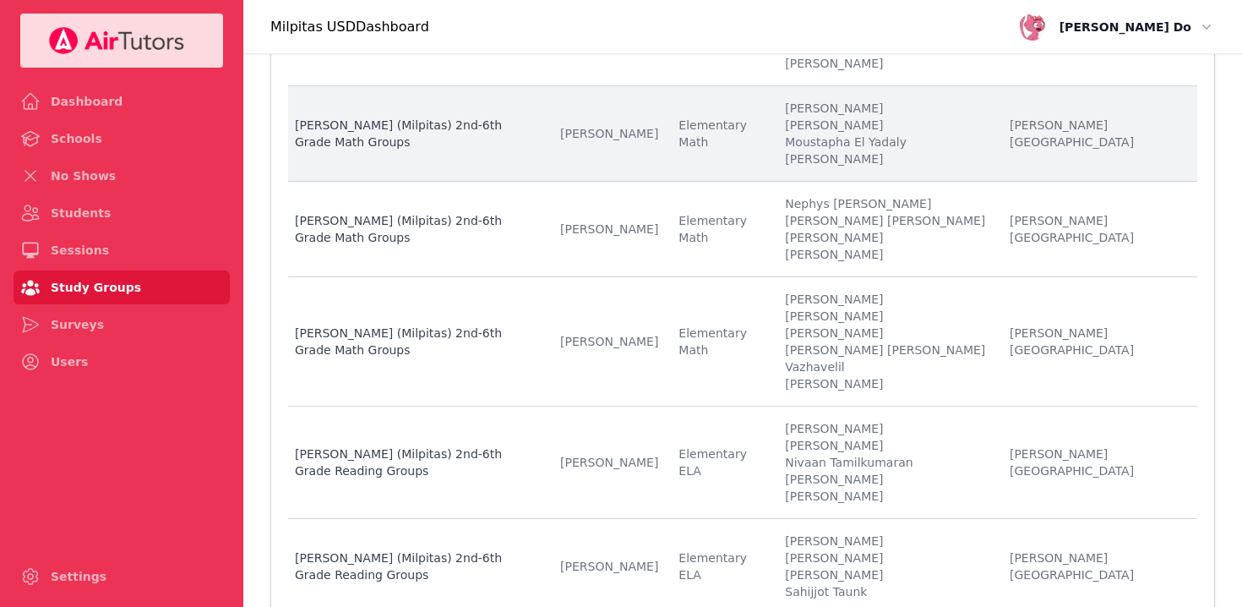
scroll to position [641, 0]
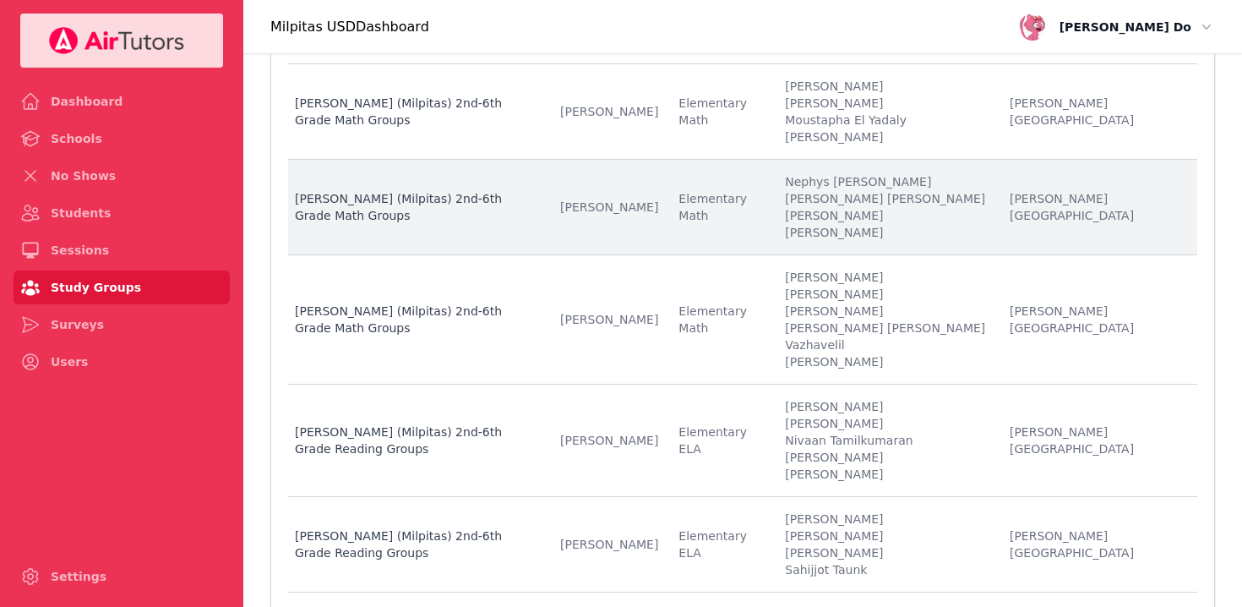
click at [929, 190] on li "[PERSON_NAME] [PERSON_NAME]" at bounding box center [887, 198] width 204 height 17
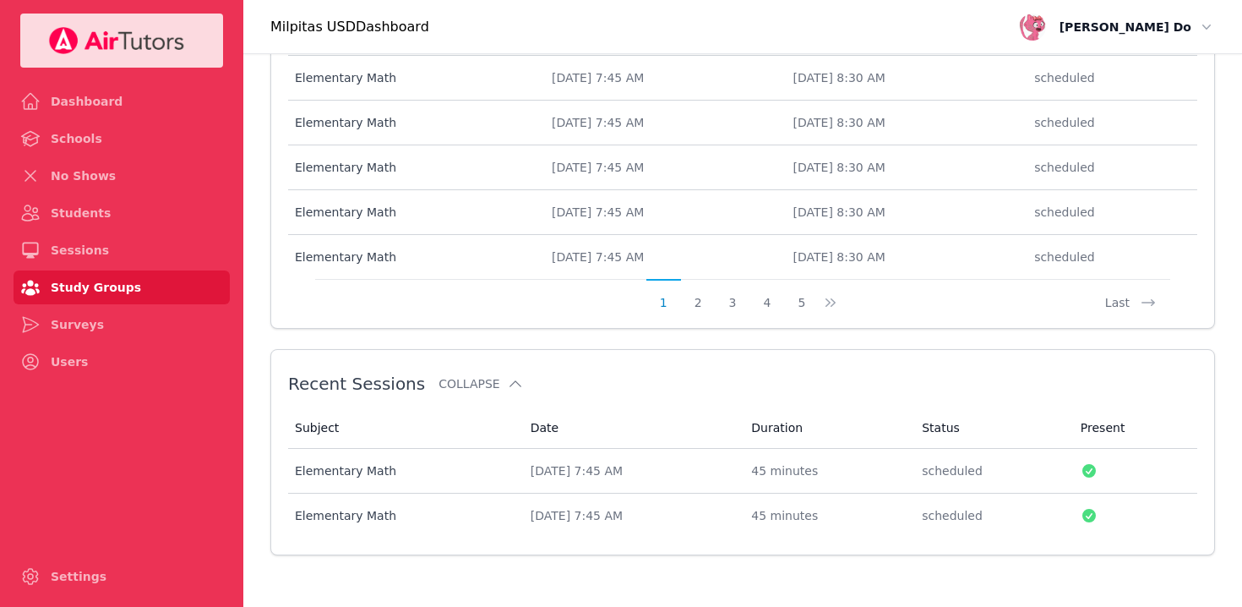
scroll to position [870, 0]
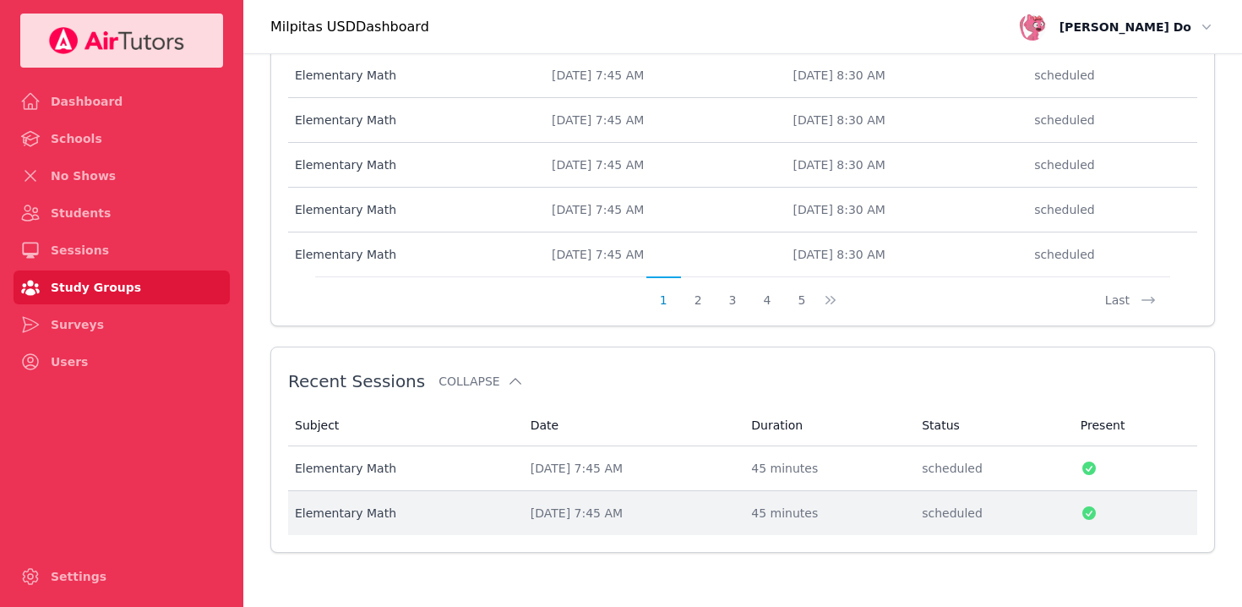
click at [574, 509] on div "[DATE] 7:45 AM" at bounding box center [631, 512] width 201 height 17
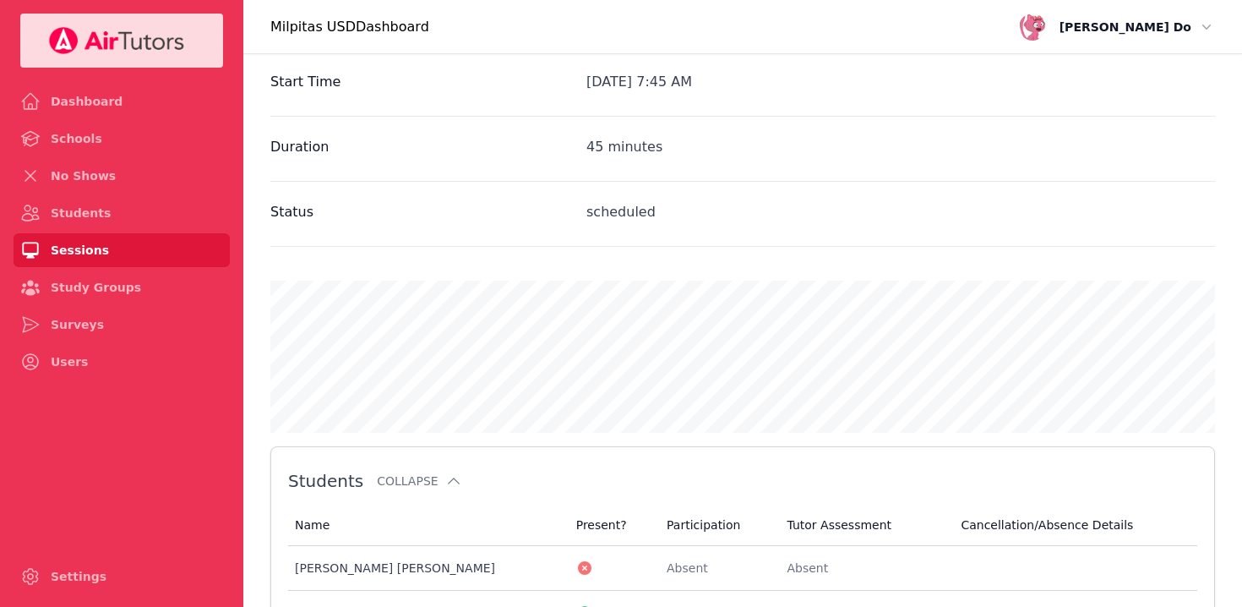
scroll to position [808, 0]
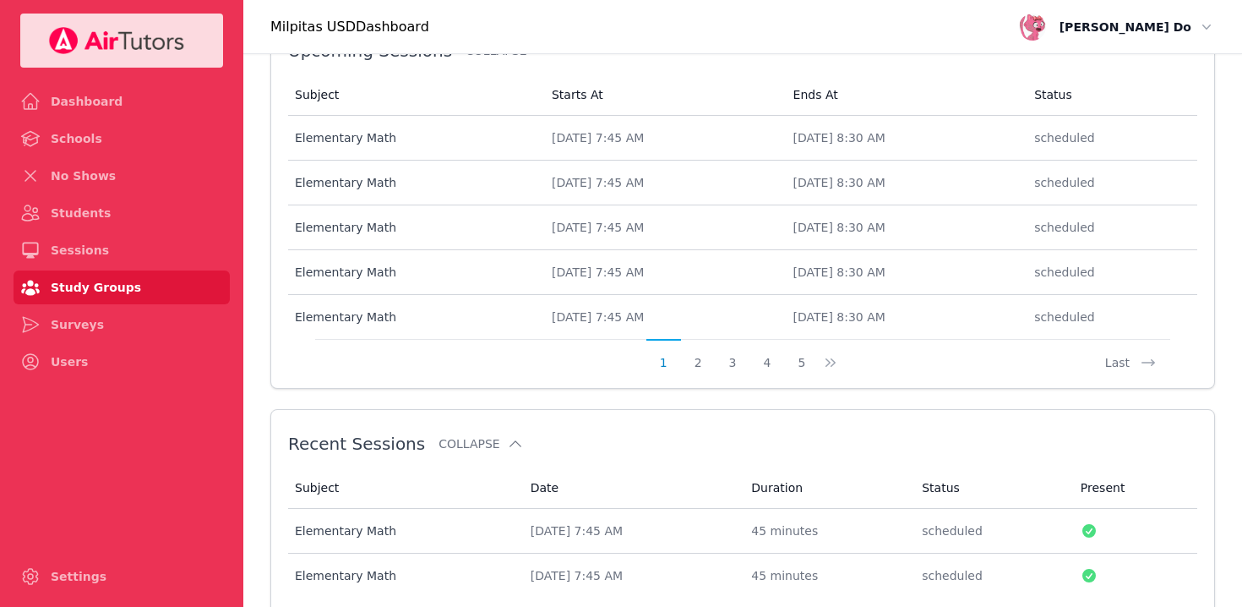
scroll to position [870, 0]
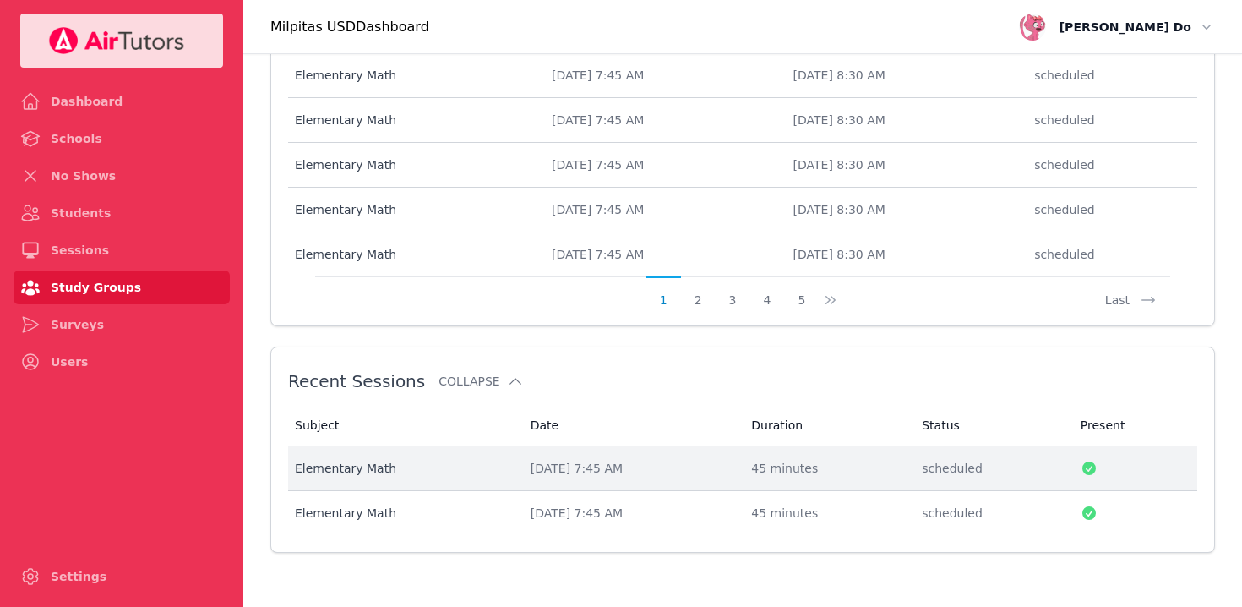
click at [558, 461] on div "[DATE] 7:45 AM" at bounding box center [631, 468] width 201 height 17
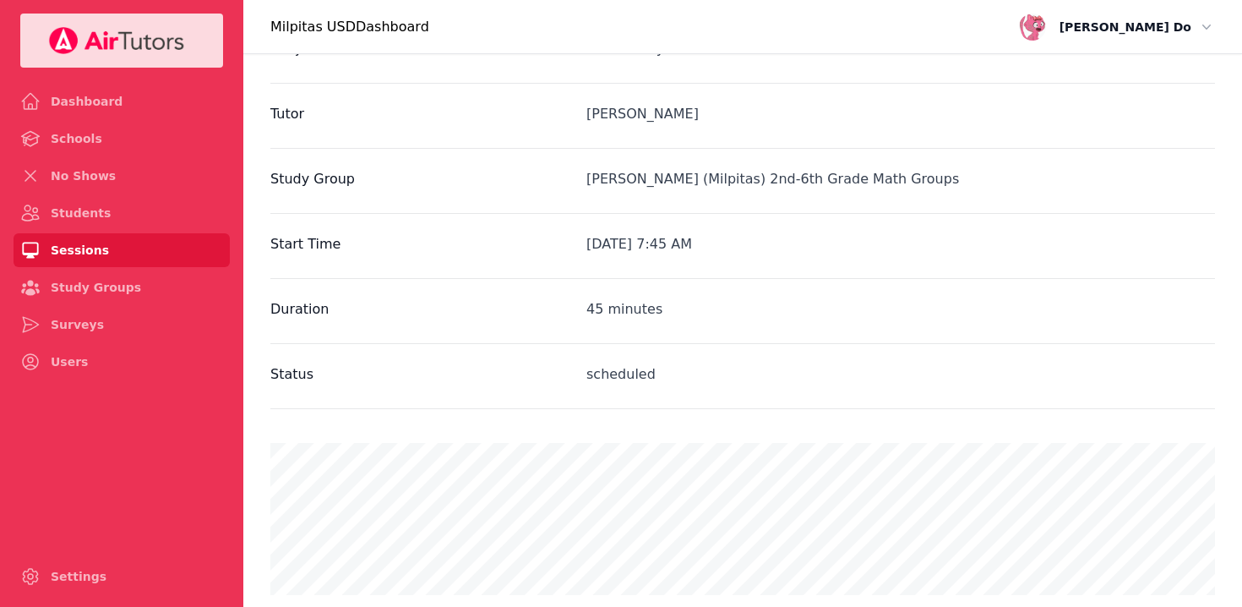
scroll to position [710, 0]
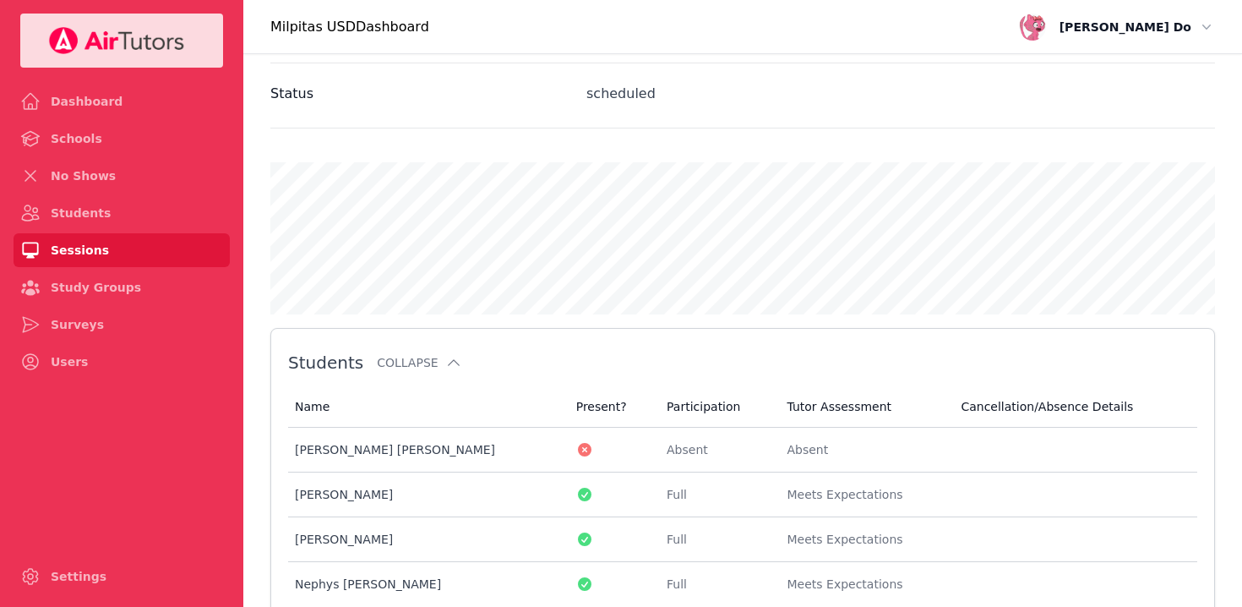
scroll to position [870, 0]
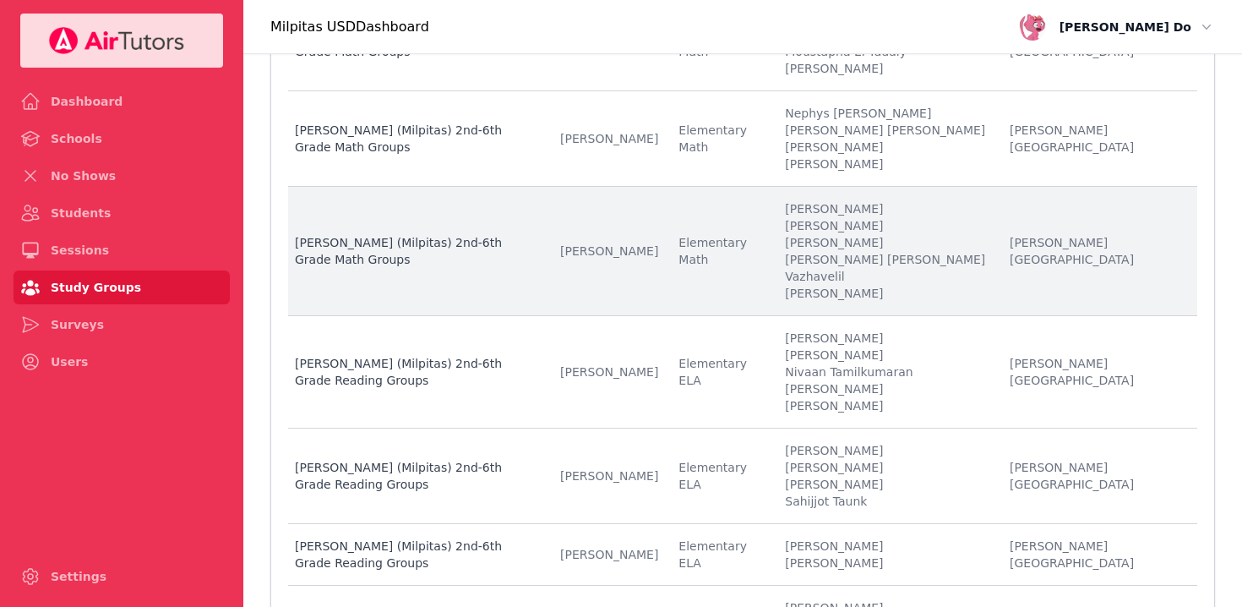
scroll to position [706, 0]
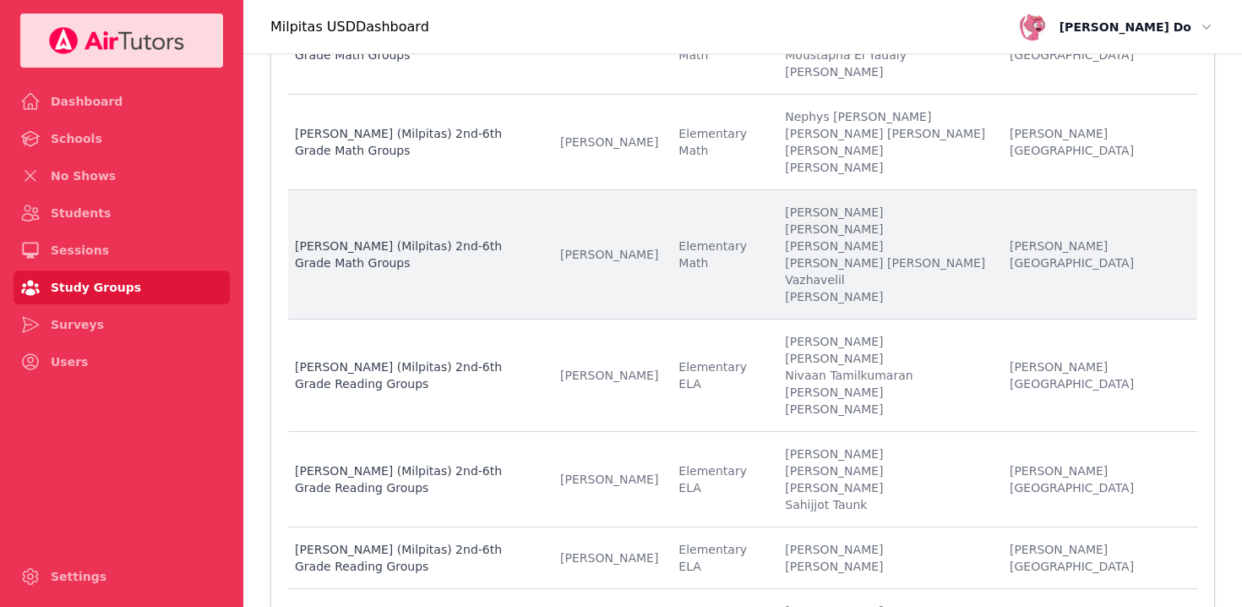
click at [916, 254] on li "[PERSON_NAME] [PERSON_NAME] Vazhavelil" at bounding box center [887, 271] width 204 height 34
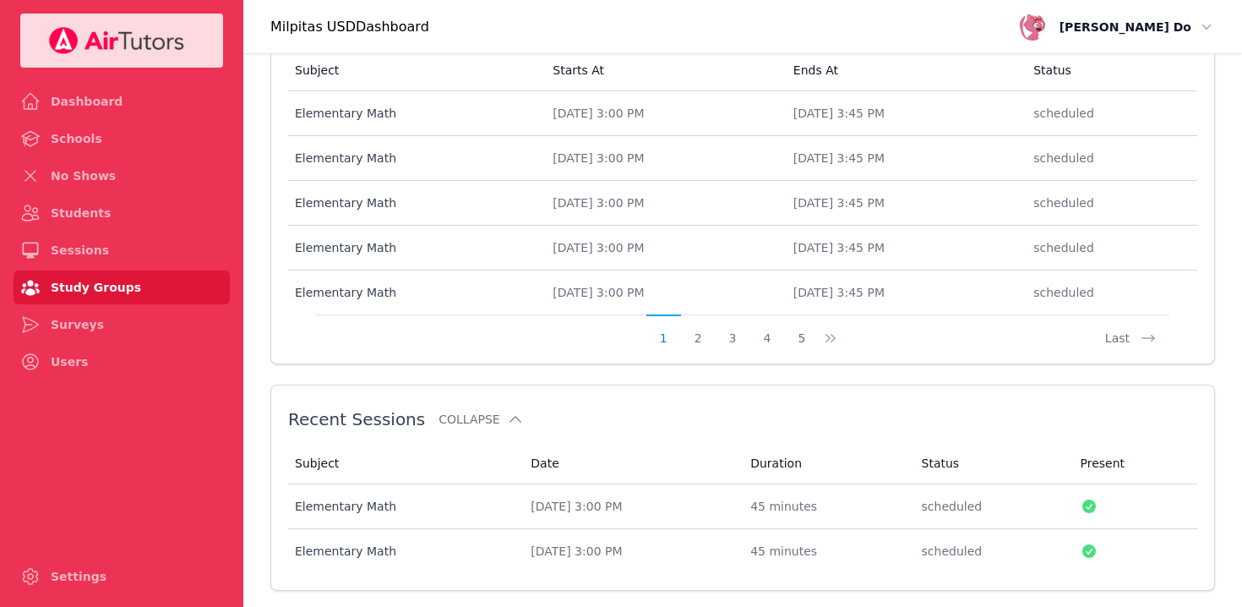
scroll to position [891, 0]
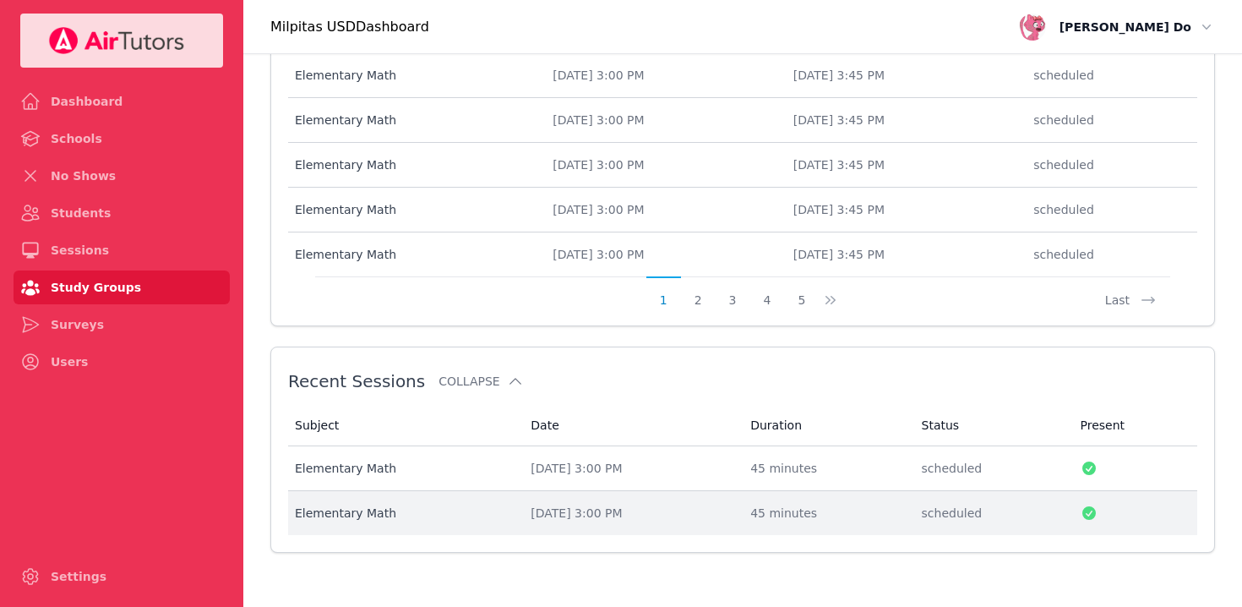
click at [584, 504] on div "[DATE] 3:00 PM" at bounding box center [630, 512] width 199 height 17
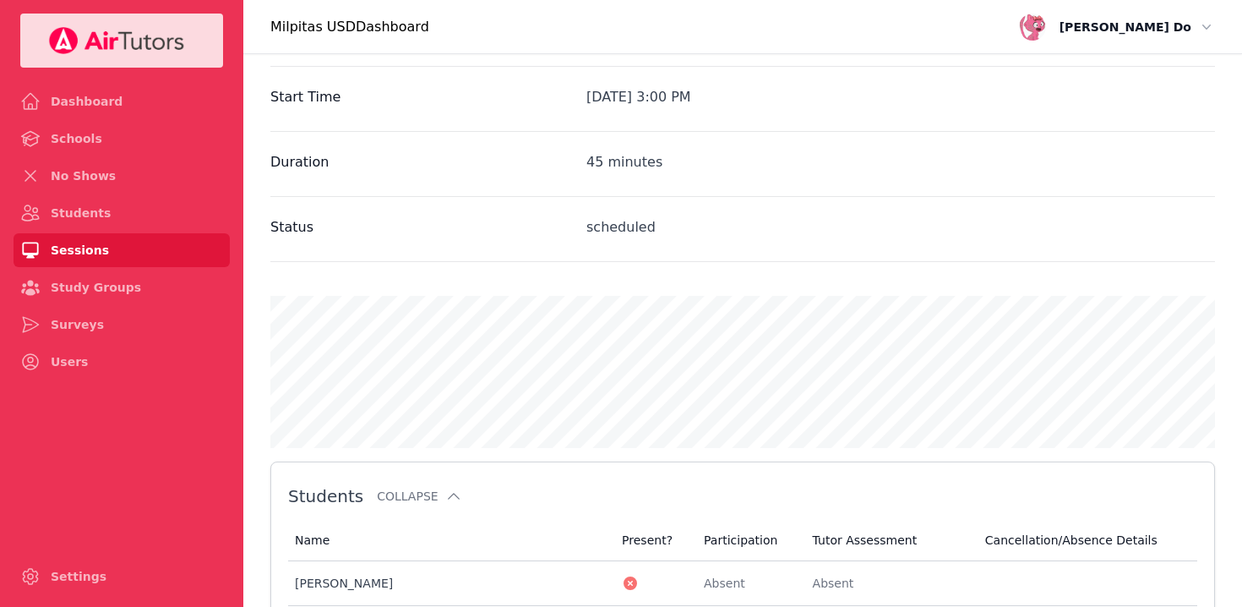
scroll to position [801, 0]
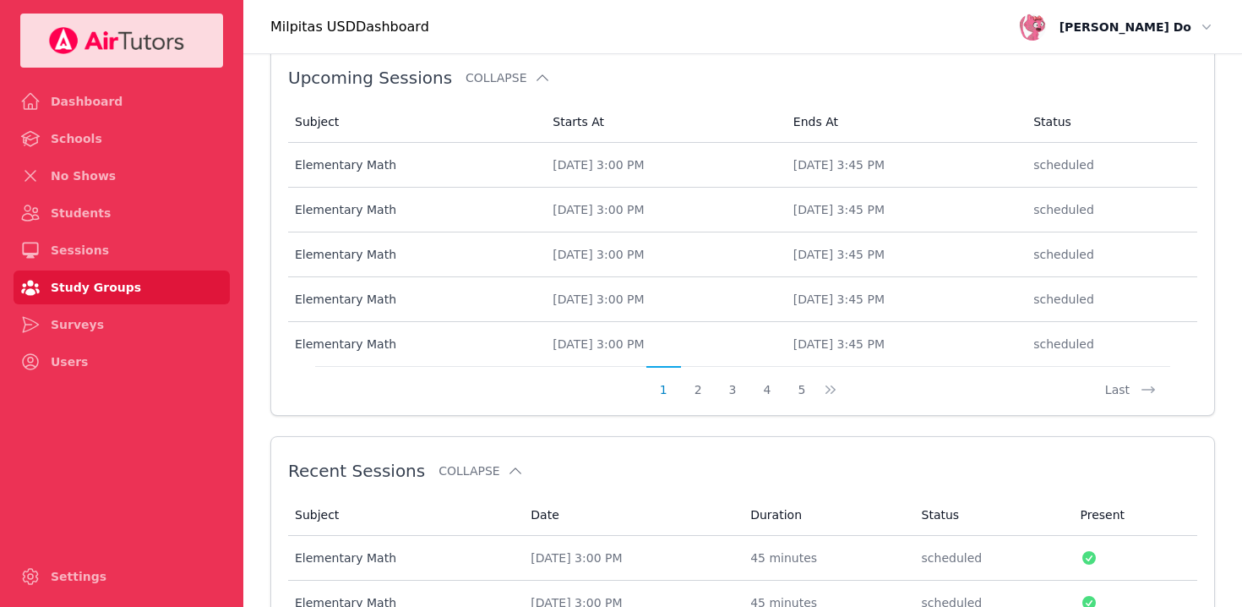
scroll to position [891, 0]
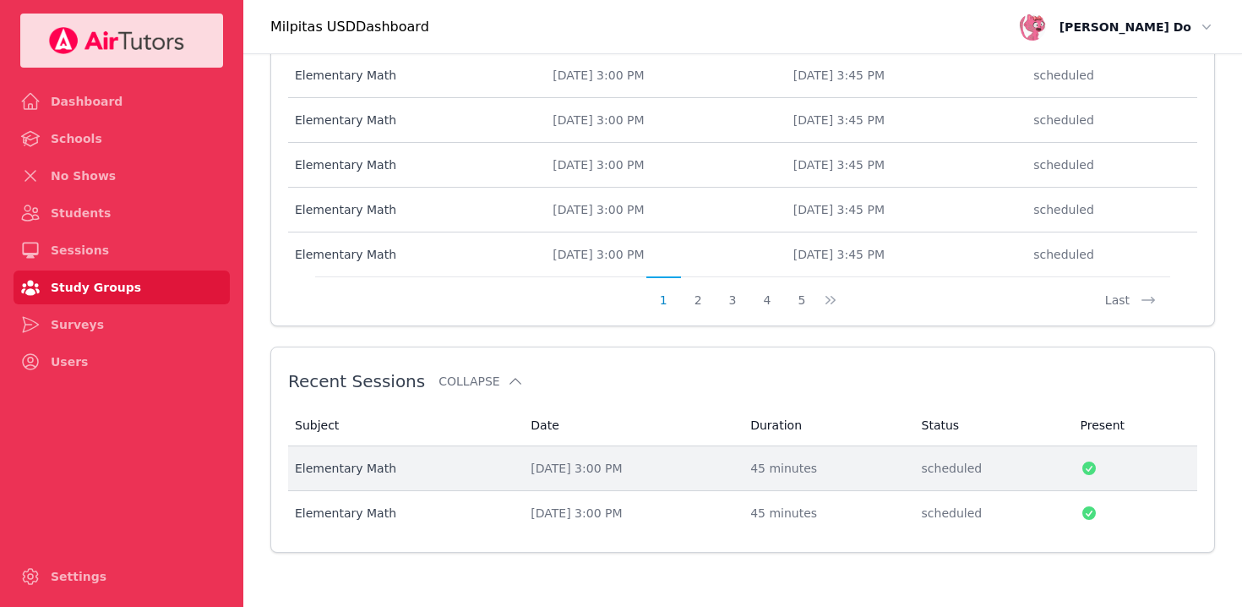
click at [601, 463] on div "[DATE] 3:00 PM" at bounding box center [630, 468] width 199 height 17
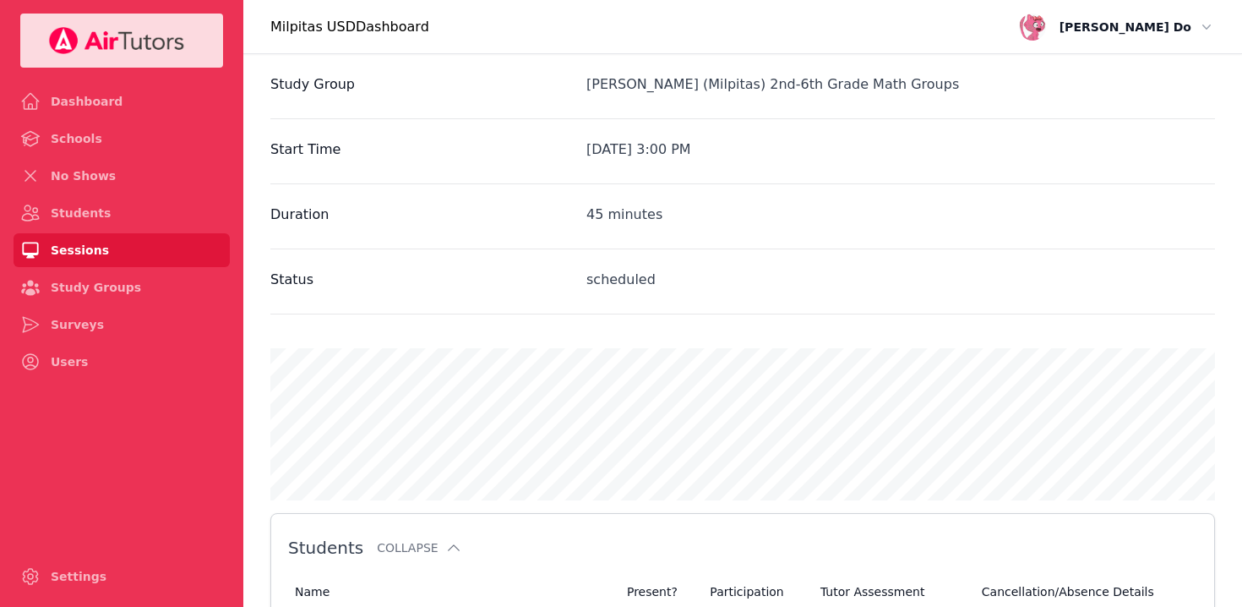
scroll to position [777, 0]
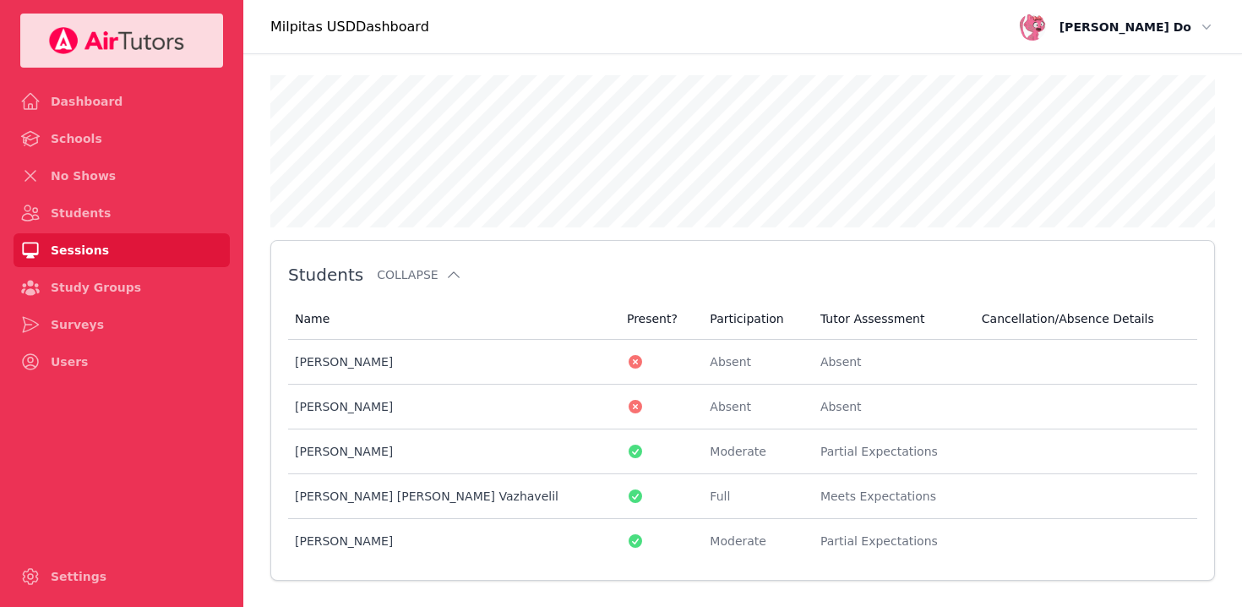
scroll to position [891, 0]
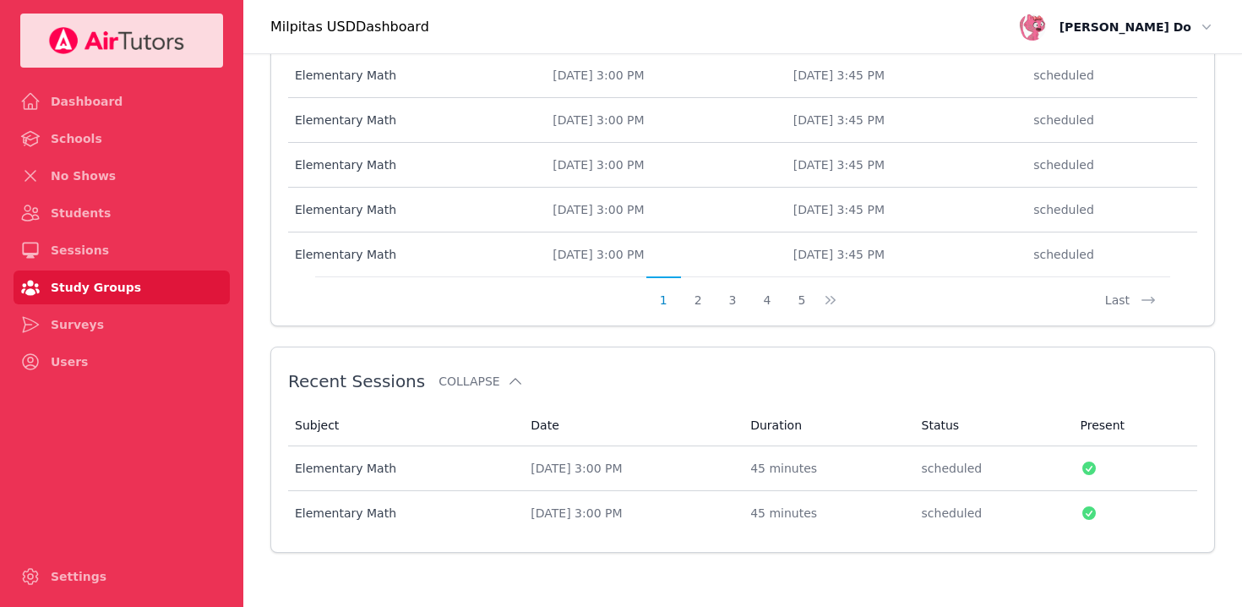
scroll to position [706, 0]
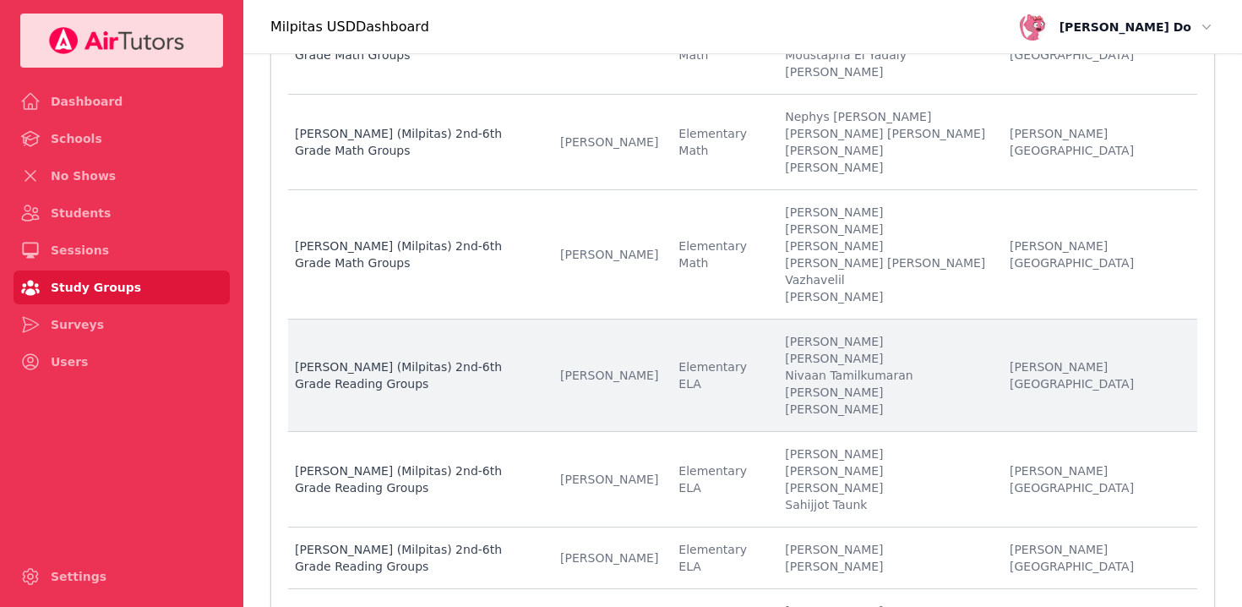
click at [907, 384] on li "[PERSON_NAME]" at bounding box center [887, 392] width 204 height 17
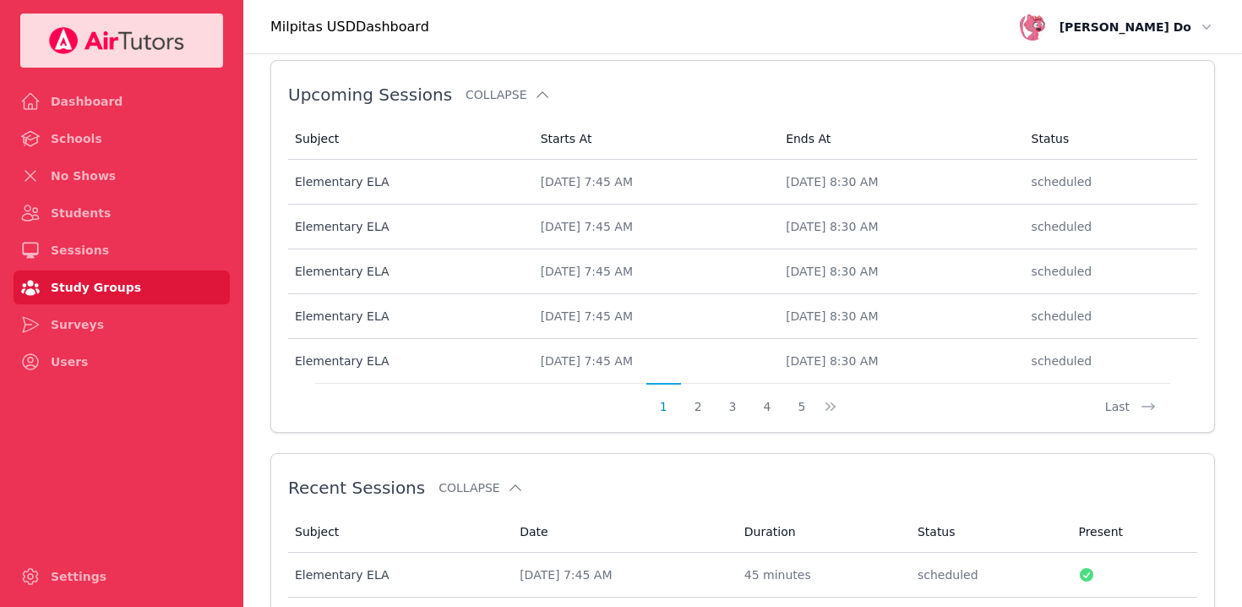
scroll to position [891, 0]
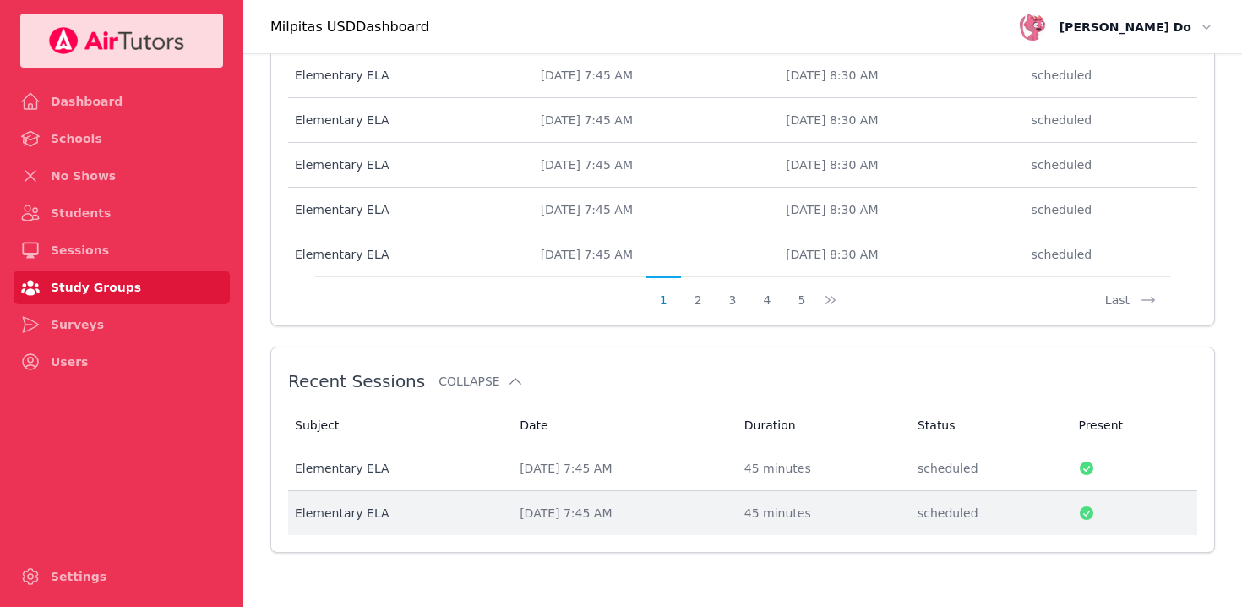
click at [581, 509] on div "[DATE] 7:45 AM" at bounding box center [622, 512] width 204 height 17
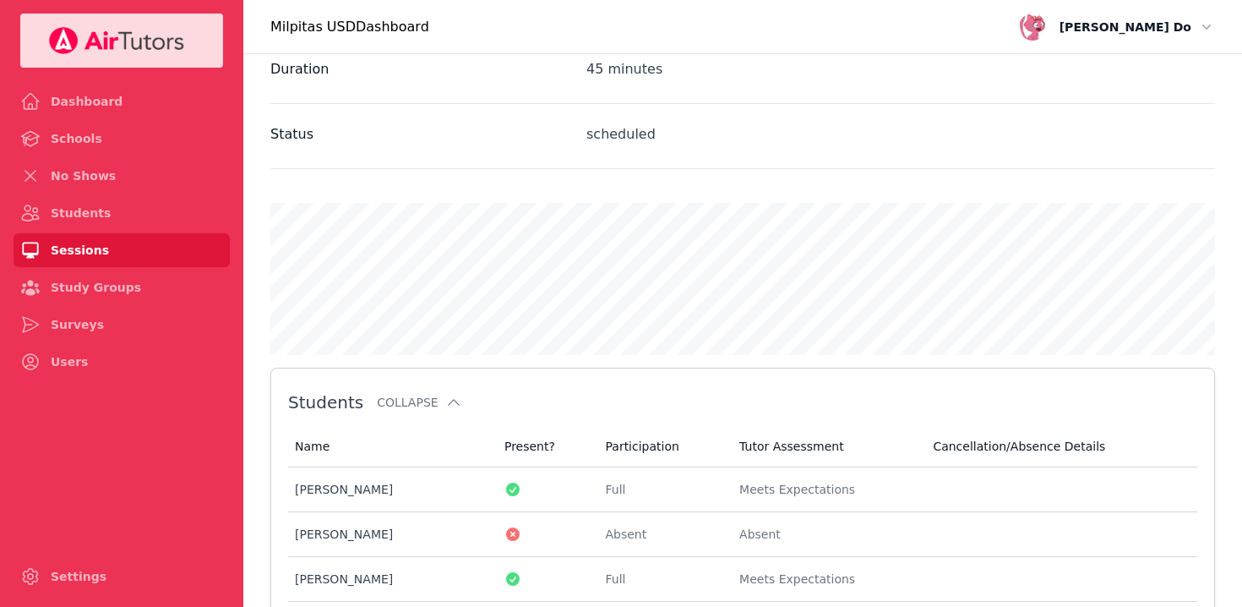
scroll to position [750, 0]
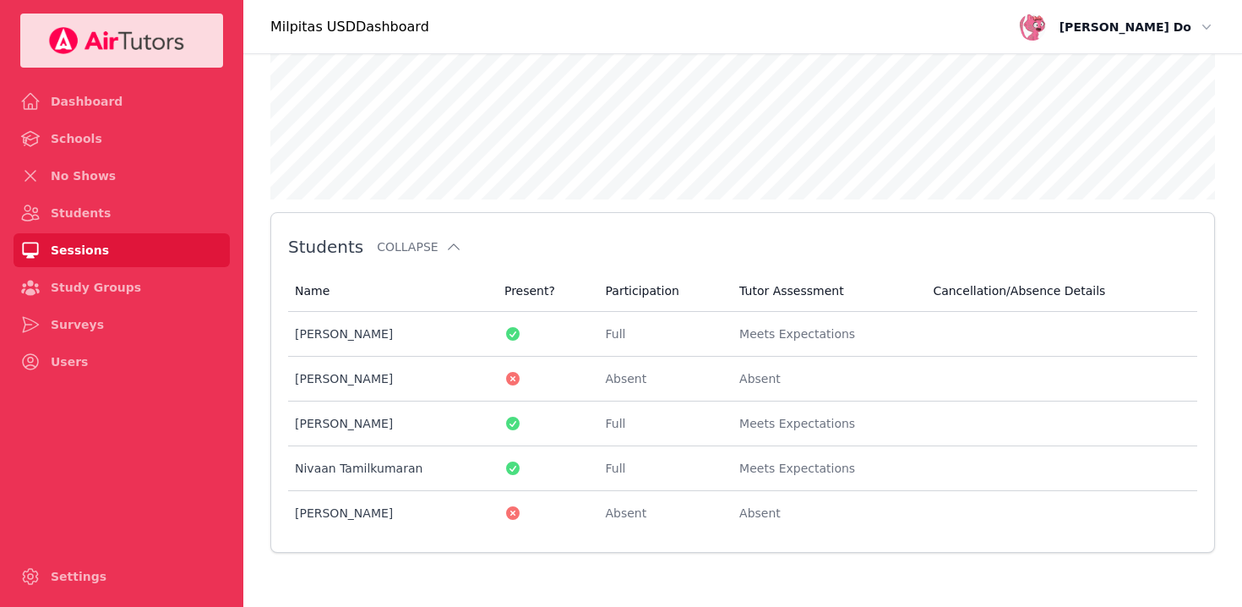
scroll to position [891, 0]
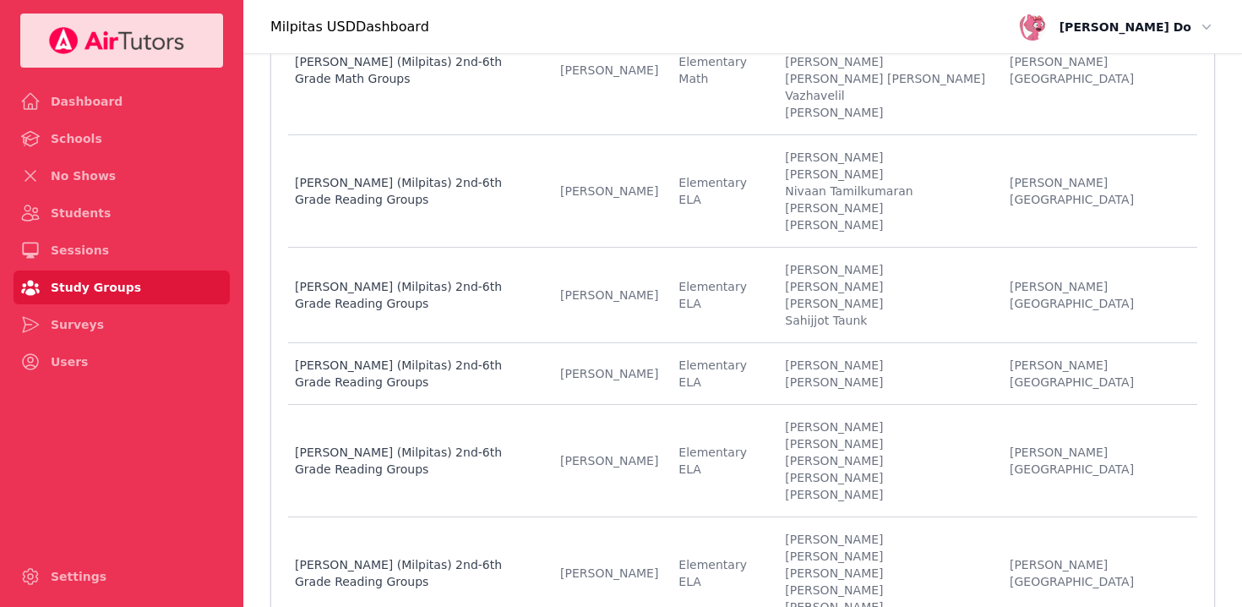
scroll to position [706, 0]
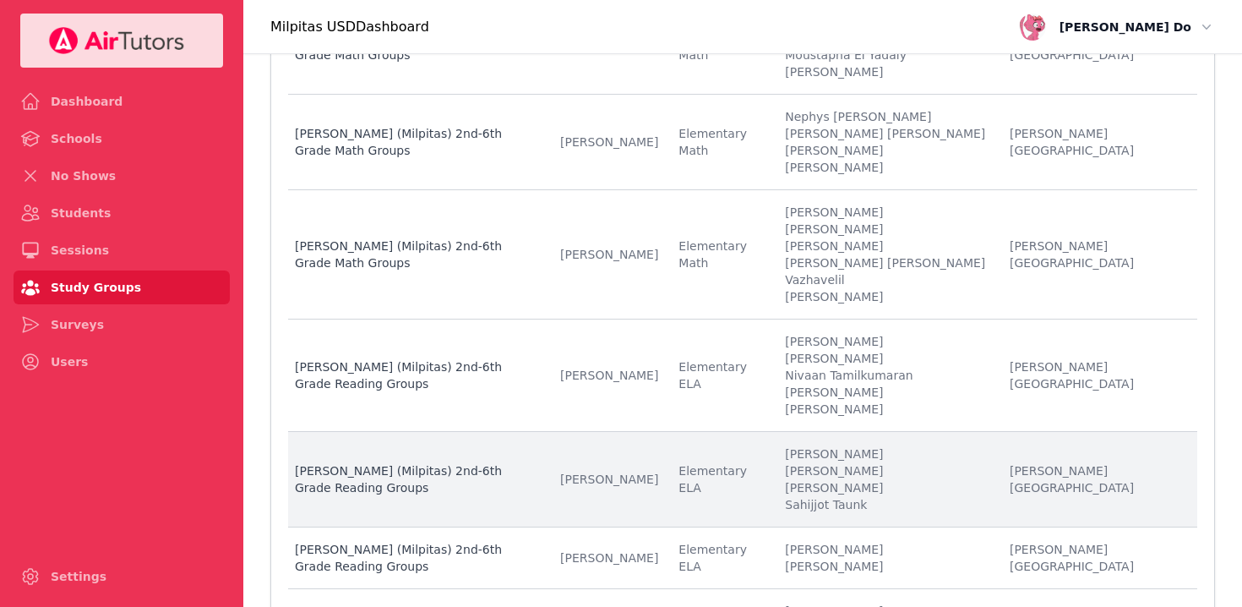
click at [907, 479] on li "[PERSON_NAME]" at bounding box center [887, 487] width 204 height 17
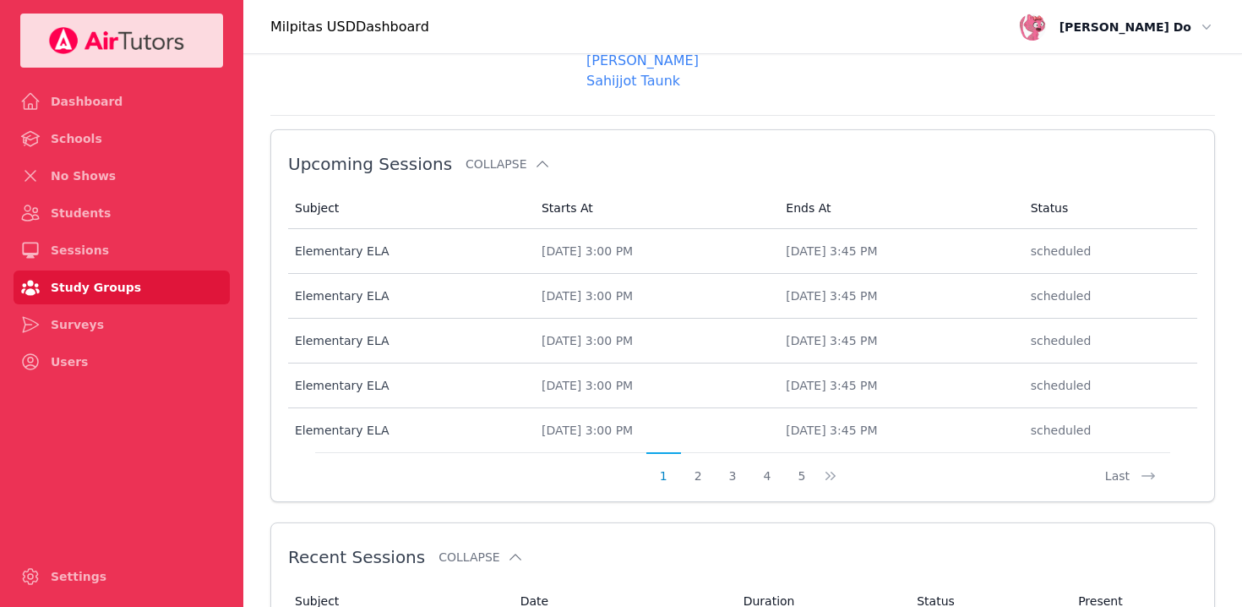
scroll to position [870, 0]
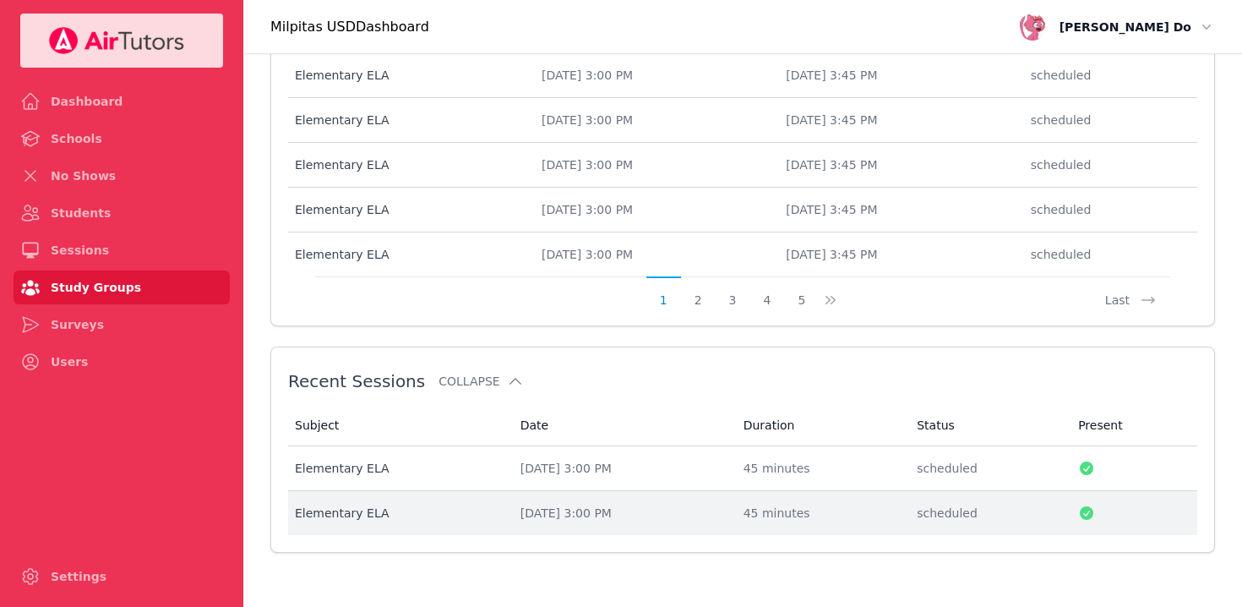
click at [630, 509] on div "[DATE] 3:00 PM" at bounding box center [621, 512] width 203 height 17
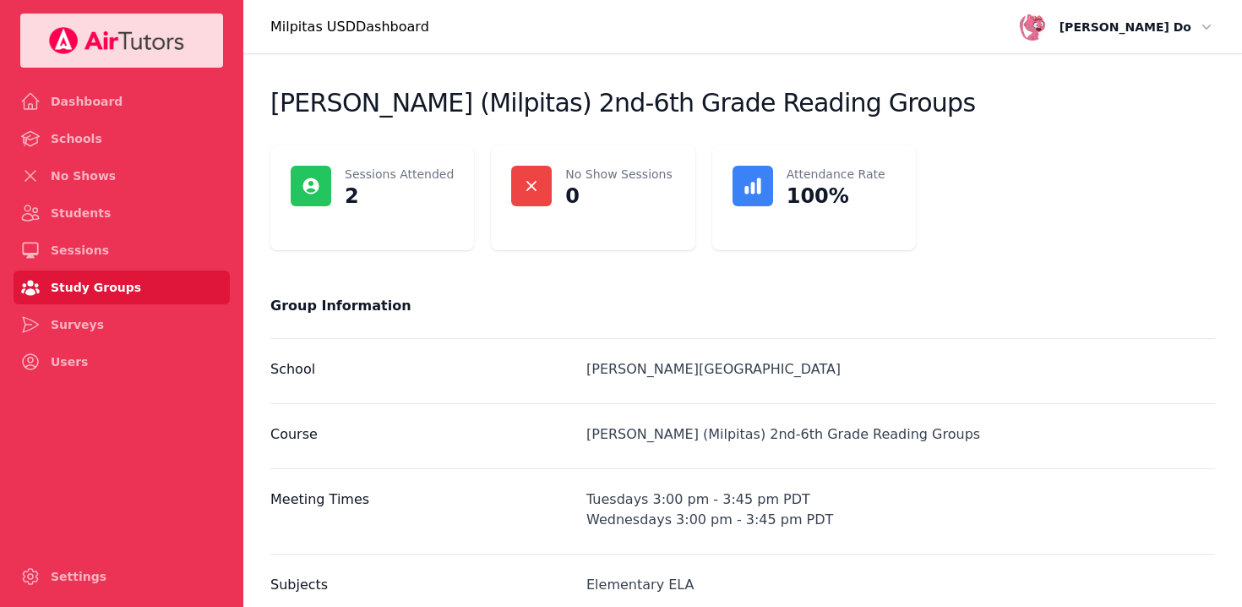
scroll to position [870, 0]
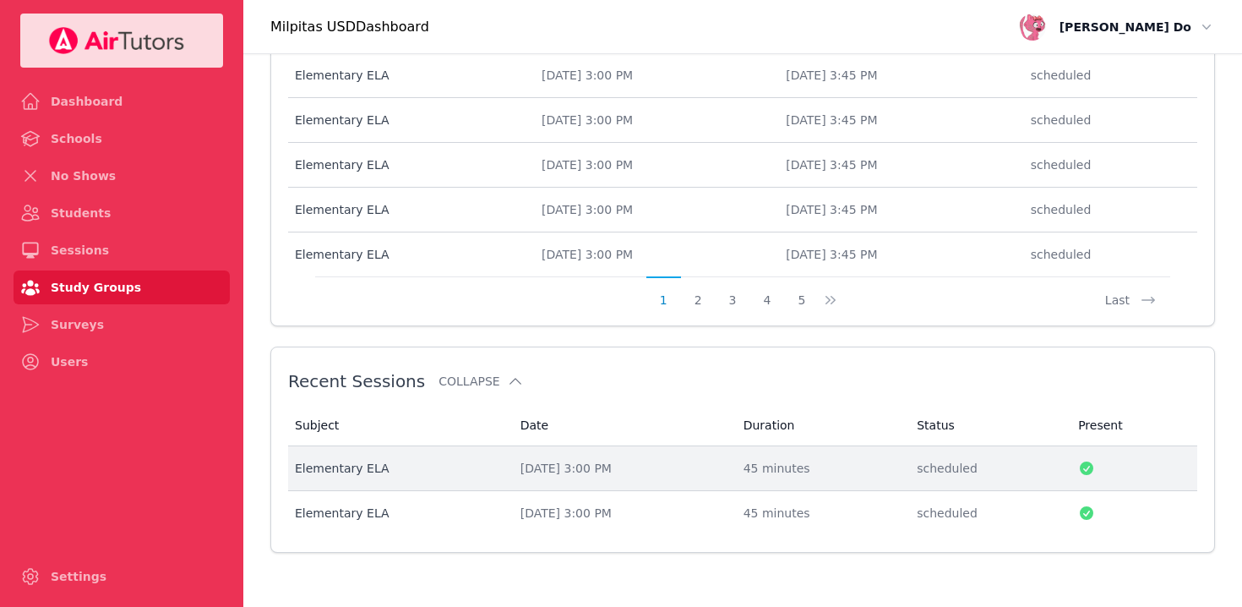
click at [531, 460] on div "[DATE] 3:00 PM" at bounding box center [621, 468] width 203 height 17
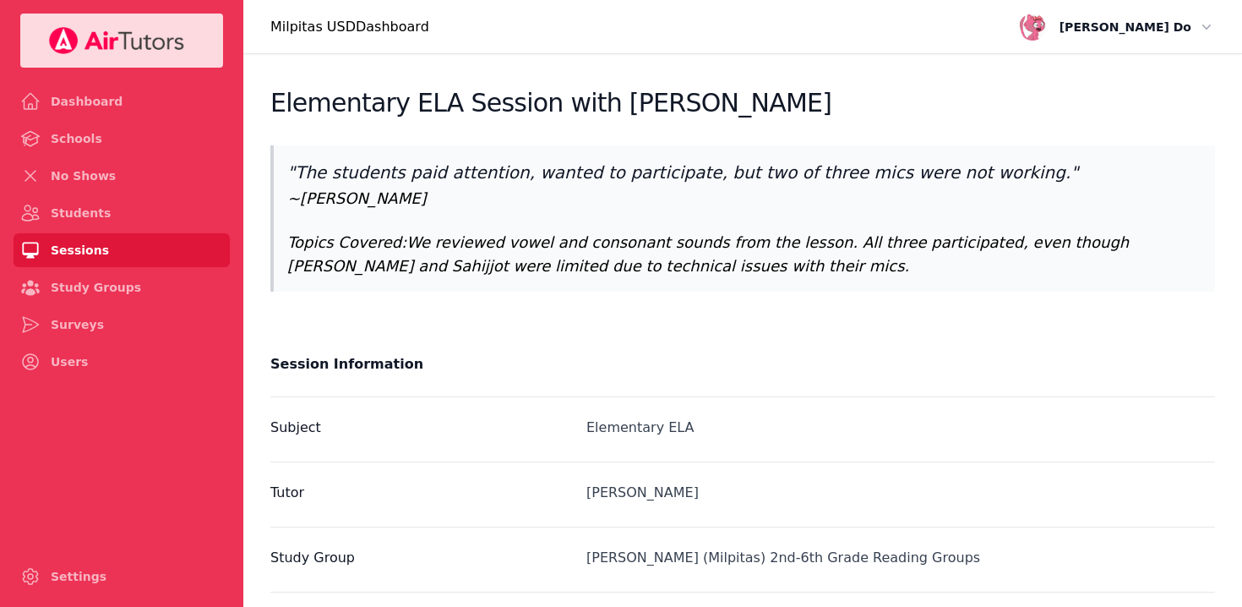
scroll to position [729, 0]
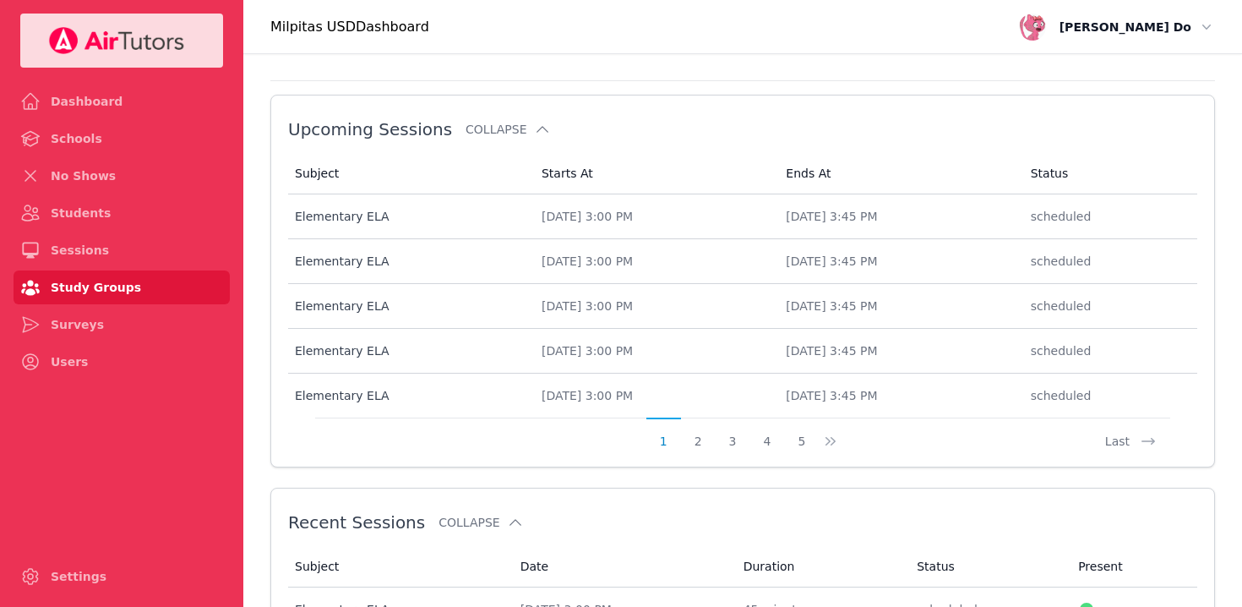
scroll to position [870, 0]
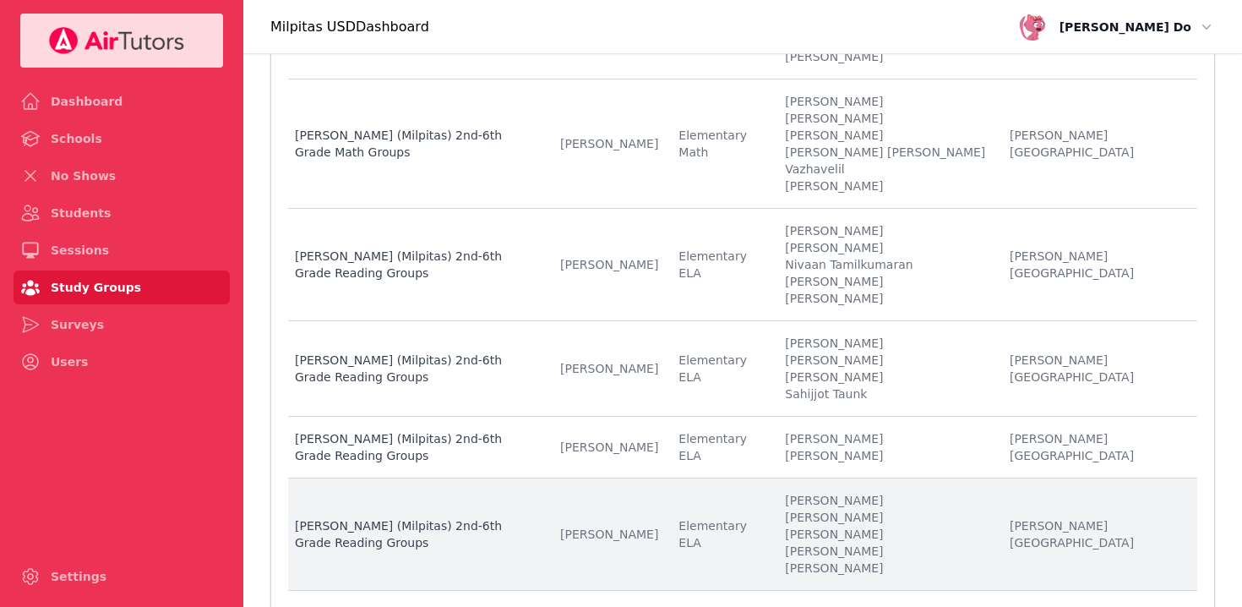
scroll to position [934, 0]
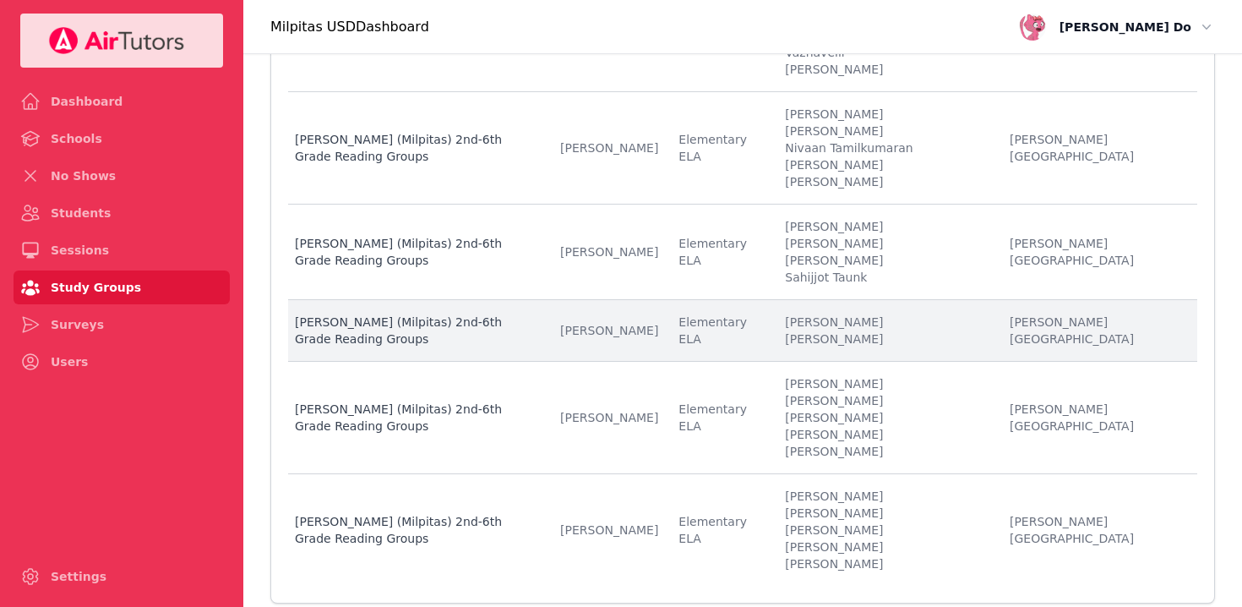
click at [896, 330] on li "[PERSON_NAME]" at bounding box center [887, 338] width 204 height 17
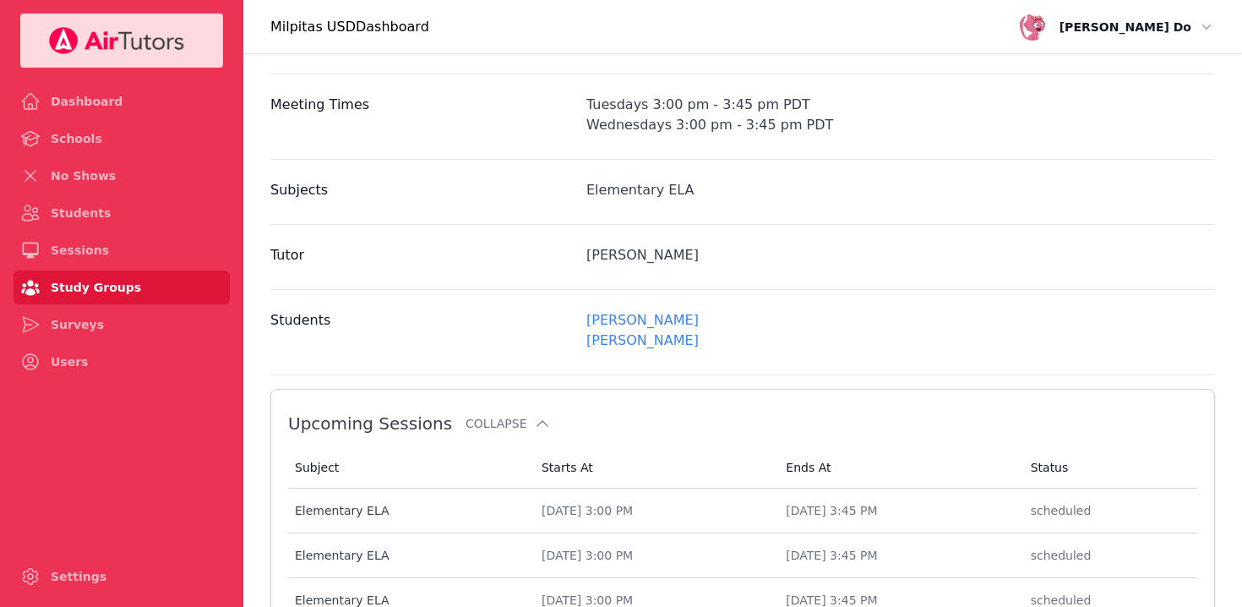
scroll to position [830, 0]
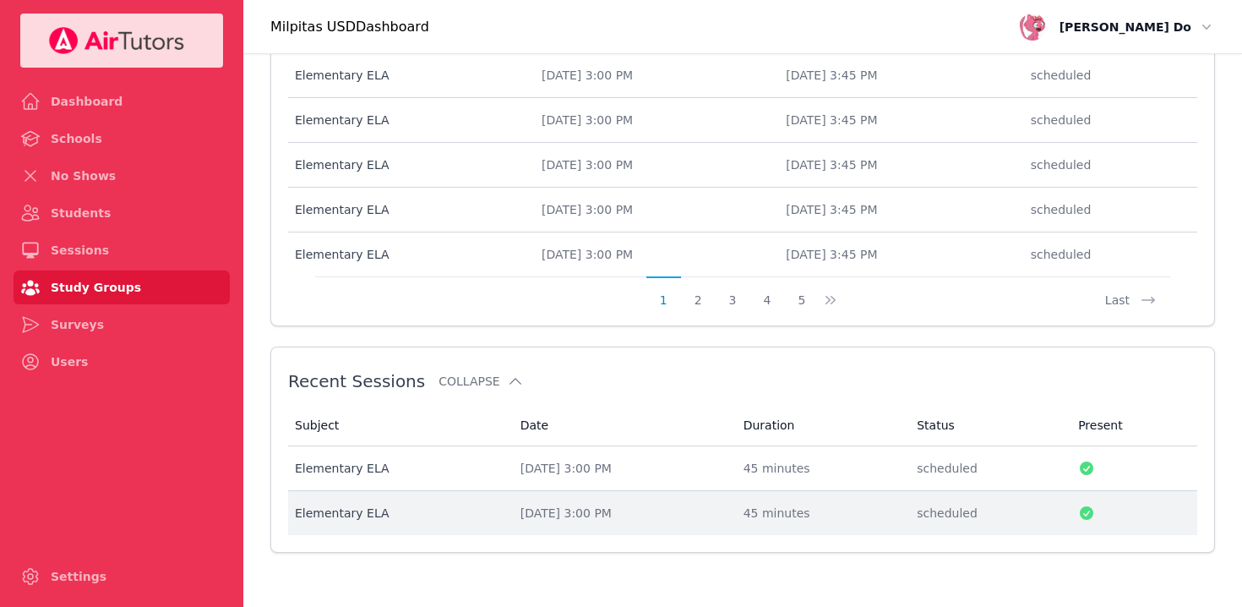
click at [565, 509] on div "[DATE] 3:00 PM" at bounding box center [621, 512] width 203 height 17
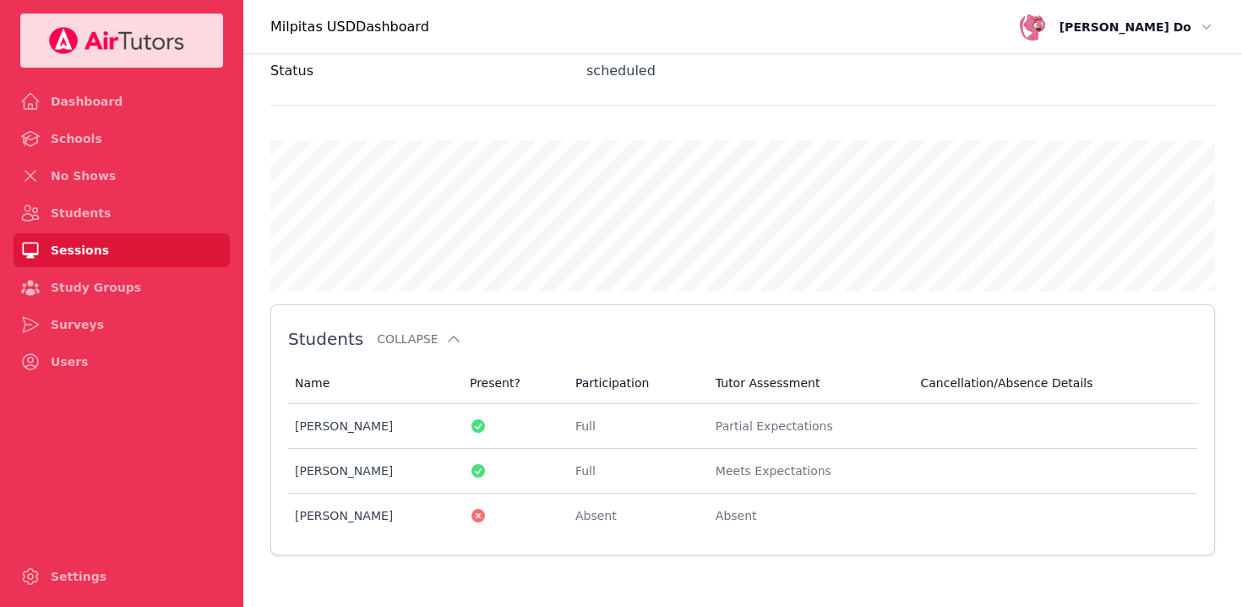
scroll to position [763, 0]
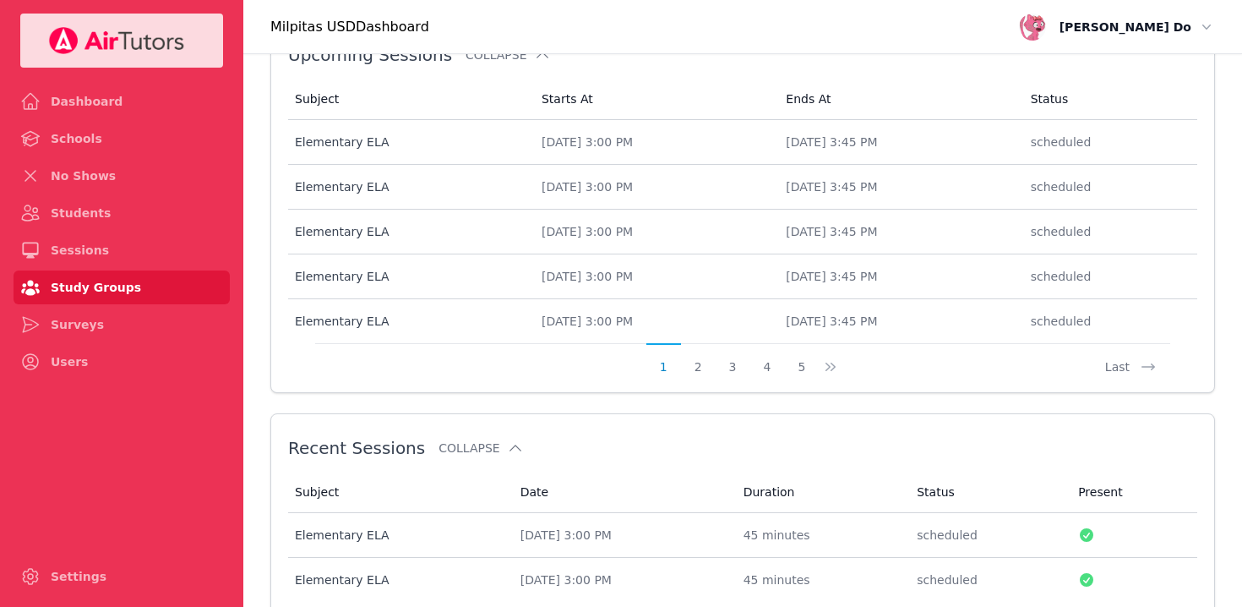
scroll to position [830, 0]
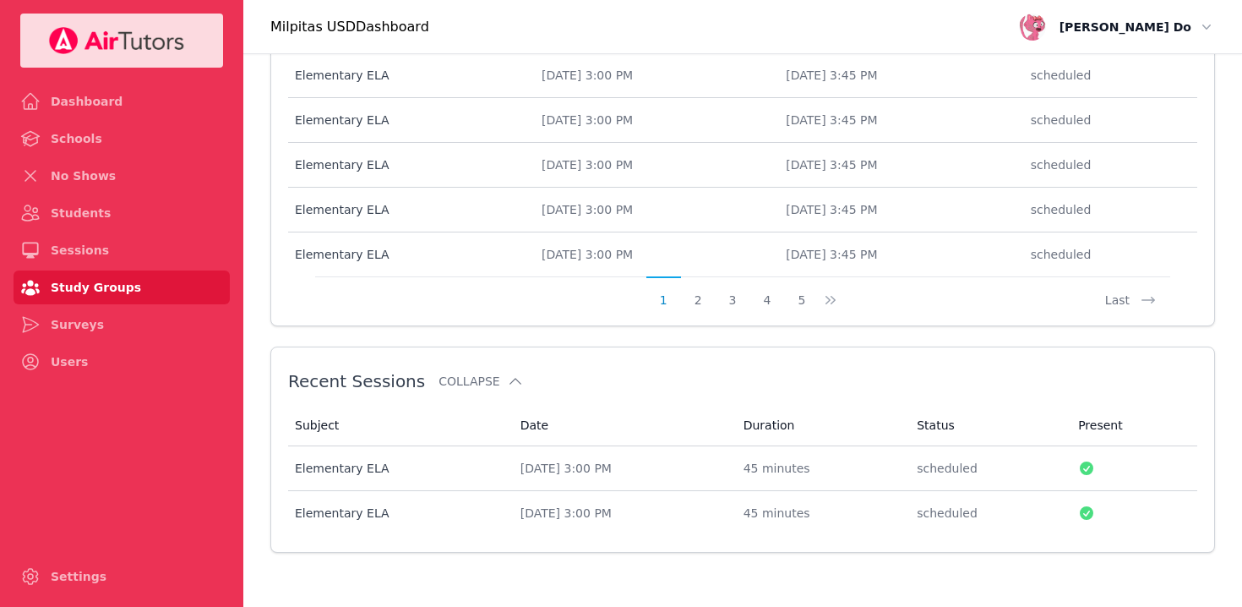
scroll to position [934, 0]
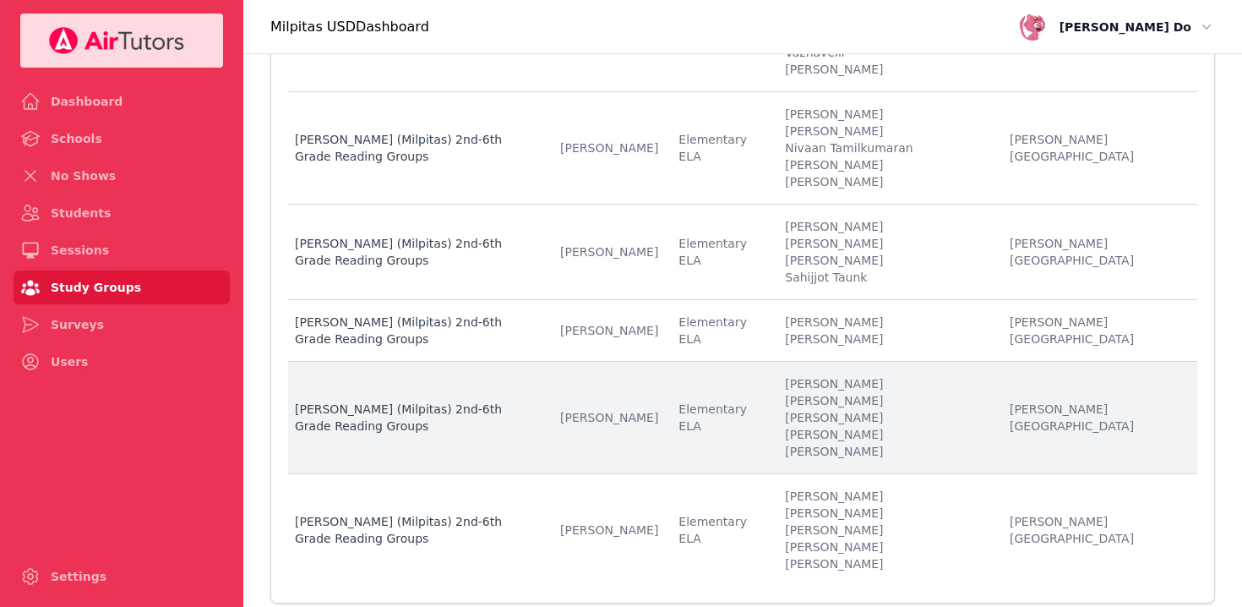
click at [896, 409] on li "[PERSON_NAME]" at bounding box center [887, 417] width 204 height 17
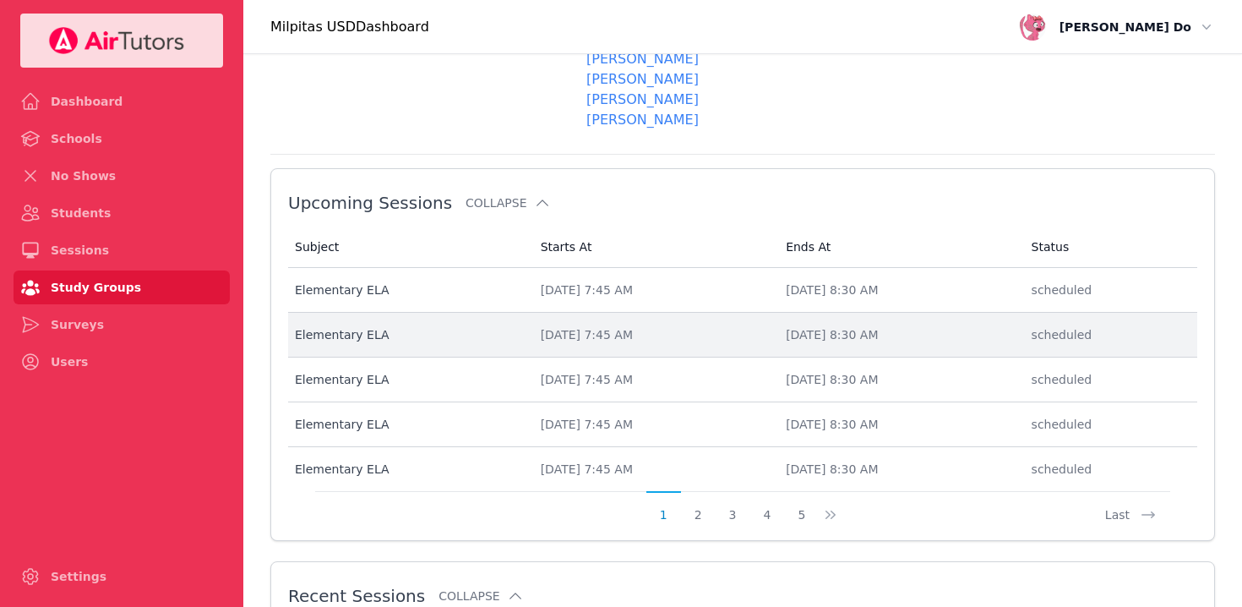
scroll to position [891, 0]
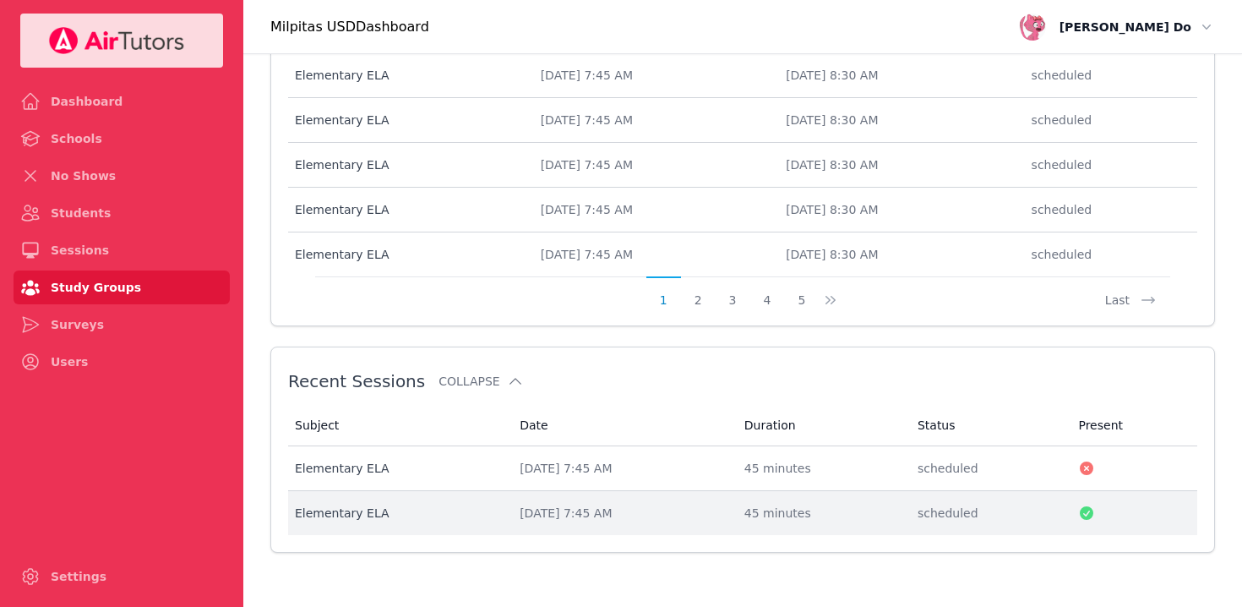
click at [539, 513] on div "[DATE] 7:45 AM" at bounding box center [622, 512] width 204 height 17
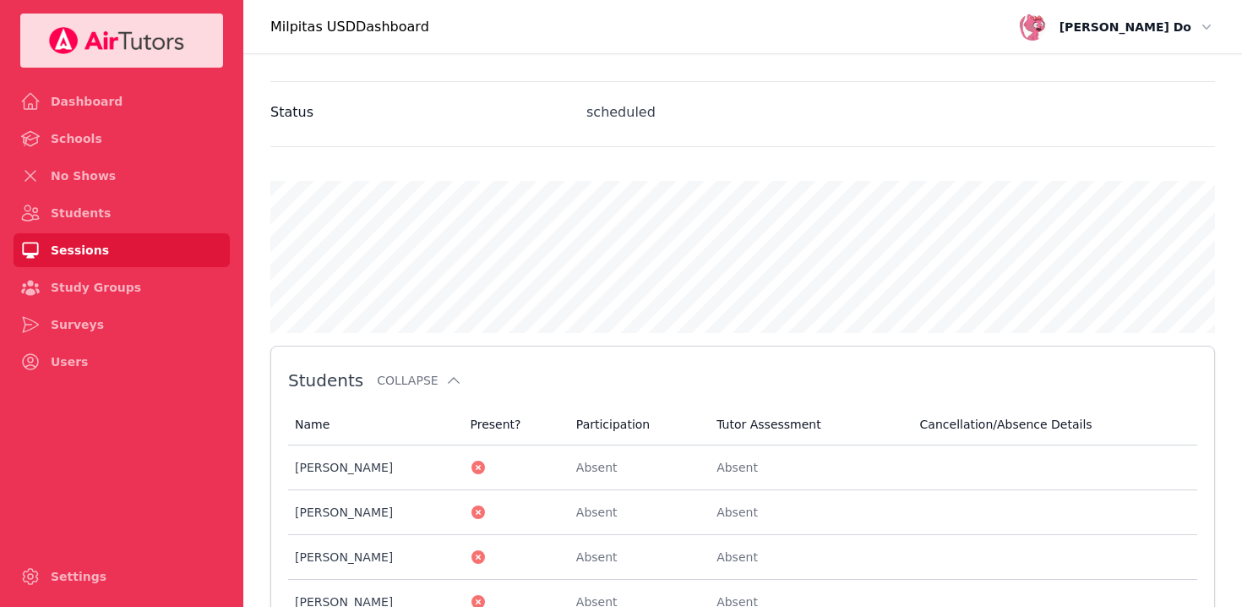
scroll to position [805, 0]
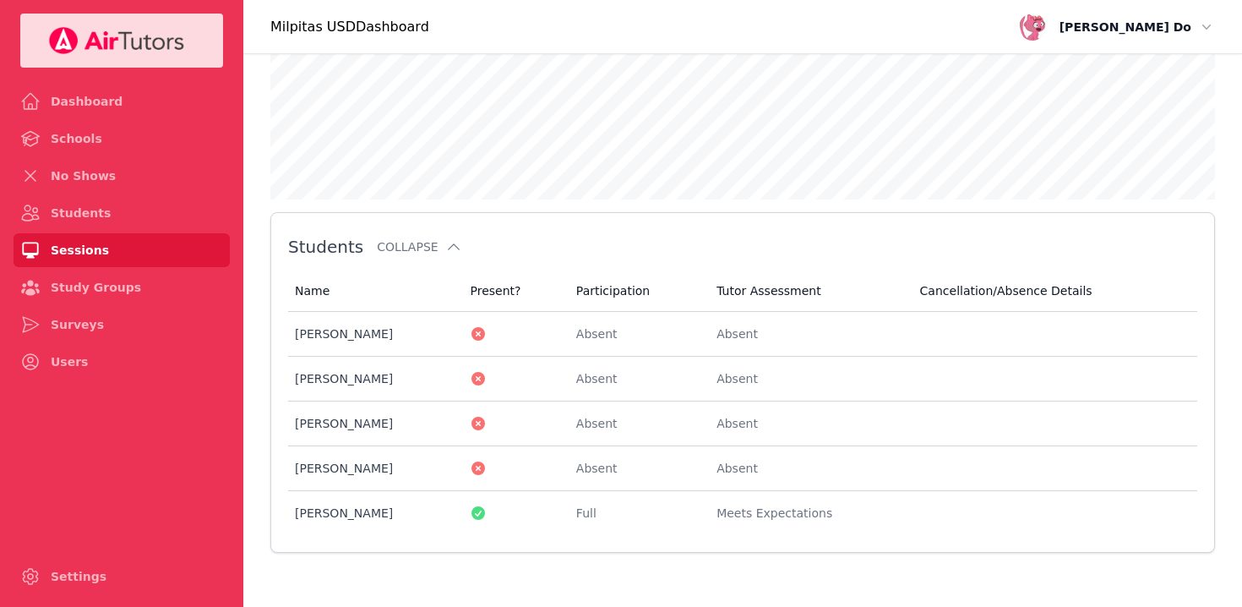
scroll to position [891, 0]
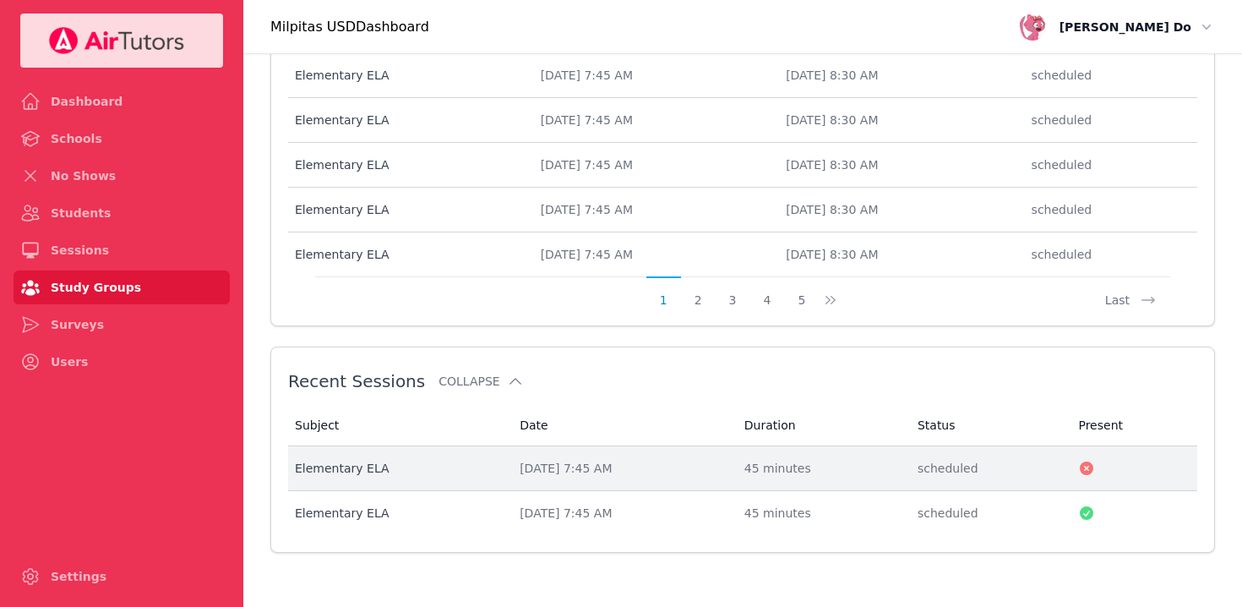
click at [548, 466] on div "[DATE] 7:45 AM" at bounding box center [622, 468] width 204 height 17
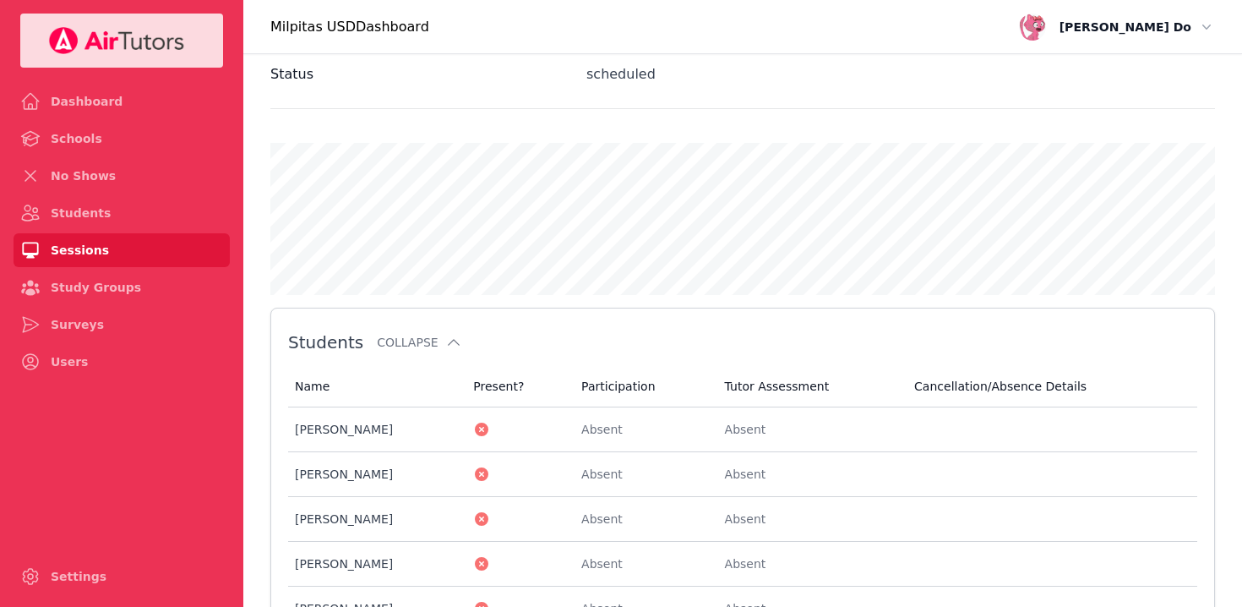
scroll to position [750, 0]
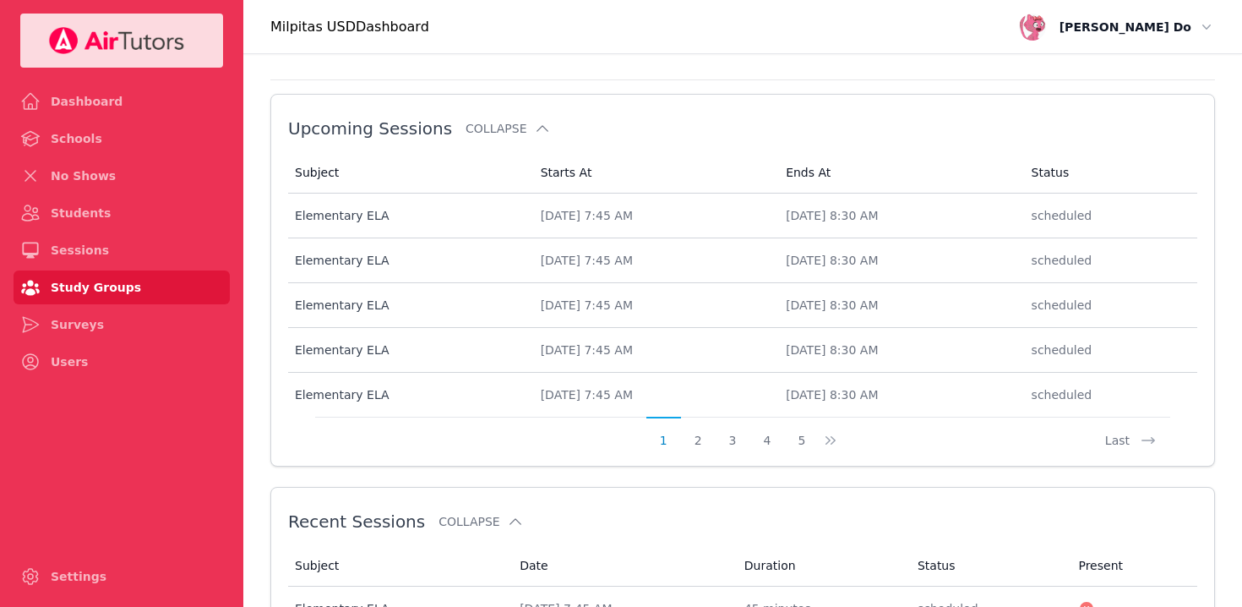
scroll to position [891, 0]
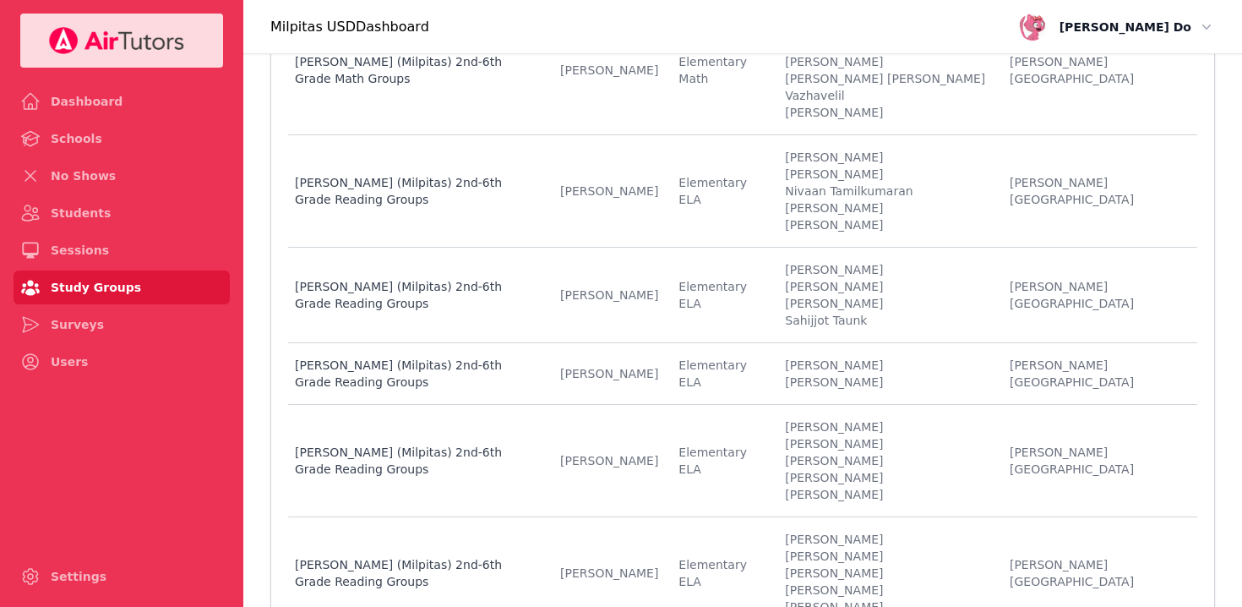
scroll to position [934, 0]
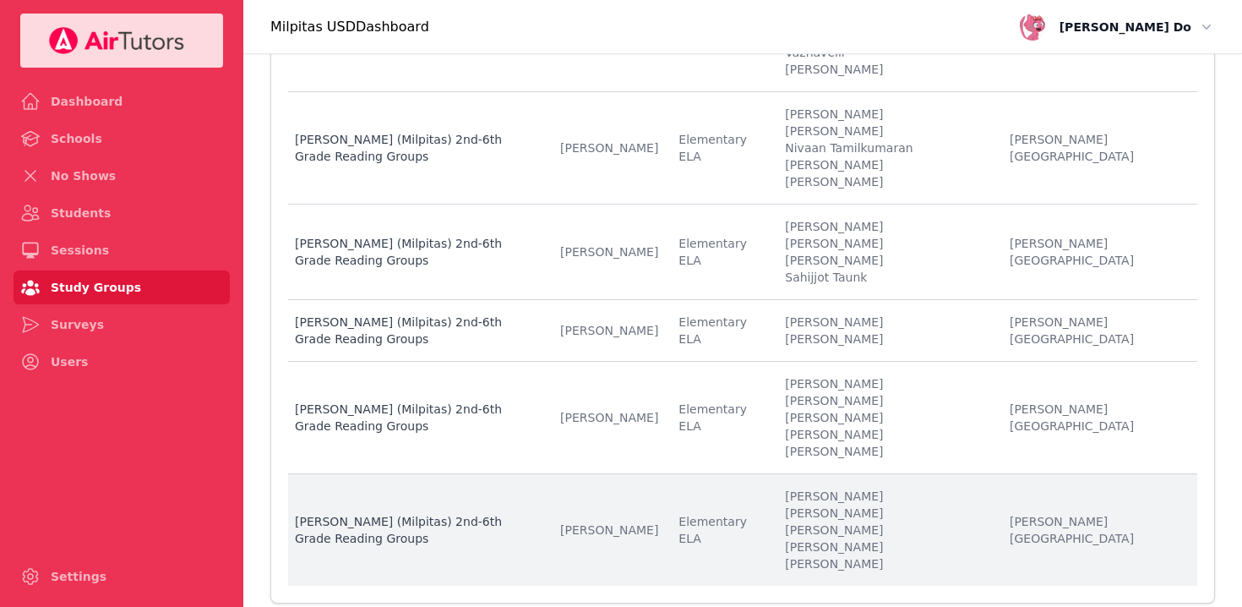
click at [898, 538] on li "[PERSON_NAME]" at bounding box center [887, 546] width 204 height 17
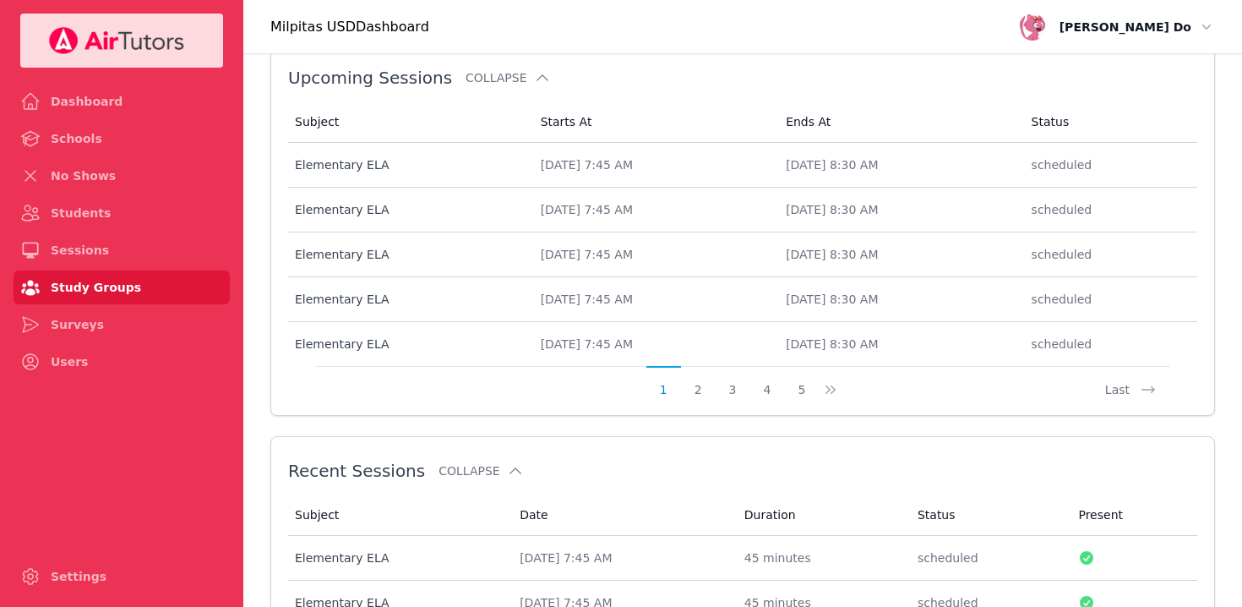
scroll to position [891, 0]
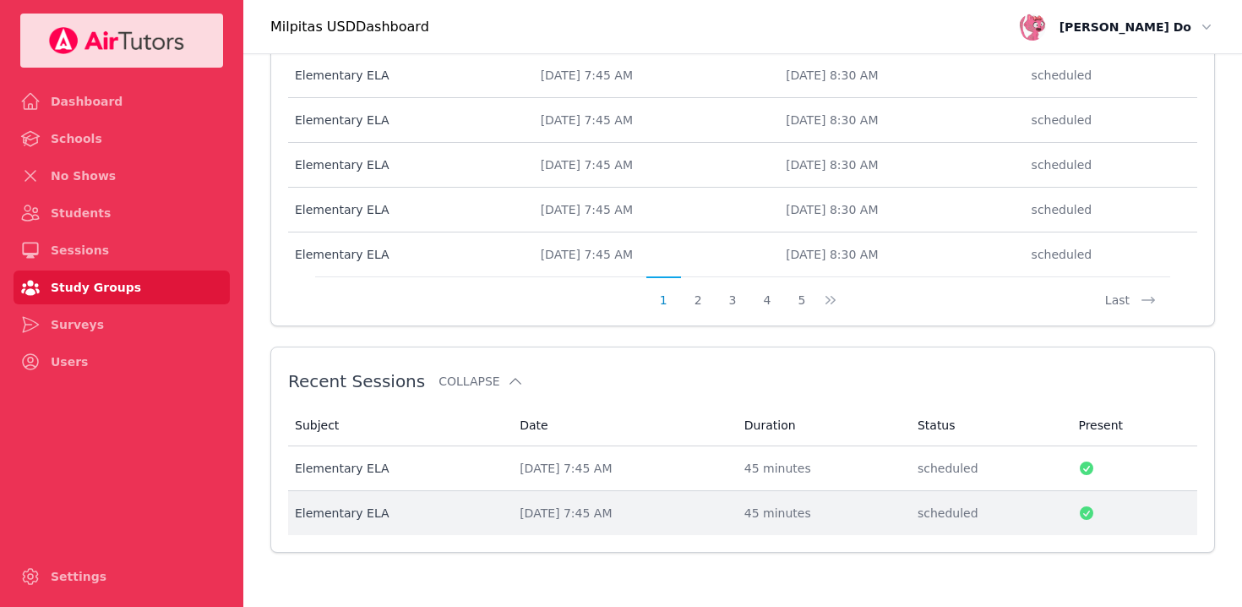
click at [668, 512] on div "[DATE] 7:45 AM" at bounding box center [622, 512] width 204 height 17
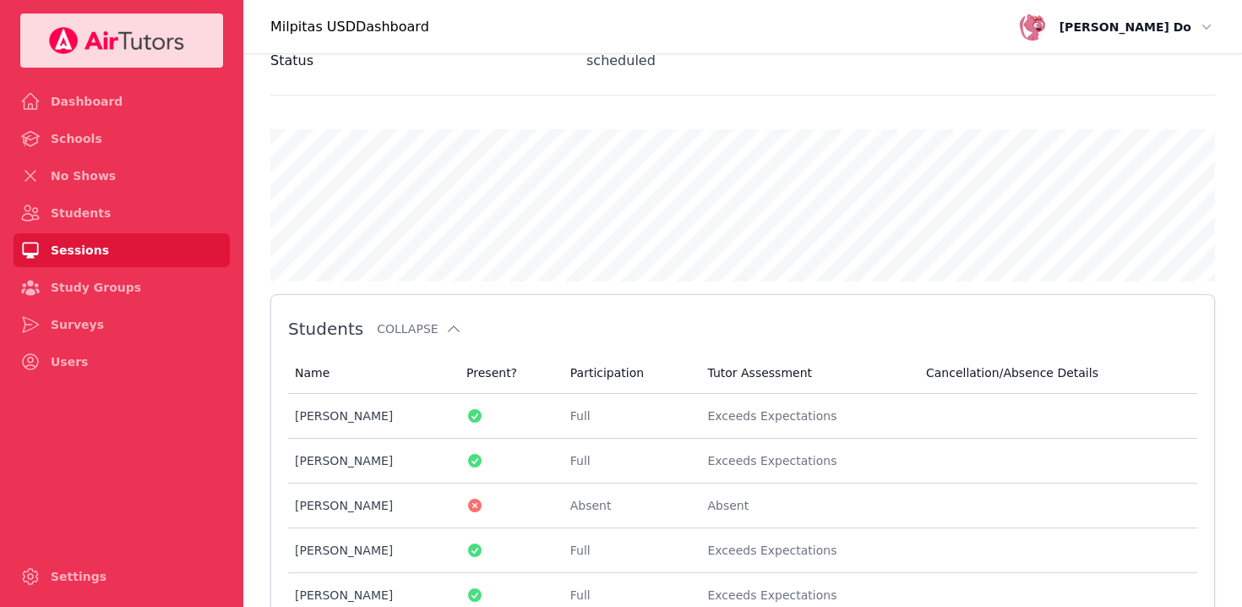
scroll to position [774, 0]
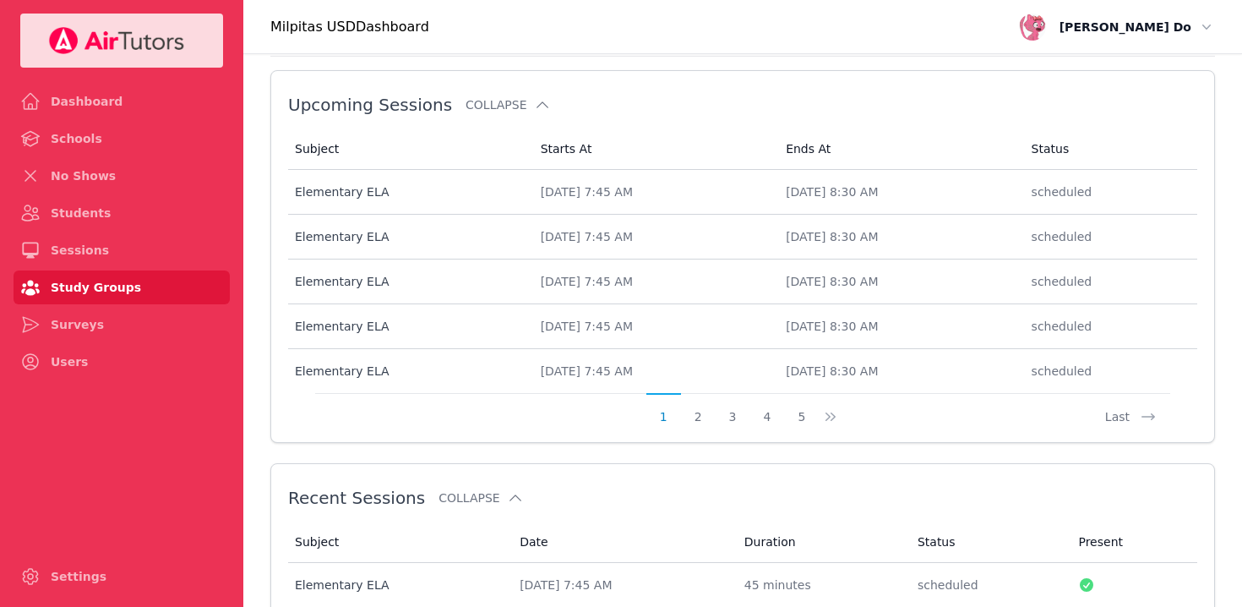
scroll to position [891, 0]
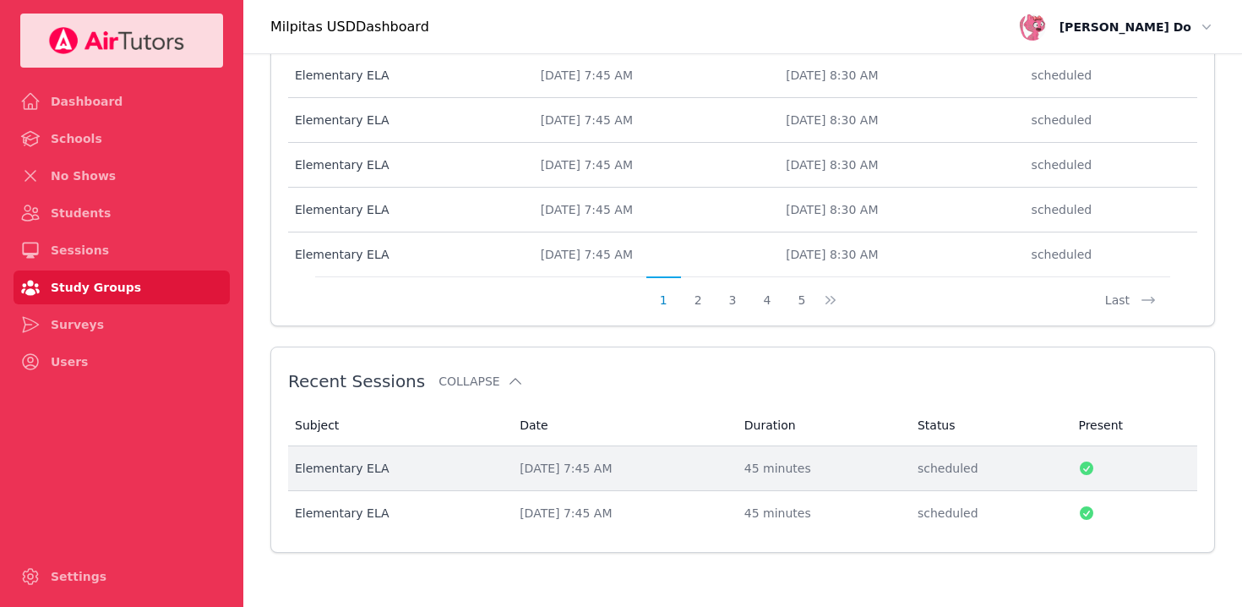
click at [574, 468] on div "[DATE] 7:45 AM" at bounding box center [622, 468] width 204 height 17
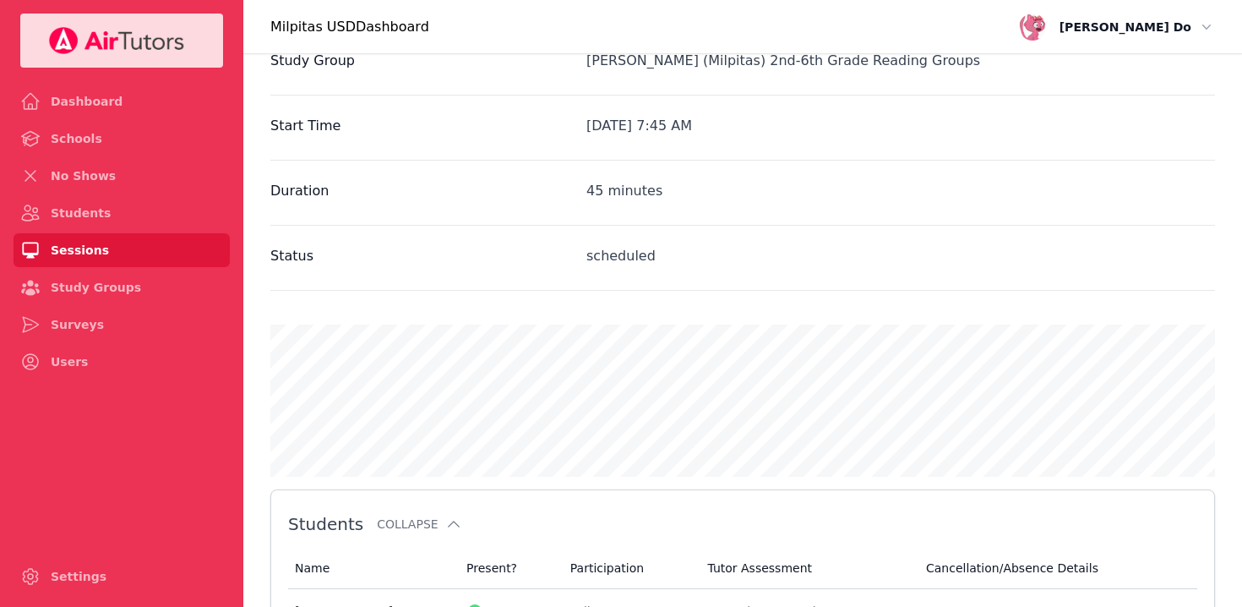
scroll to position [798, 0]
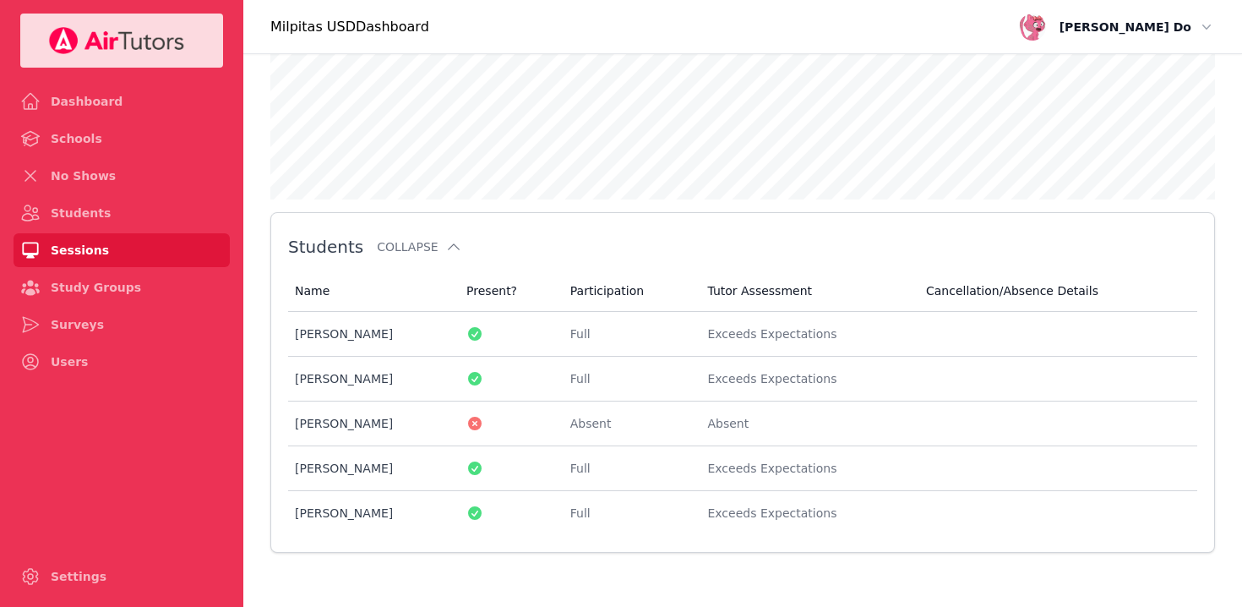
scroll to position [891, 0]
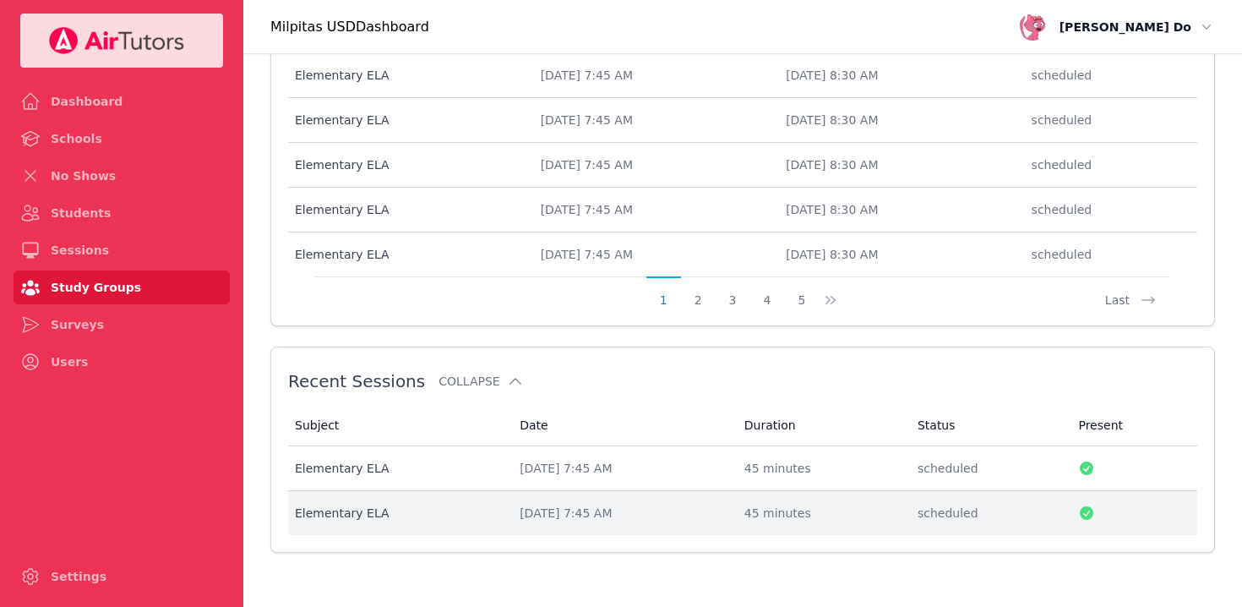
click at [547, 511] on div "[DATE] 7:45 AM" at bounding box center [622, 512] width 204 height 17
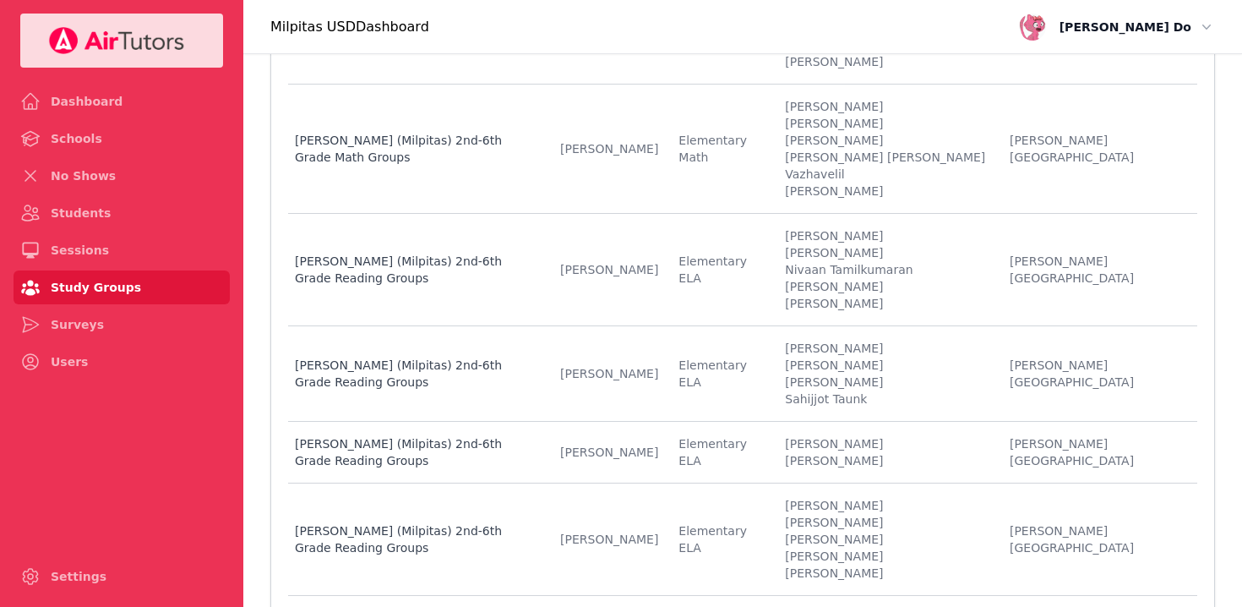
scroll to position [934, 0]
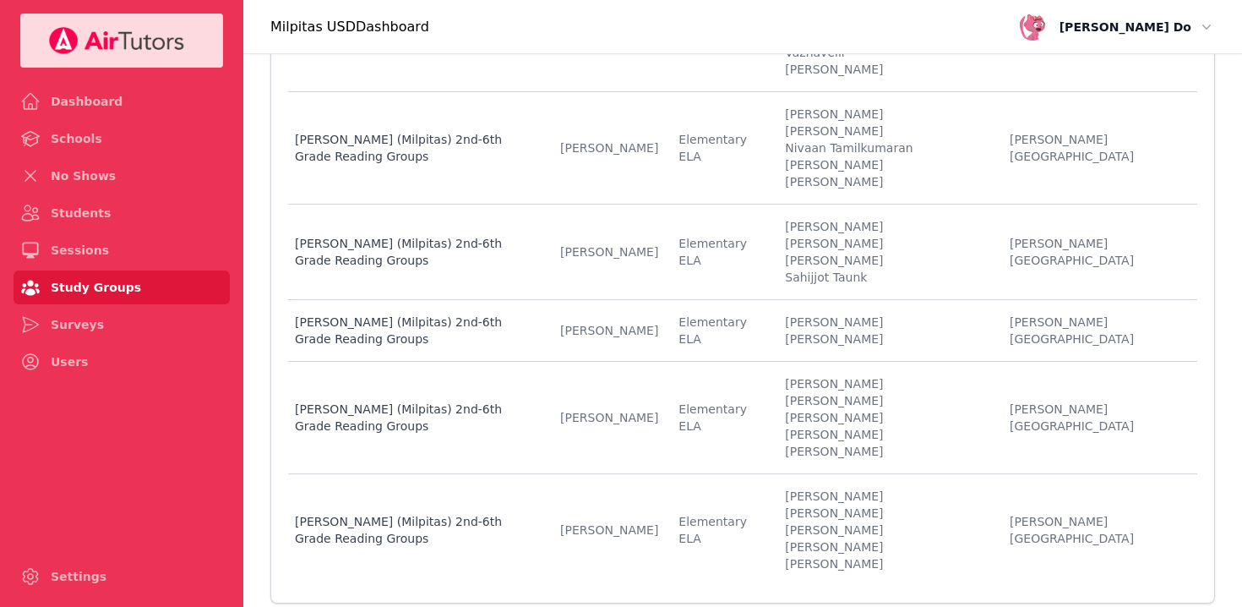
click at [909, 17] on link "Milpitas USD Dashboard" at bounding box center [634, 26] width 728 height 53
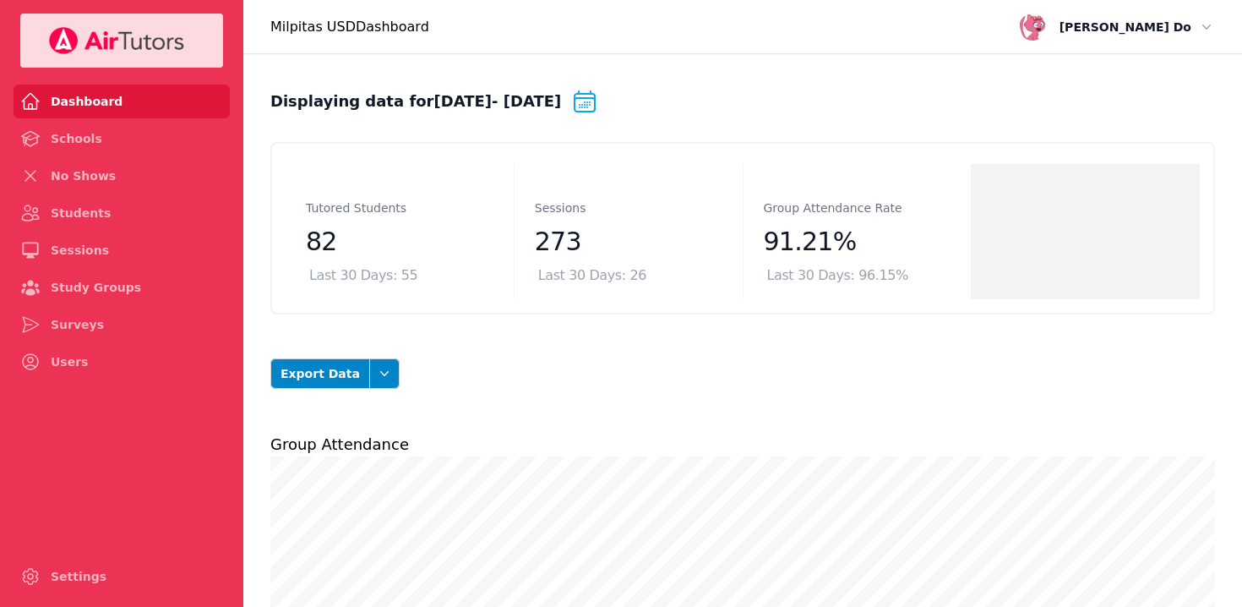
click at [999, 90] on h2 "Displaying data for [DATE] - [DATE] Change date range" at bounding box center [742, 105] width 945 height 34
